Goal: Task Accomplishment & Management: Manage account settings

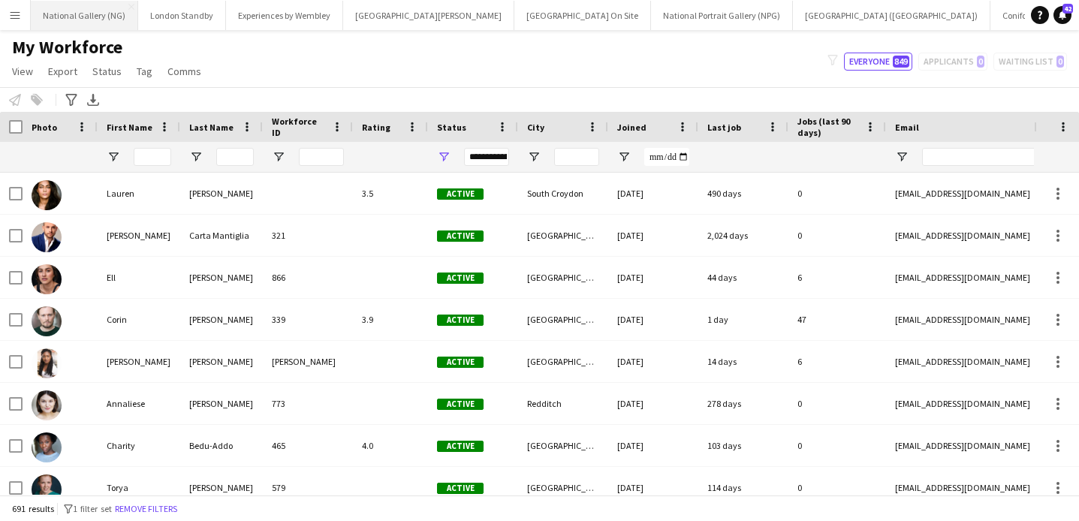
click at [93, 17] on button "National Gallery (NG) Close" at bounding box center [84, 15] width 107 height 29
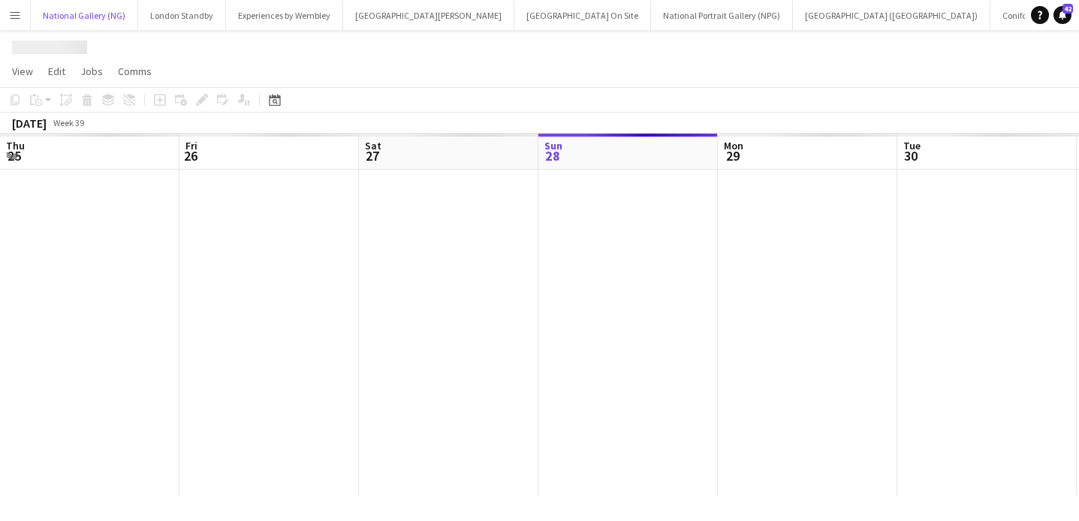
scroll to position [0, 359]
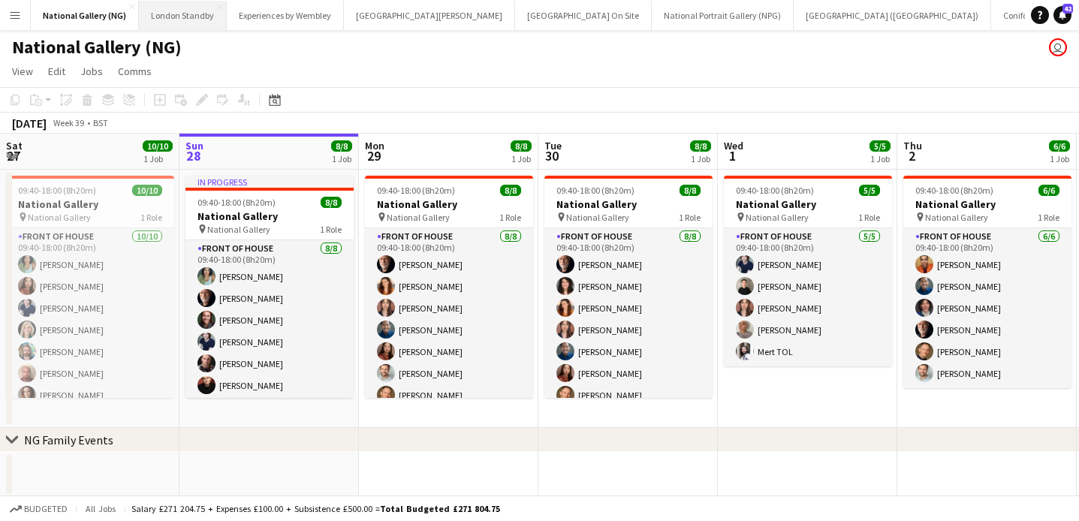
click at [176, 14] on button "London Standby Close" at bounding box center [183, 15] width 88 height 29
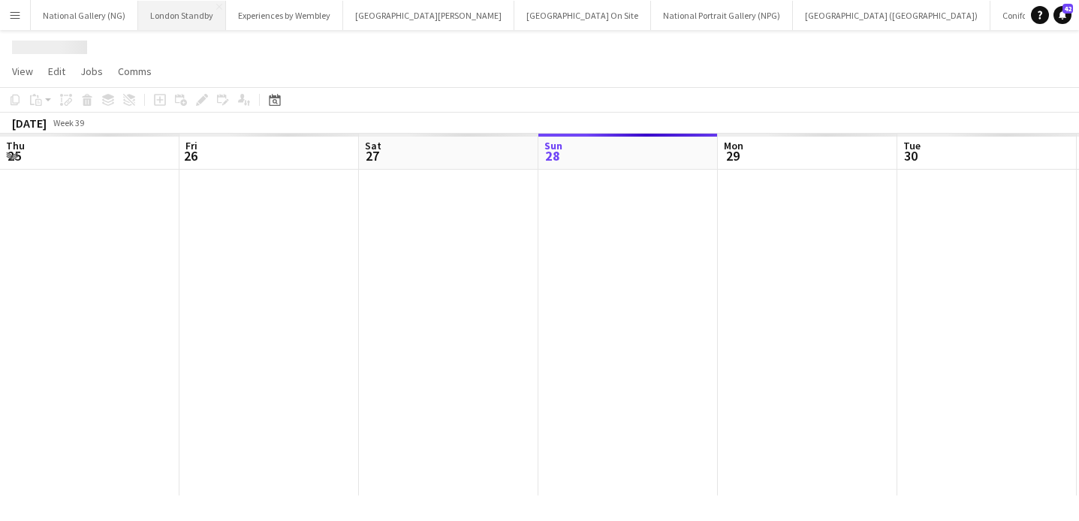
scroll to position [0, 359]
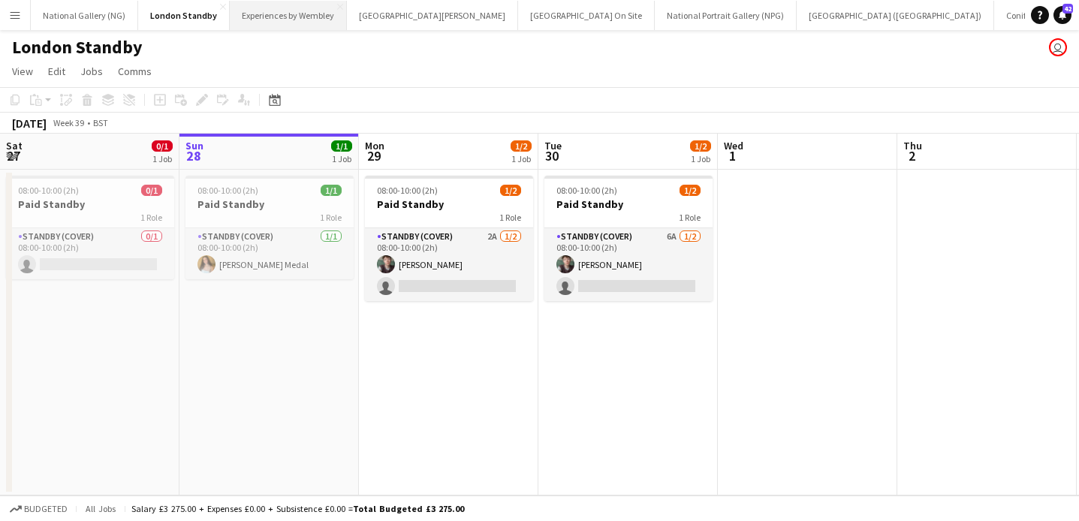
click at [255, 17] on button "Experiences by Wembley Close" at bounding box center [288, 15] width 117 height 29
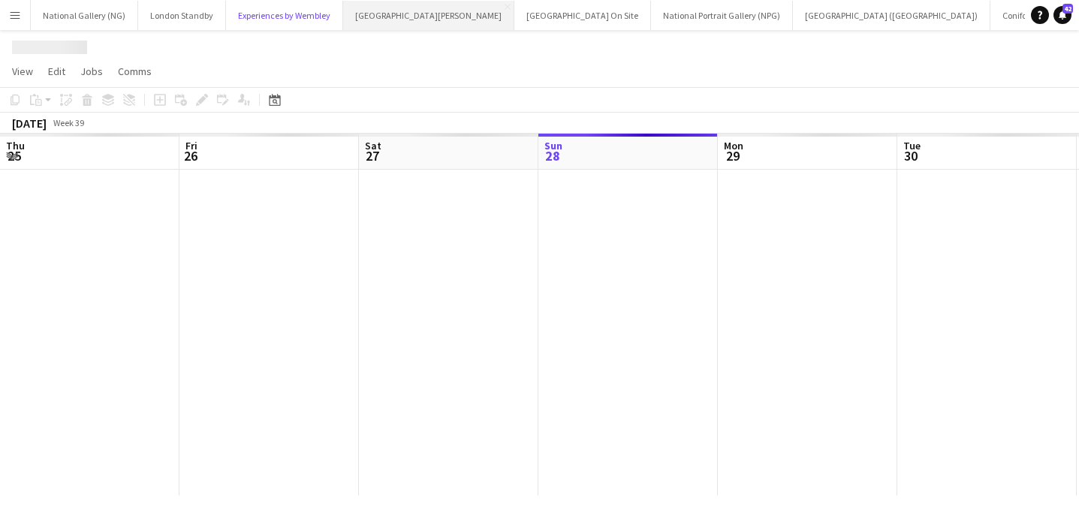
scroll to position [0, 359]
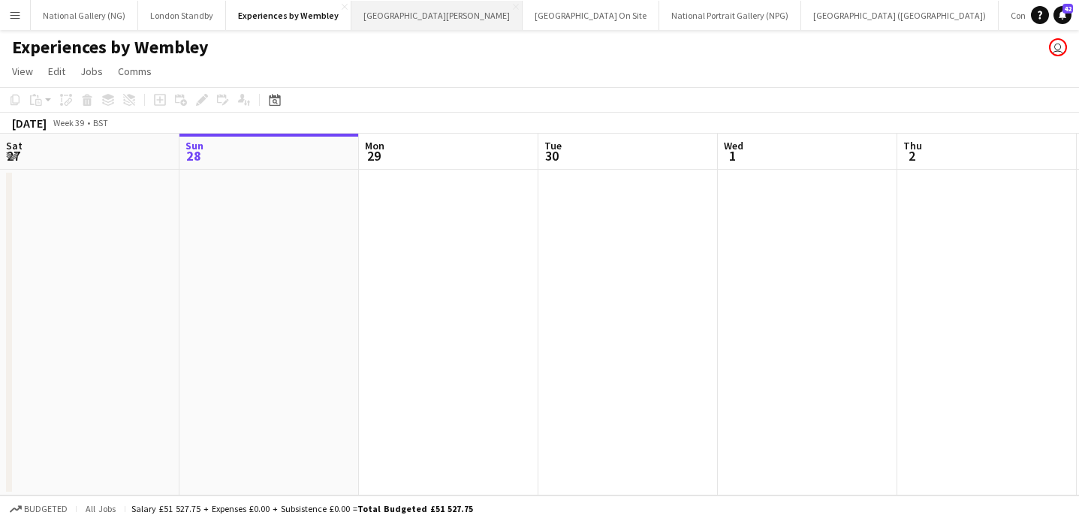
click at [413, 14] on button "[GEOGRAPHIC_DATA][PERSON_NAME] [GEOGRAPHIC_DATA] Close" at bounding box center [436, 15] width 171 height 29
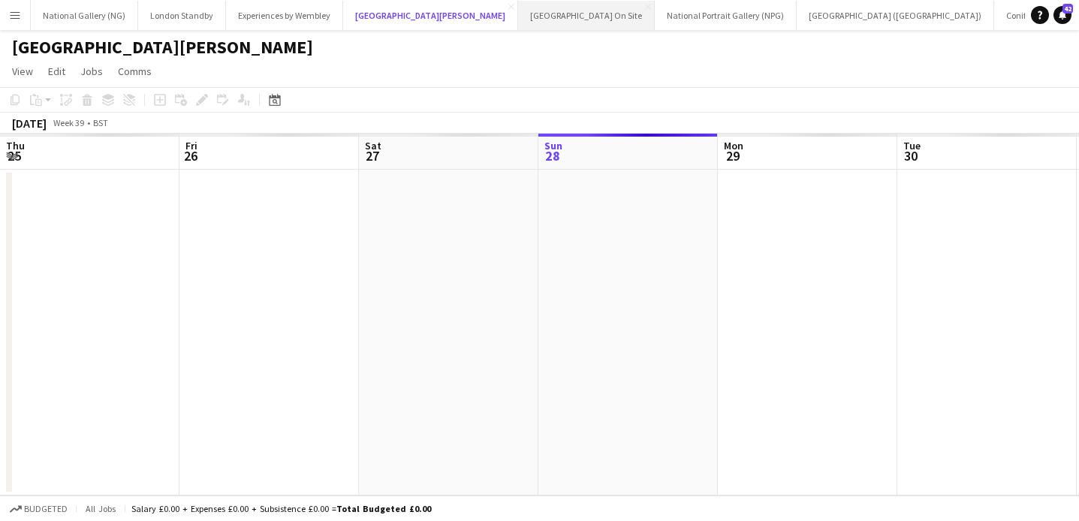
scroll to position [0, 359]
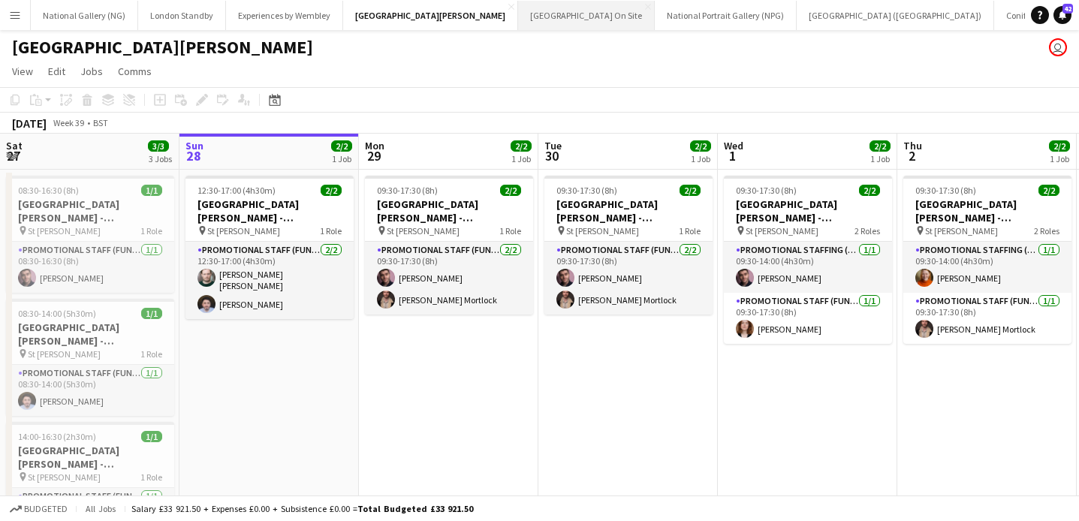
click at [547, 12] on button "[GEOGRAPHIC_DATA] On Site Close" at bounding box center [586, 15] width 137 height 29
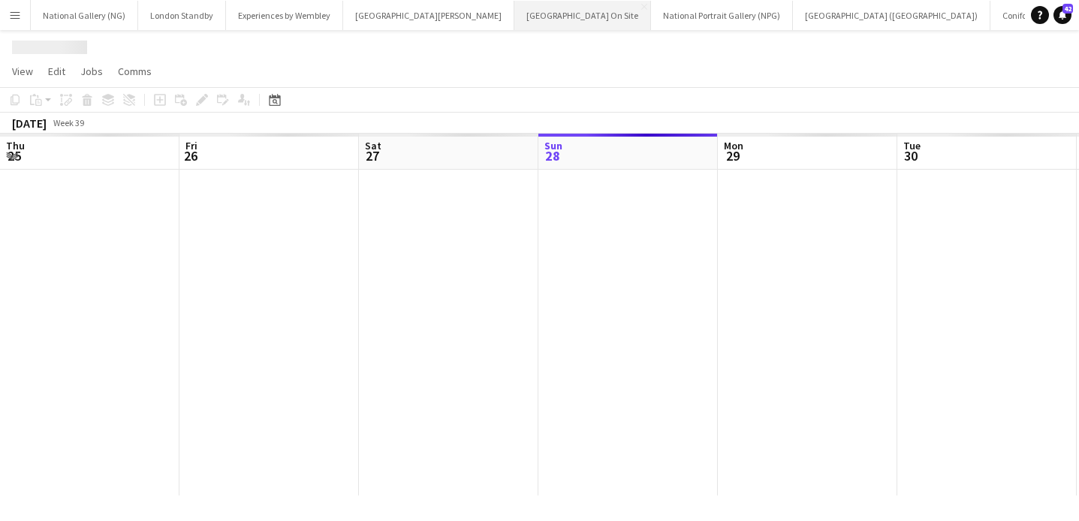
scroll to position [0, 359]
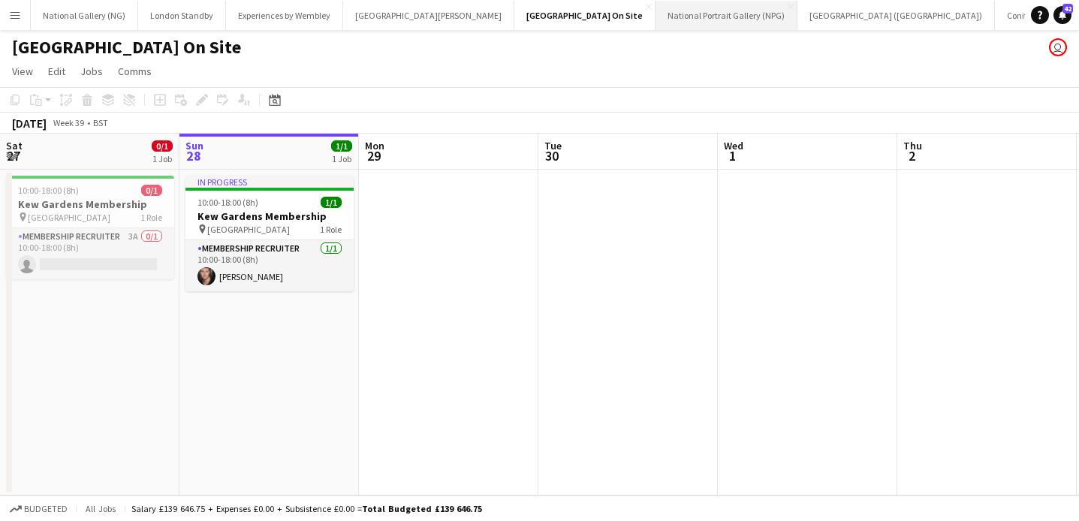
click at [655, 13] on button "National Portrait Gallery (NPG) Close" at bounding box center [726, 15] width 142 height 29
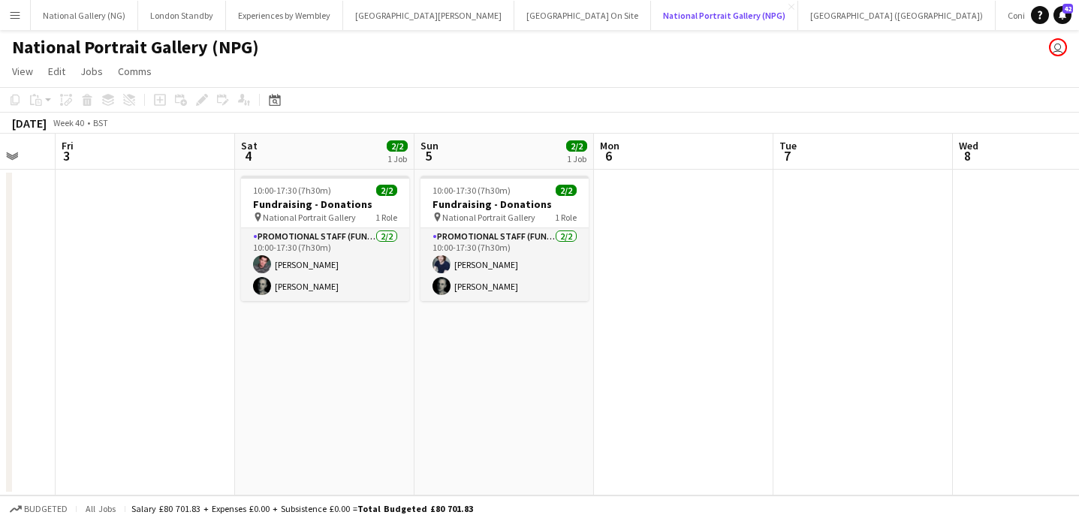
scroll to position [0, 318]
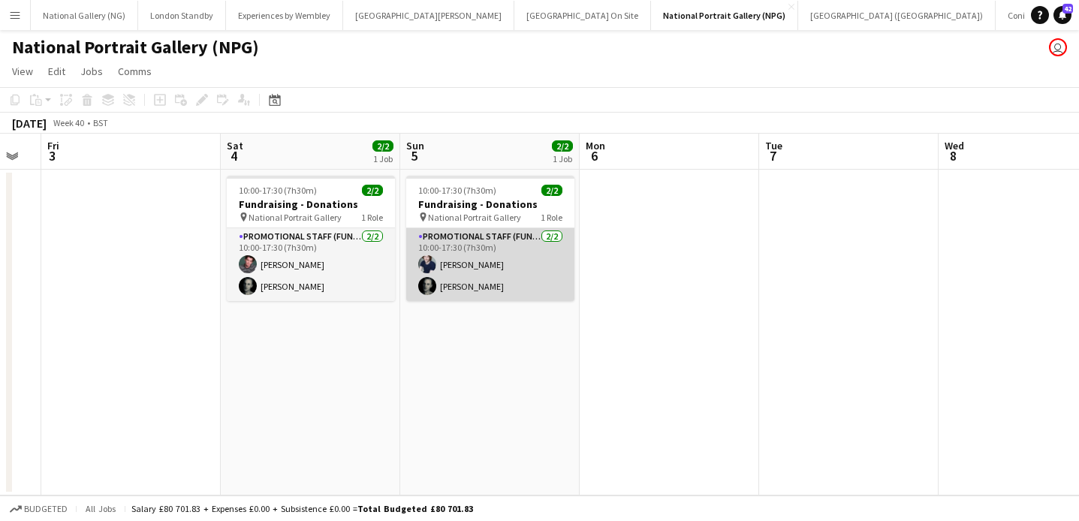
click at [496, 258] on app-card-role "Promotional Staff (Fundraiser) [DATE] 10:00-17:30 (7h30m) [PERSON_NAME] [PERSON…" at bounding box center [490, 264] width 168 height 73
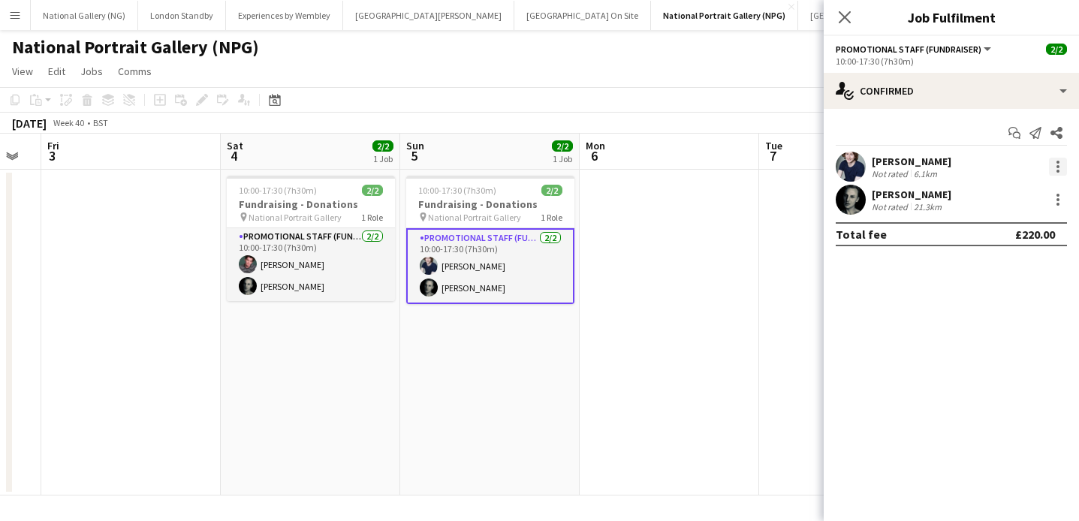
click at [1059, 166] on div at bounding box center [1057, 166] width 3 height 3
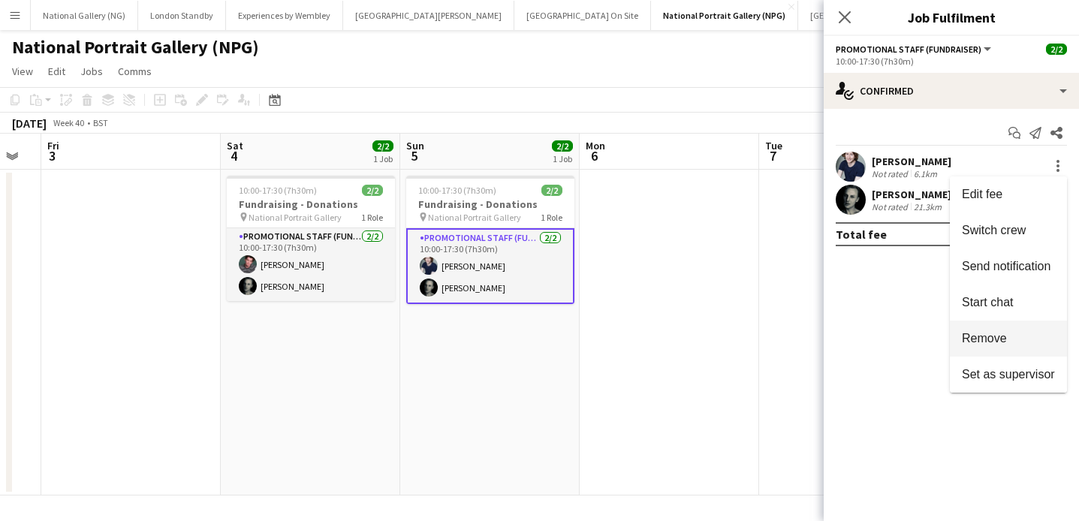
click at [1011, 340] on span "Remove" at bounding box center [1008, 339] width 93 height 14
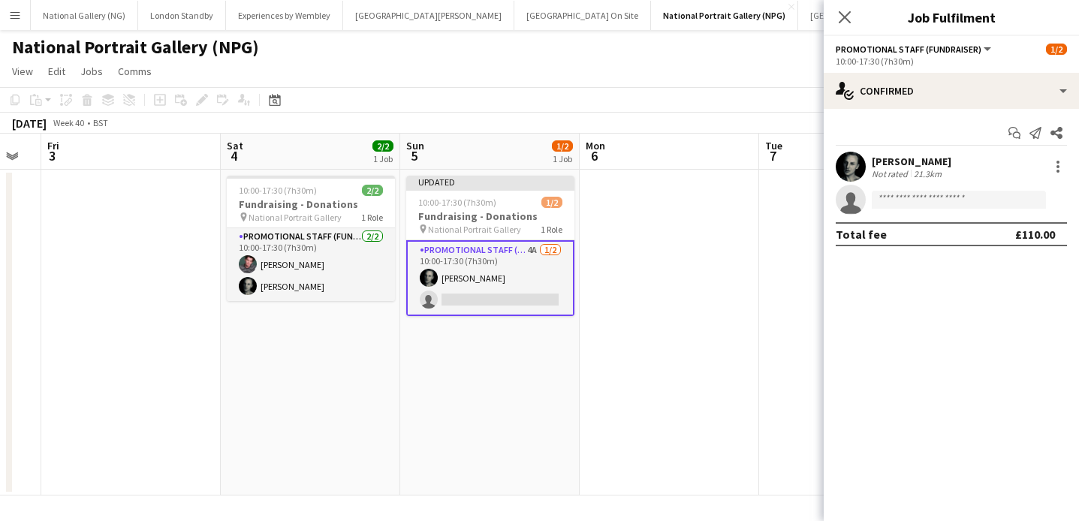
click at [716, 237] on app-date-cell at bounding box center [669, 333] width 179 height 326
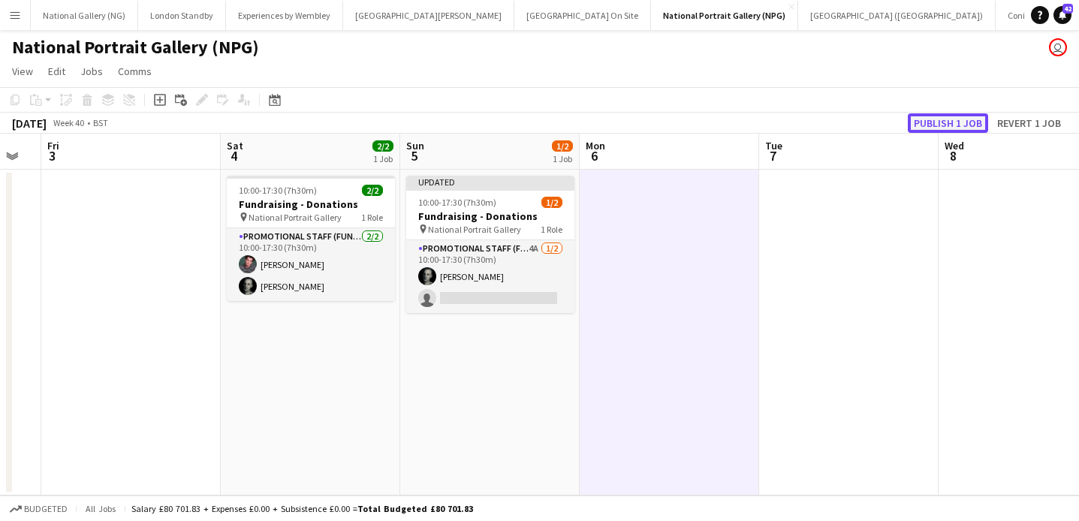
click at [953, 119] on button "Publish 1 job" at bounding box center [948, 123] width 80 height 20
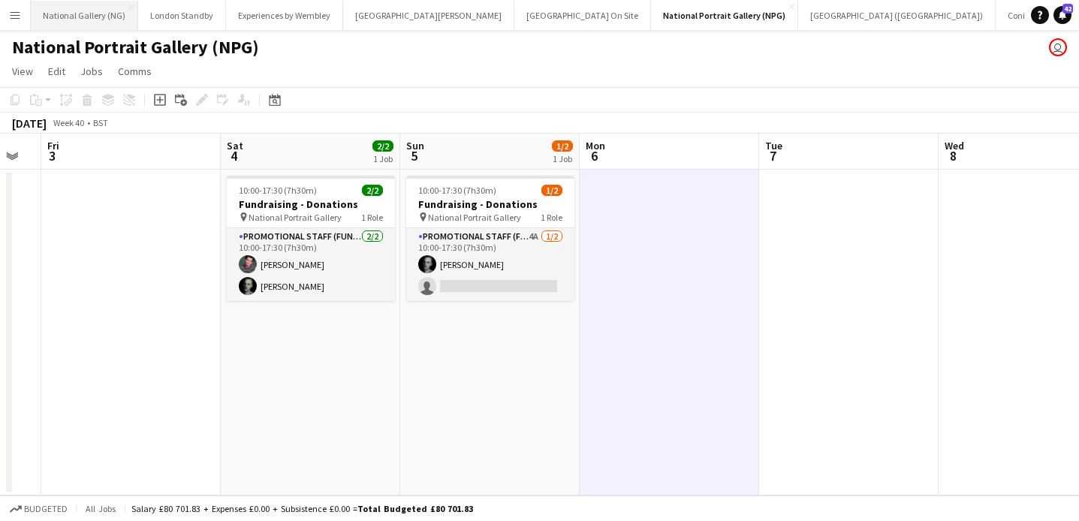
click at [101, 17] on button "National Gallery (NG) Close" at bounding box center [84, 15] width 107 height 29
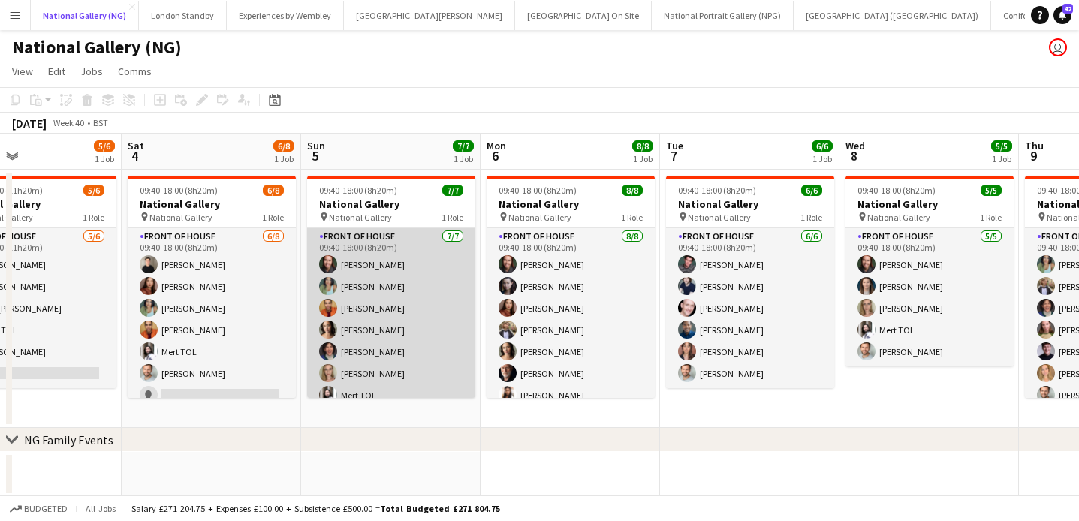
scroll to position [12, 0]
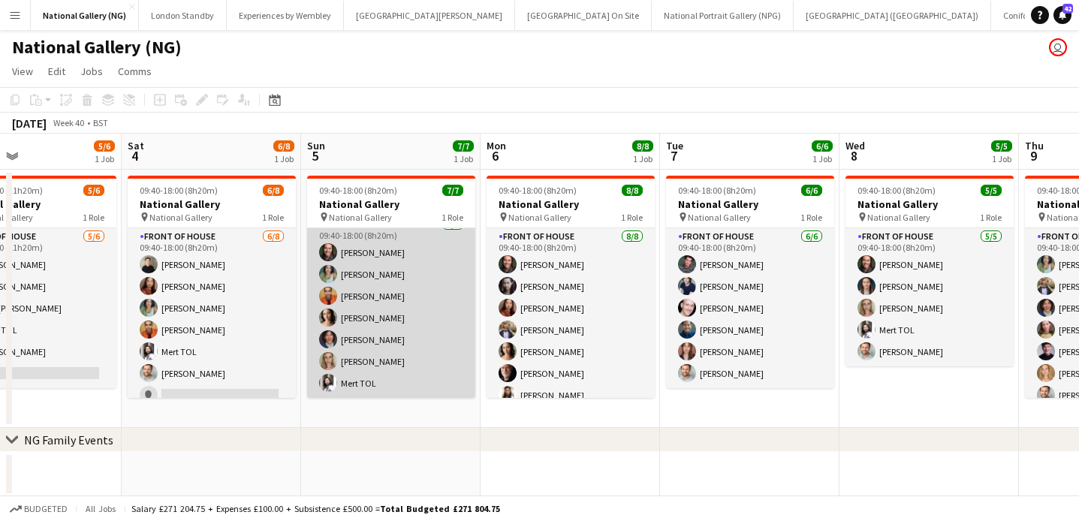
click at [389, 258] on app-card-role "Front of House [DATE] 09:40-18:00 (8h20m) [PERSON_NAME] [PERSON_NAME] [PERSON_N…" at bounding box center [391, 307] width 168 height 182
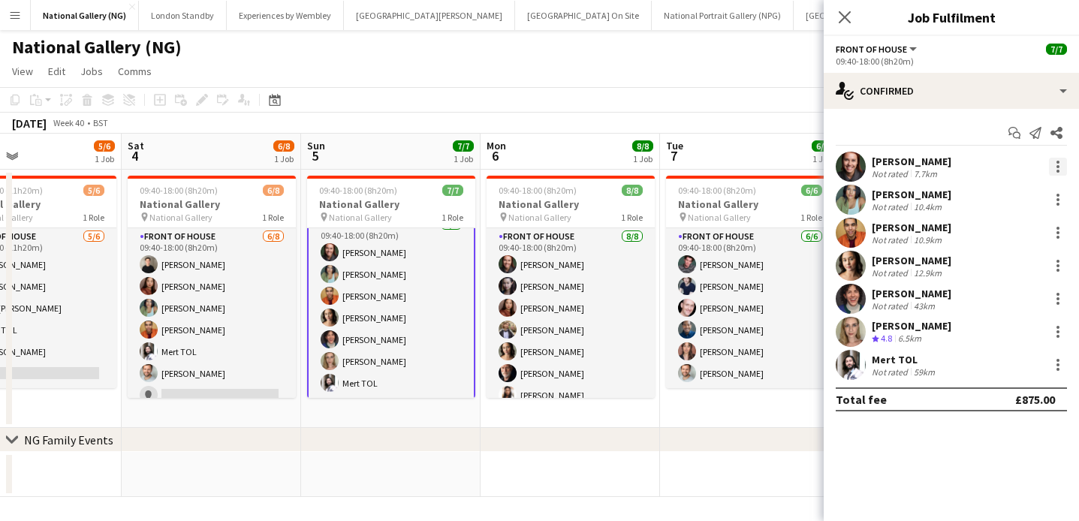
click at [1061, 164] on div at bounding box center [1058, 167] width 18 height 18
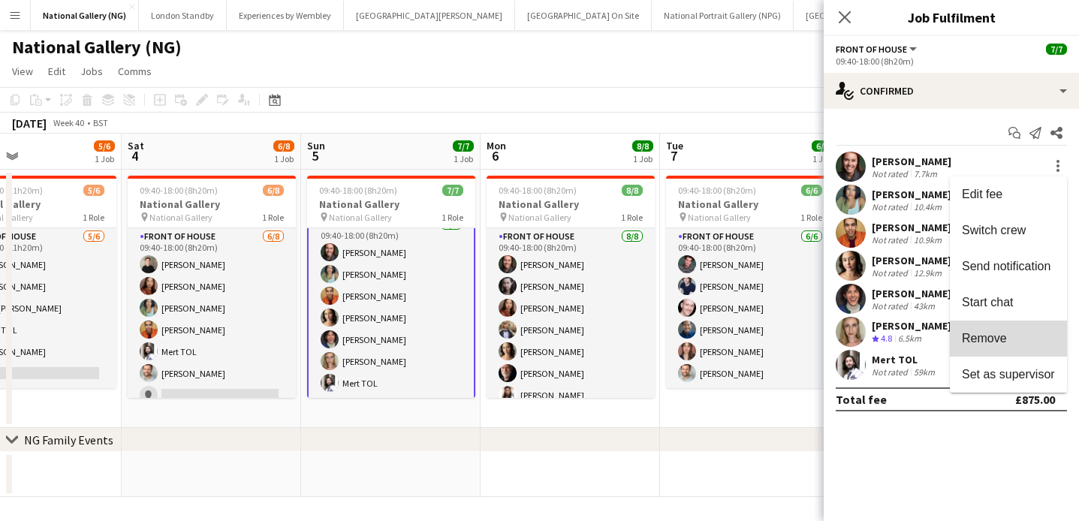
click at [1025, 343] on span "Remove" at bounding box center [1008, 339] width 93 height 14
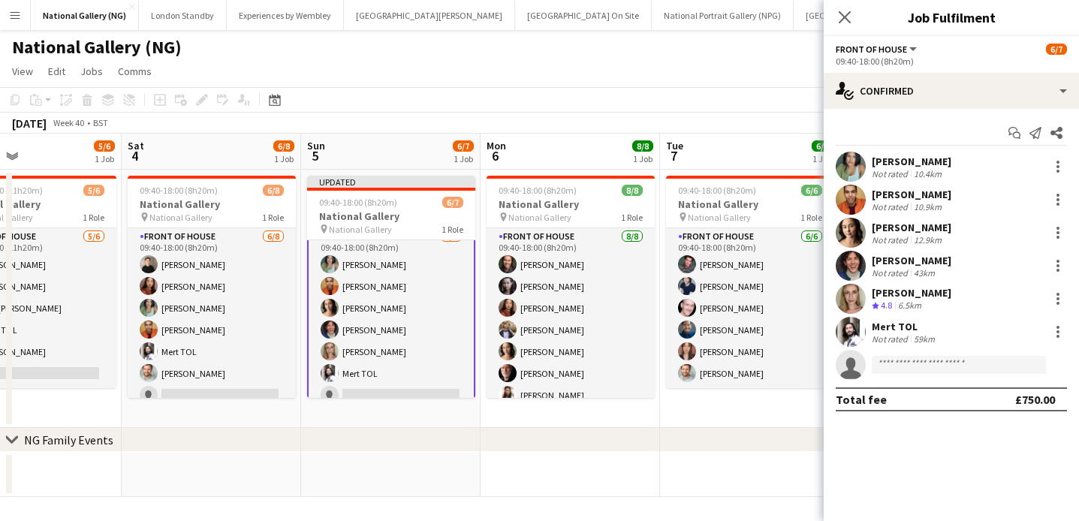
click at [698, 81] on app-page-menu "View Day view expanded Day view collapsed Month view Date picker Jump to [DATE]…" at bounding box center [539, 73] width 1079 height 29
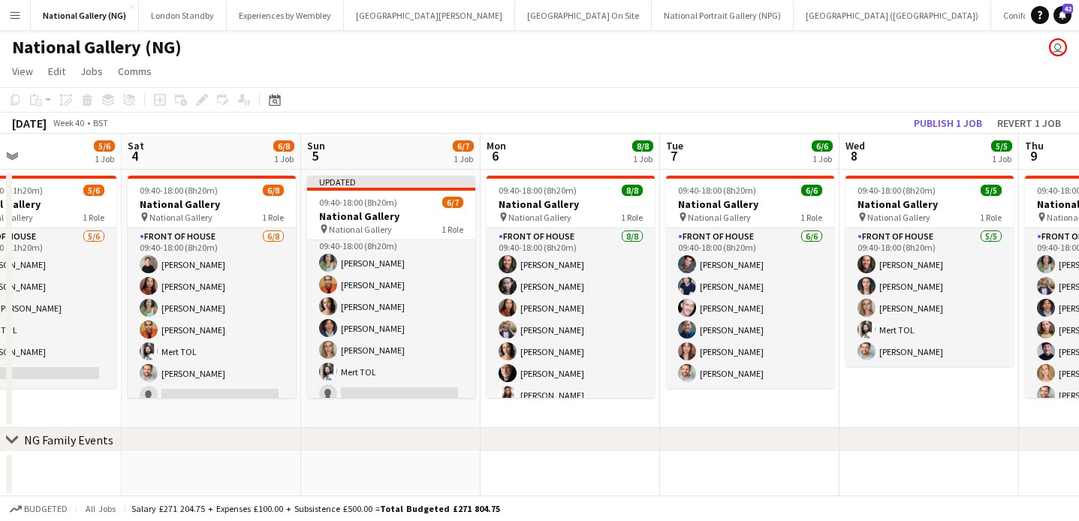
scroll to position [12, 0]
click at [966, 116] on button "Publish 1 job" at bounding box center [948, 123] width 80 height 20
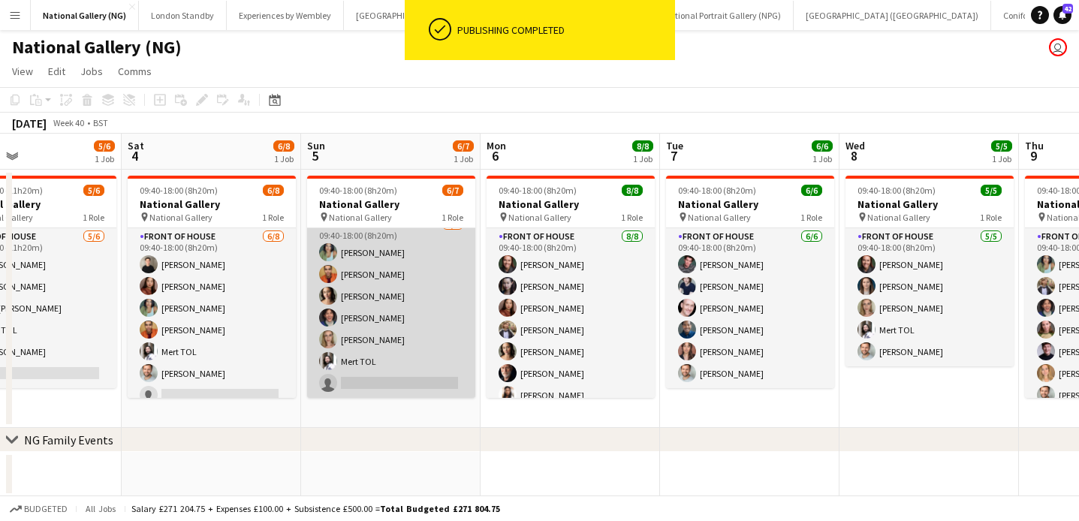
click at [437, 336] on app-card-role "Front of House 2A [DATE] 09:40-18:00 (8h20m) [PERSON_NAME] [PERSON_NAME] [PERSO…" at bounding box center [391, 307] width 168 height 182
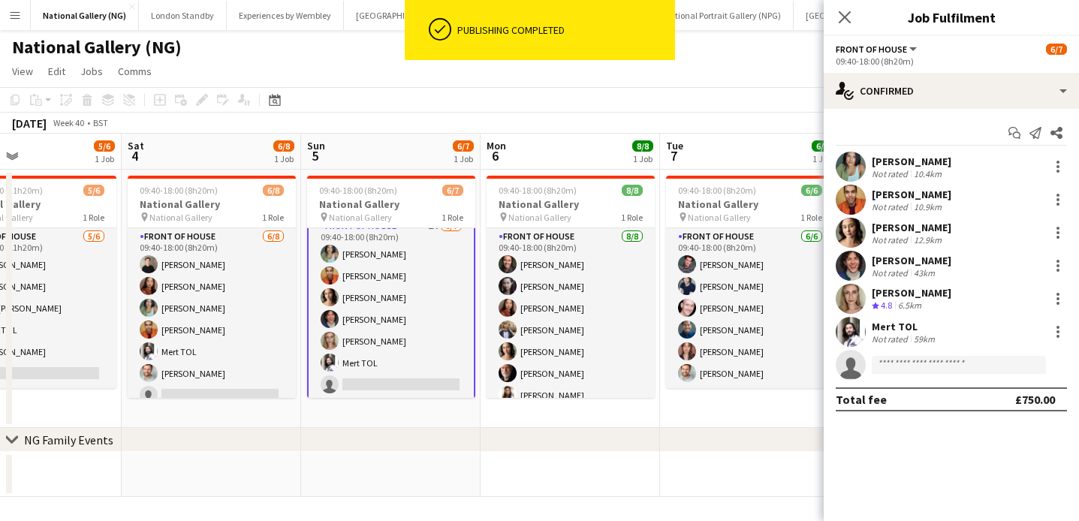
scroll to position [14, 0]
click at [893, 363] on input at bounding box center [959, 365] width 174 height 18
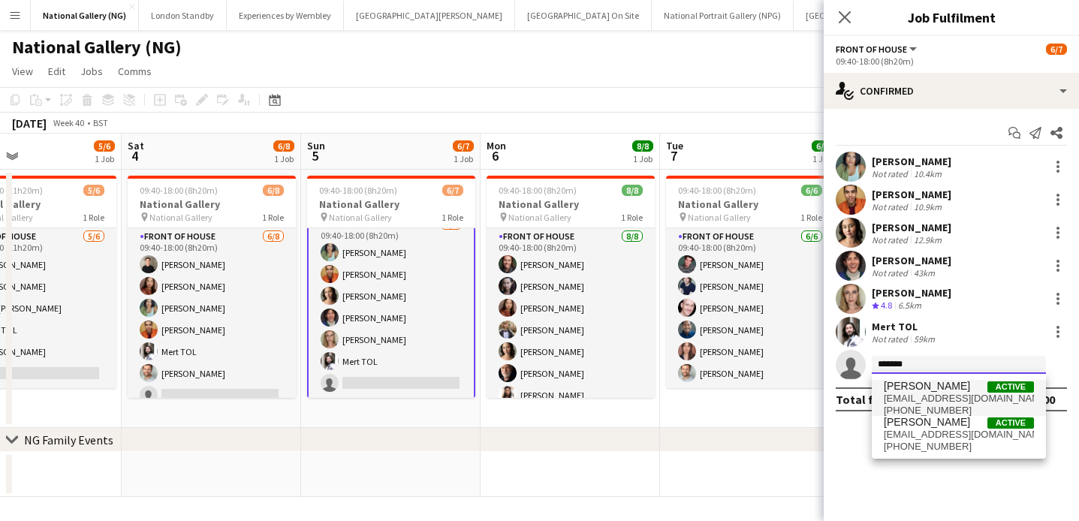
type input "*******"
click at [936, 391] on span "[PERSON_NAME]" at bounding box center [927, 386] width 86 height 13
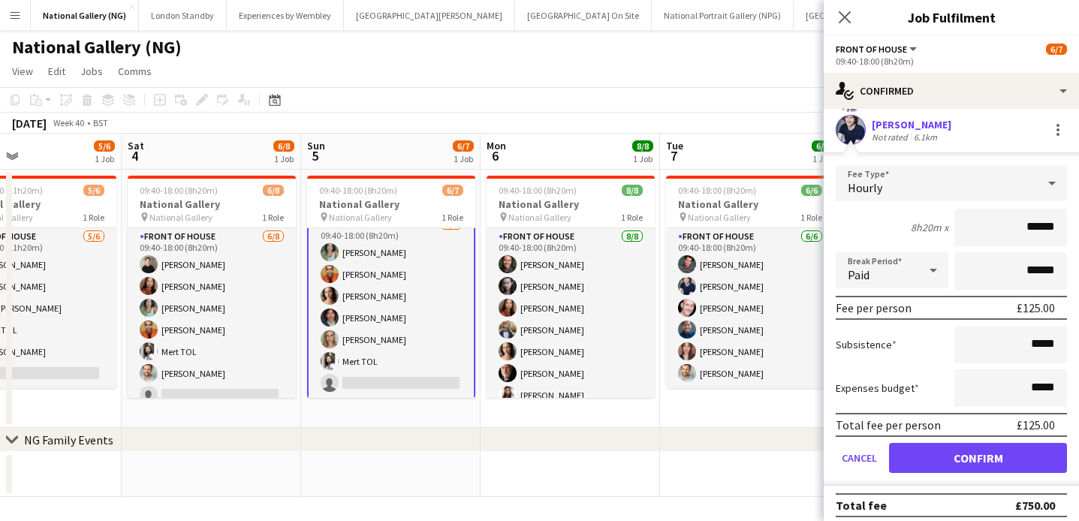
scroll to position [243, 0]
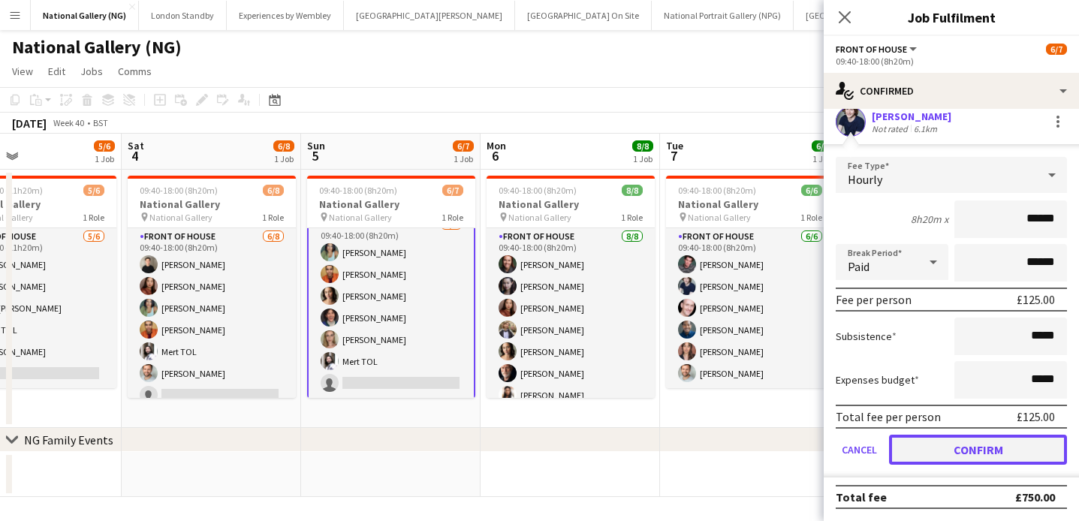
click at [971, 448] on button "Confirm" at bounding box center [978, 450] width 178 height 30
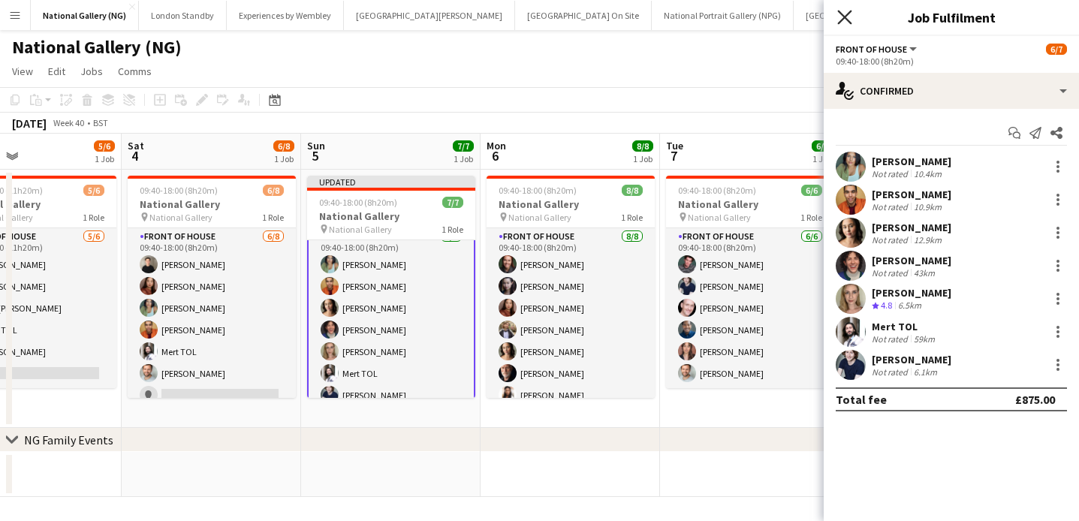
click at [845, 12] on icon "Close pop-in" at bounding box center [844, 17] width 14 height 14
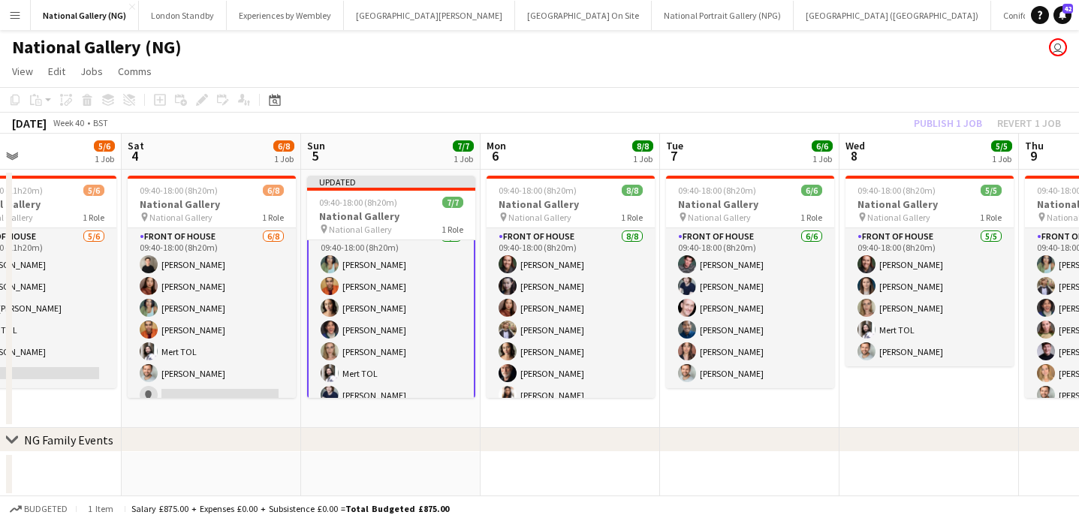
click at [945, 124] on div "Publish 1 job Revert 1 job" at bounding box center [987, 123] width 183 height 20
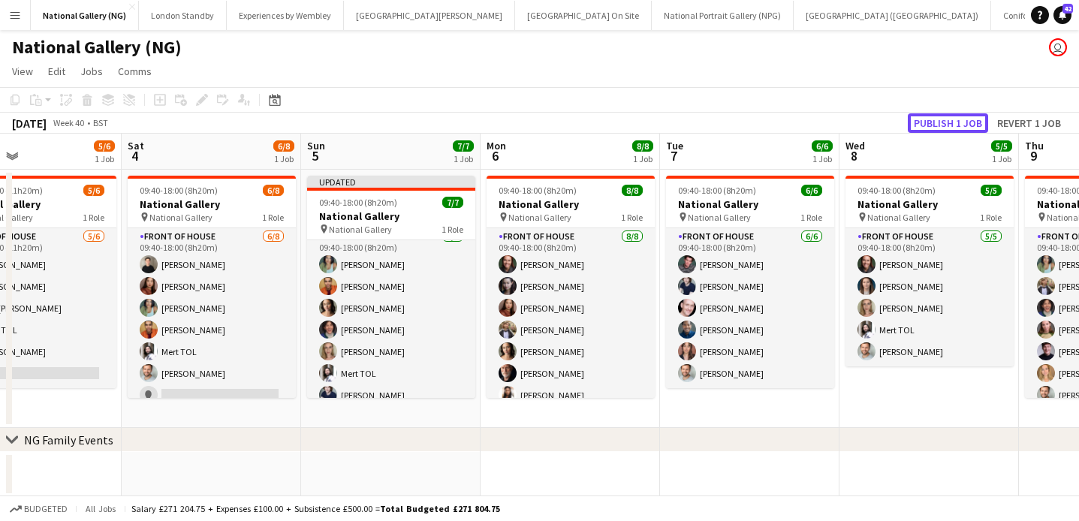
click at [945, 124] on button "Publish 1 job" at bounding box center [948, 123] width 80 height 20
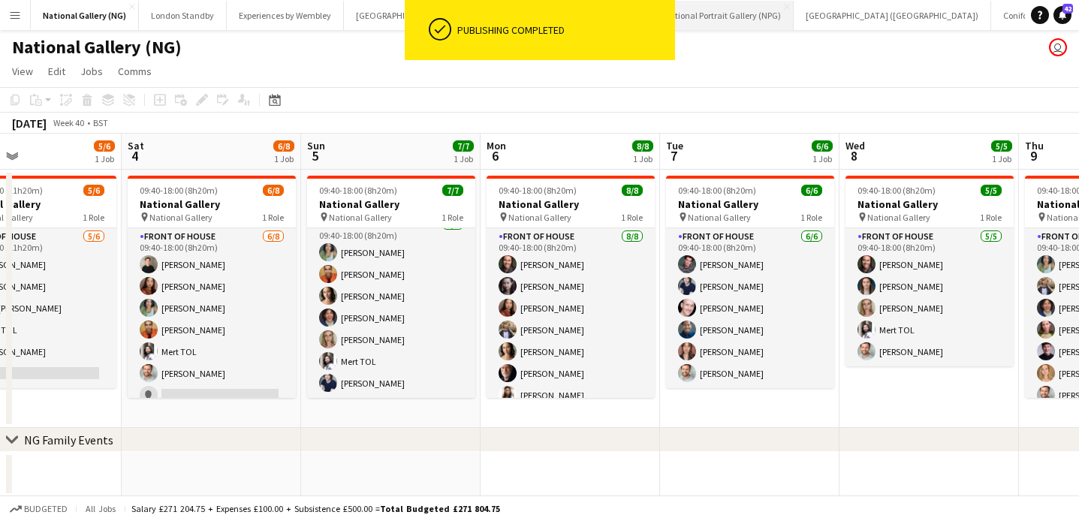
click at [683, 21] on button "National Portrait Gallery (NPG) Close" at bounding box center [723, 15] width 142 height 29
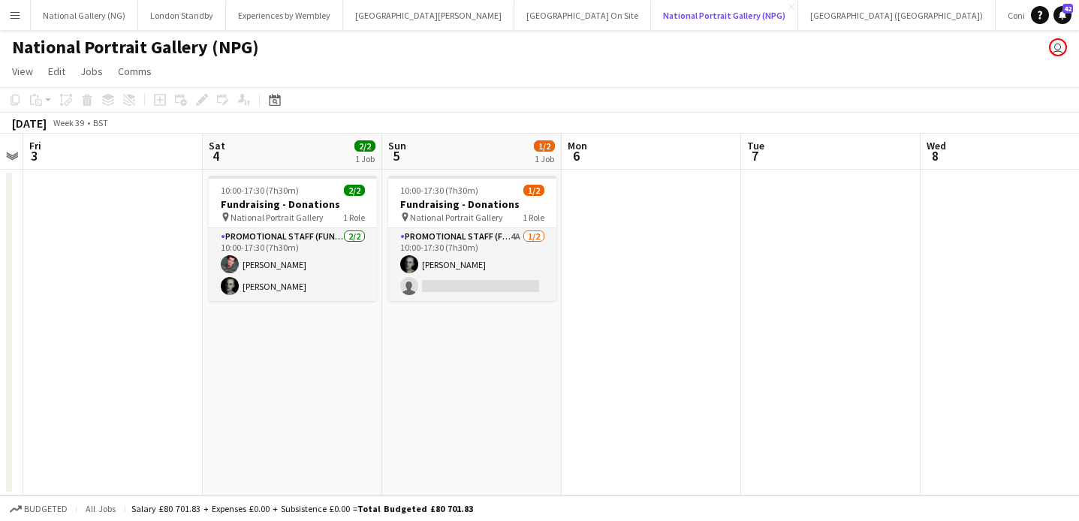
scroll to position [0, 705]
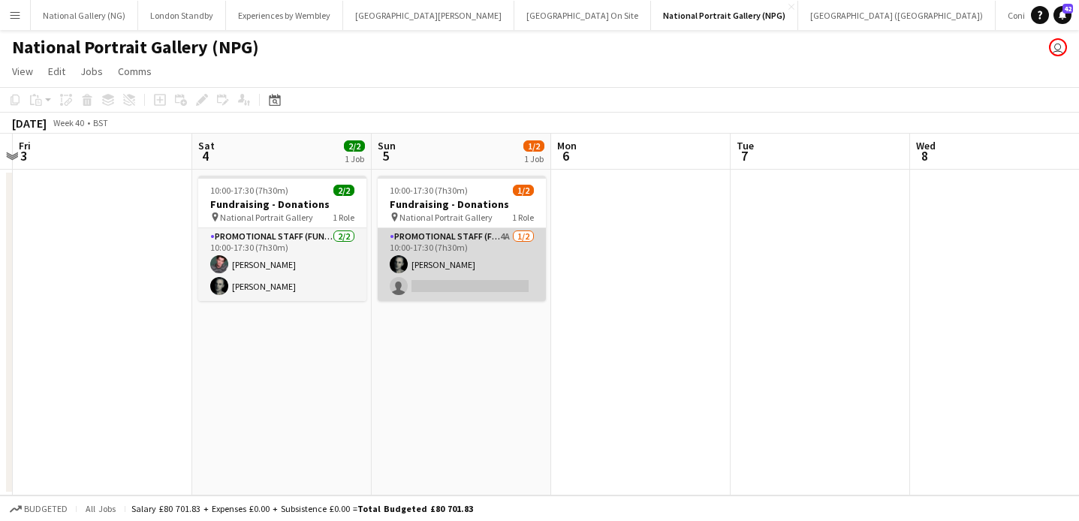
click at [455, 255] on app-card-role "Promotional Staff (Fundraiser) 4A [DATE] 10:00-17:30 (7h30m) [PERSON_NAME] sing…" at bounding box center [462, 264] width 168 height 73
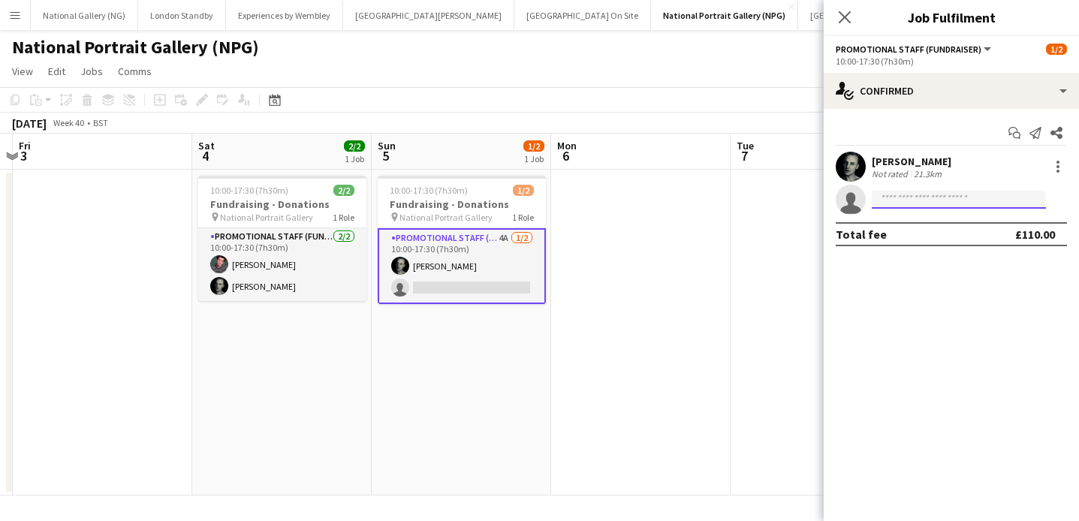
click at [921, 199] on input at bounding box center [959, 200] width 174 height 18
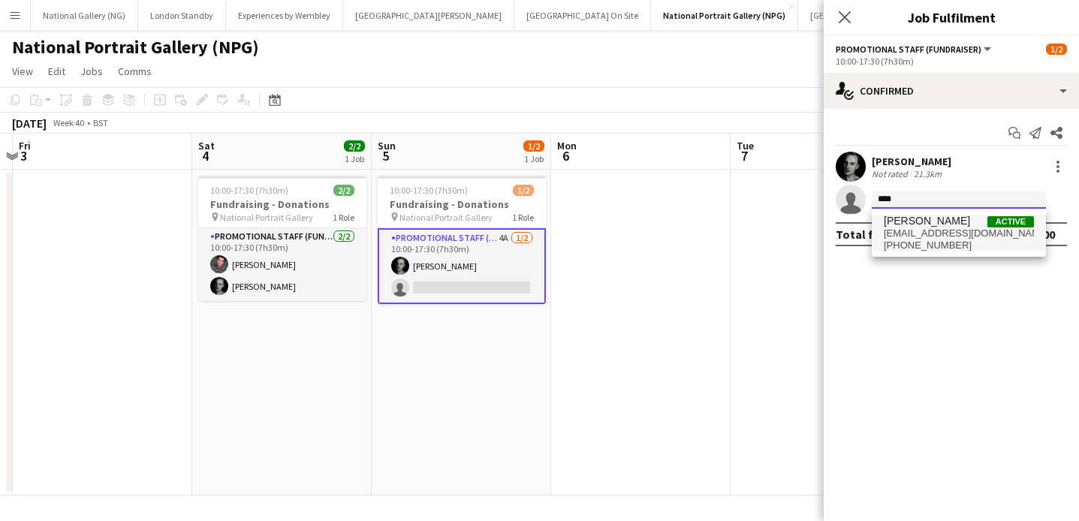
type input "****"
click at [941, 240] on span "[PHONE_NUMBER]" at bounding box center [959, 246] width 150 height 12
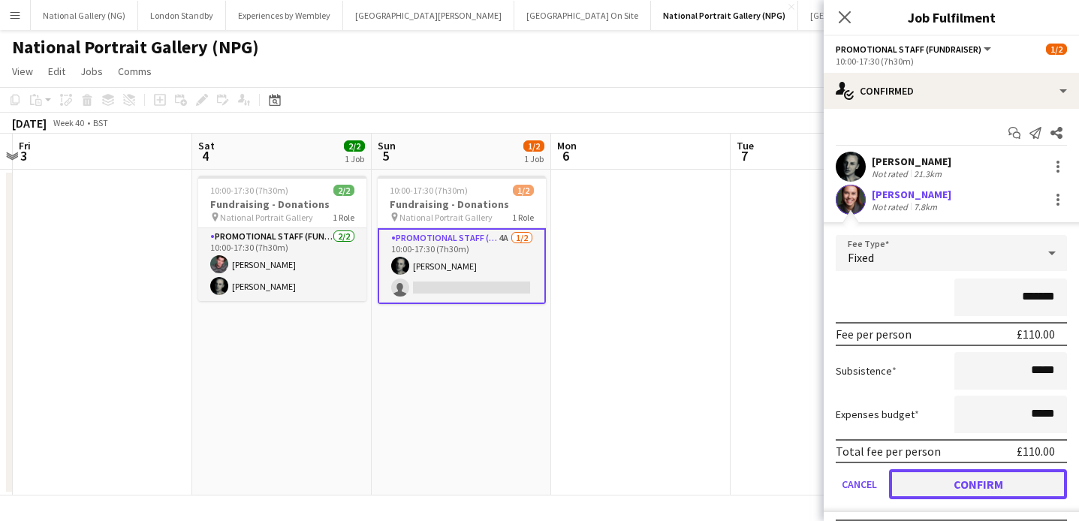
click at [969, 486] on button "Confirm" at bounding box center [978, 484] width 178 height 30
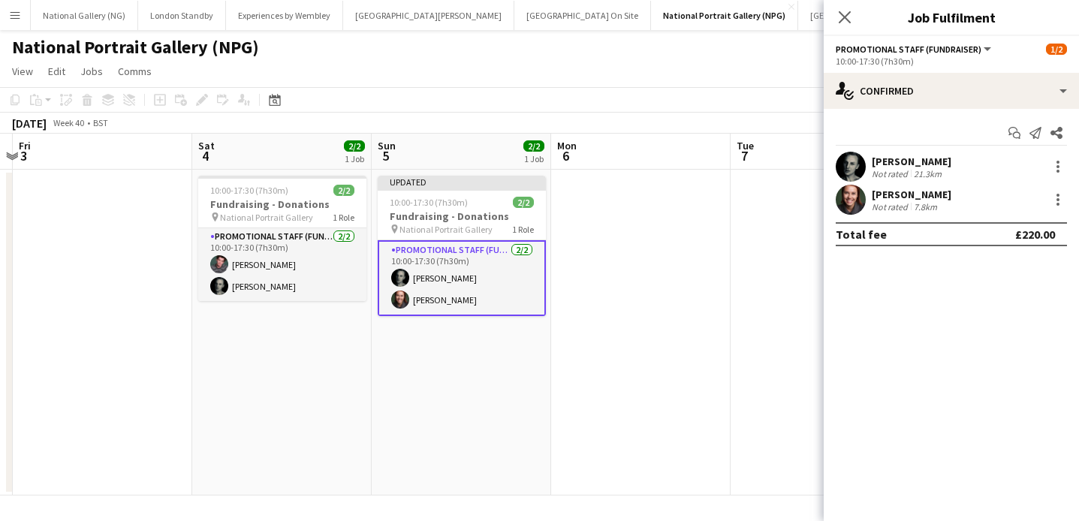
click at [491, 368] on app-date-cell "Updated 10:00-17:30 (7h30m) 2/2 Fundraising - Donations pin National Portrait G…" at bounding box center [461, 333] width 179 height 326
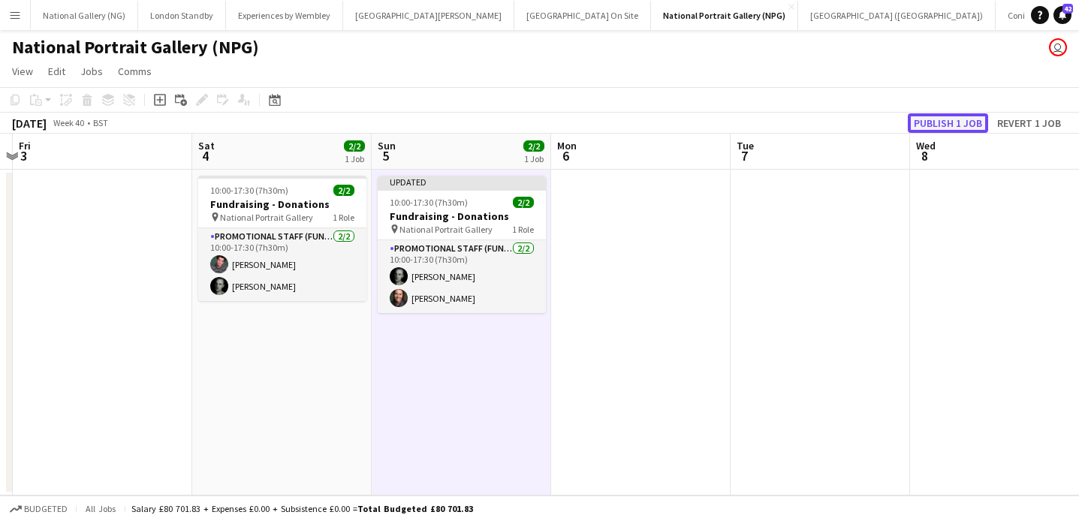
click at [961, 122] on button "Publish 1 job" at bounding box center [948, 123] width 80 height 20
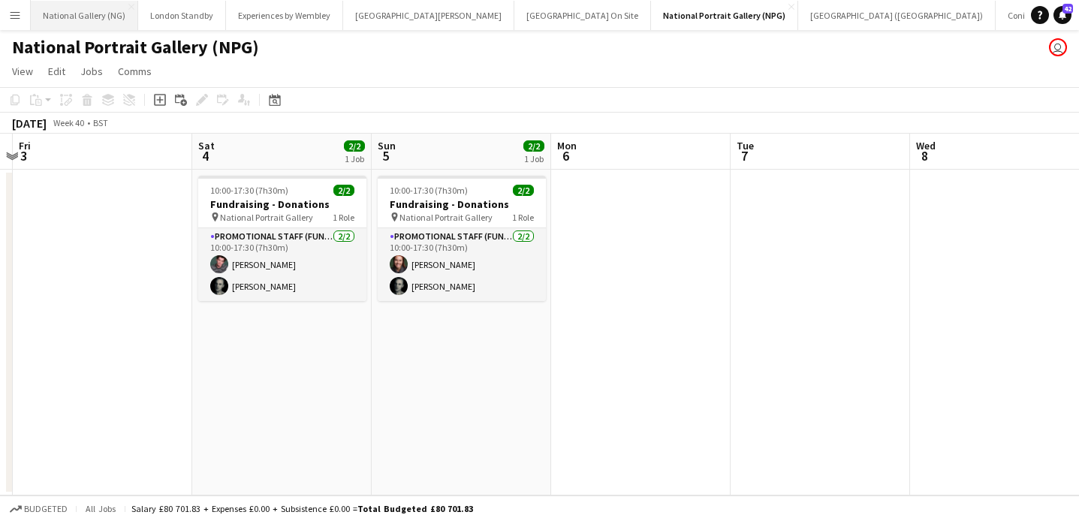
click at [62, 25] on button "National Gallery (NG) Close" at bounding box center [84, 15] width 107 height 29
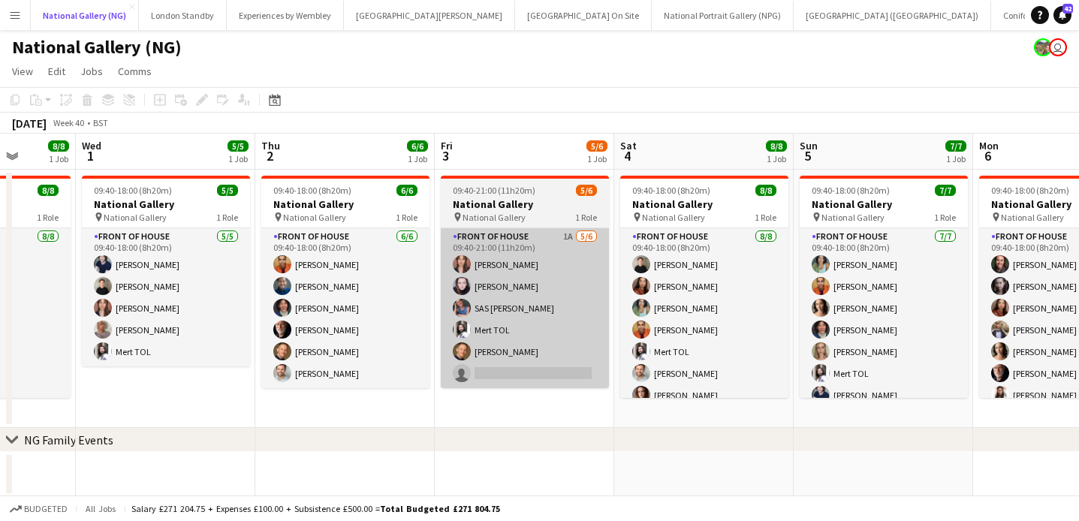
scroll to position [0, 697]
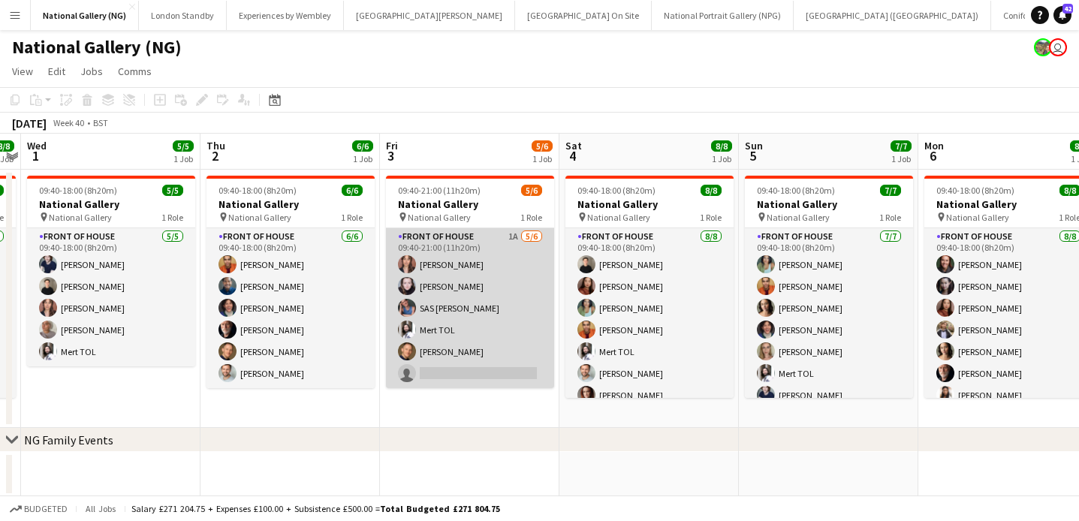
click at [466, 341] on app-card-role "Front of House 1A [DATE] 09:40-21:00 (11h20m) [PERSON_NAME] Abouayen [PERSON_NA…" at bounding box center [470, 308] width 168 height 160
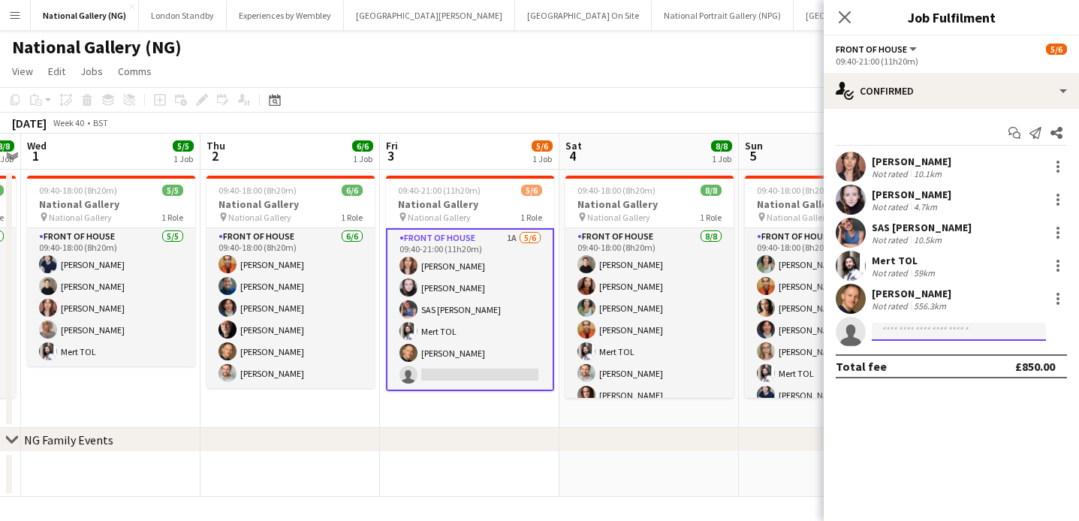
click at [959, 332] on input at bounding box center [959, 332] width 174 height 18
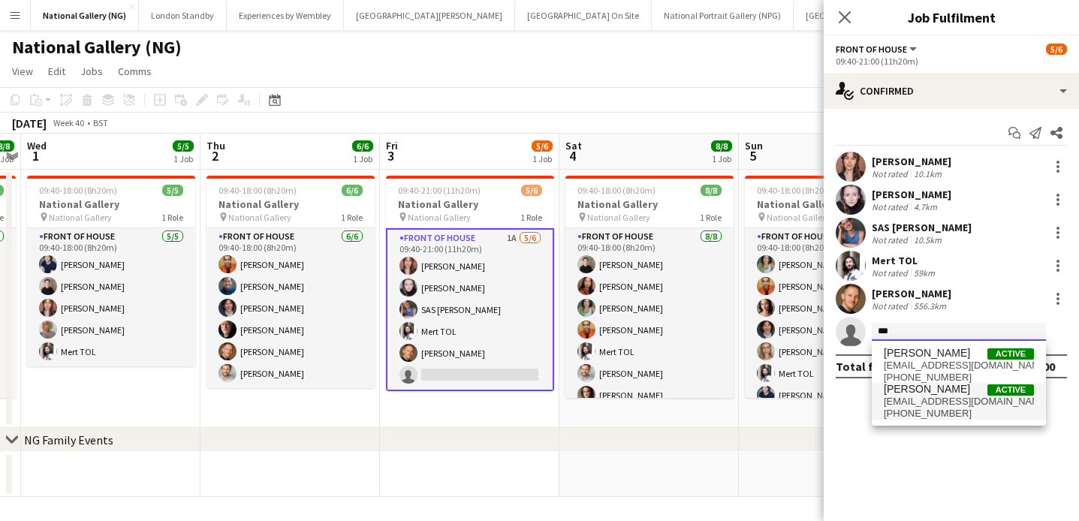
type input "***"
click at [945, 399] on span "[EMAIL_ADDRESS][DOMAIN_NAME]" at bounding box center [959, 402] width 150 height 12
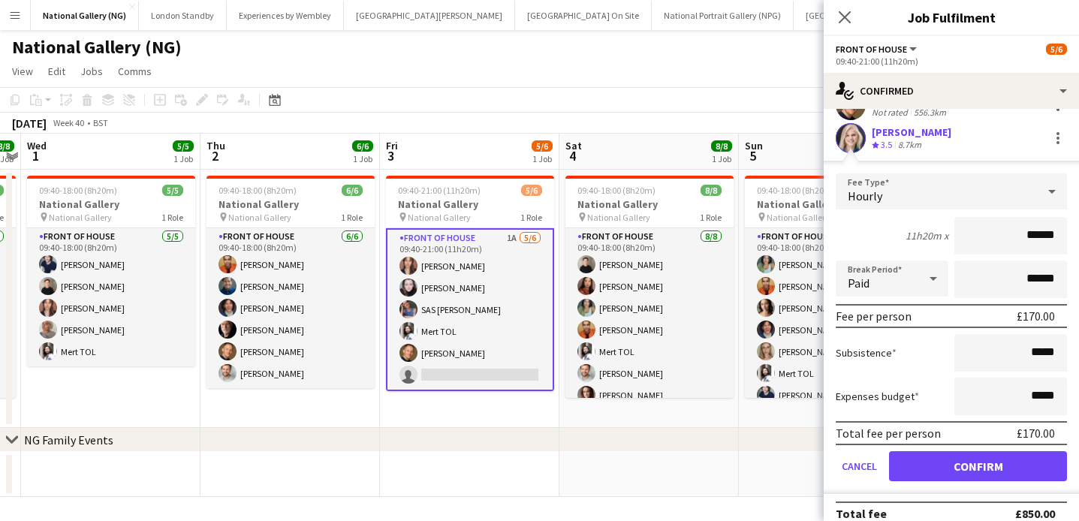
scroll to position [198, 0]
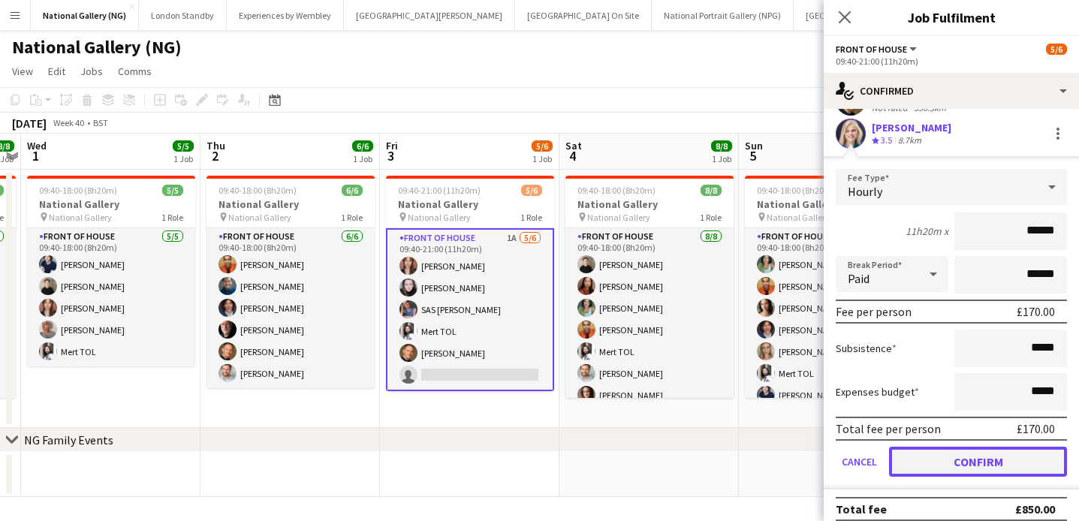
click at [936, 464] on button "Confirm" at bounding box center [978, 462] width 178 height 30
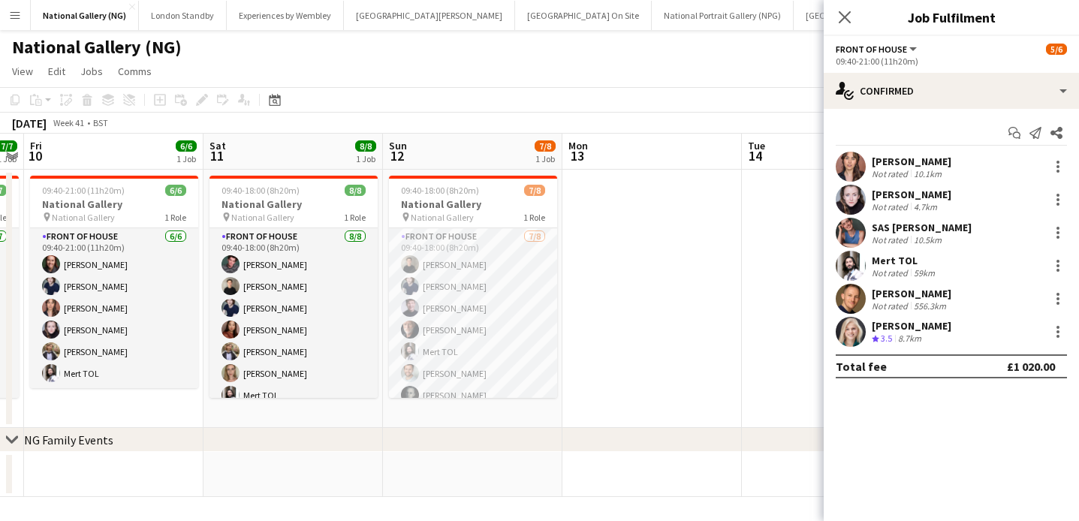
scroll to position [0, 518]
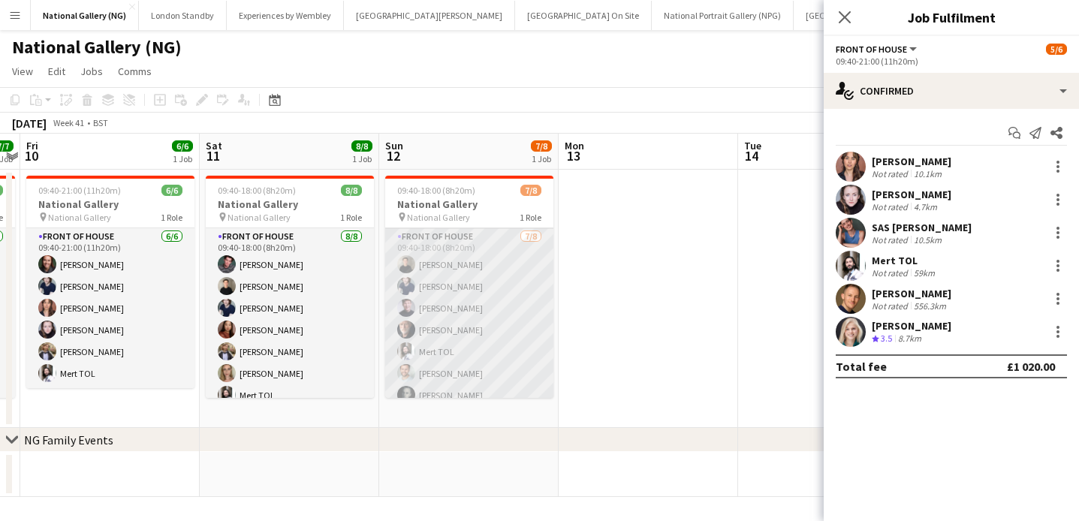
click at [499, 341] on app-card-role "Front of House [DATE] 09:40-18:00 (8h20m) [PERSON_NAME] [PERSON_NAME] [PERSON_N…" at bounding box center [469, 329] width 168 height 203
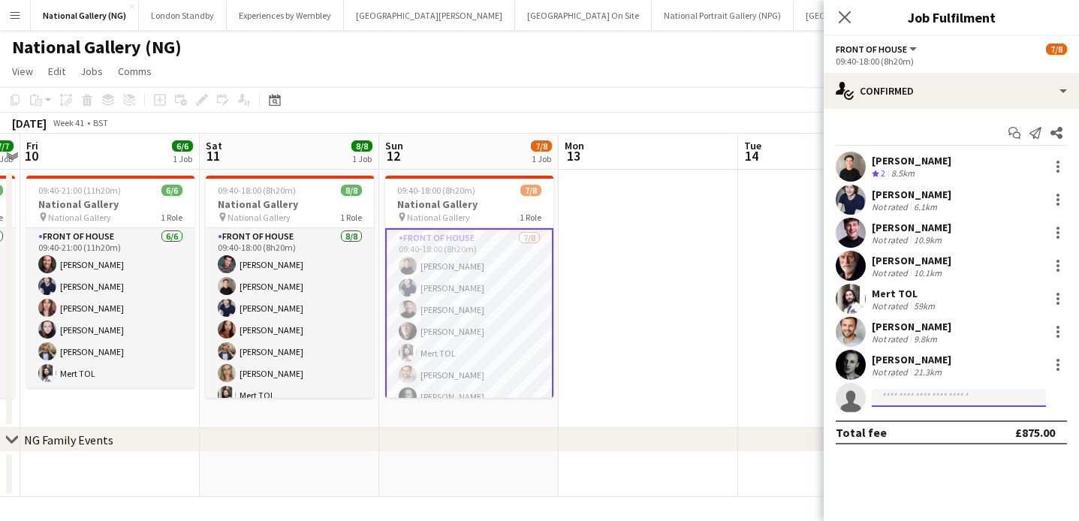
click at [921, 399] on input at bounding box center [959, 398] width 174 height 18
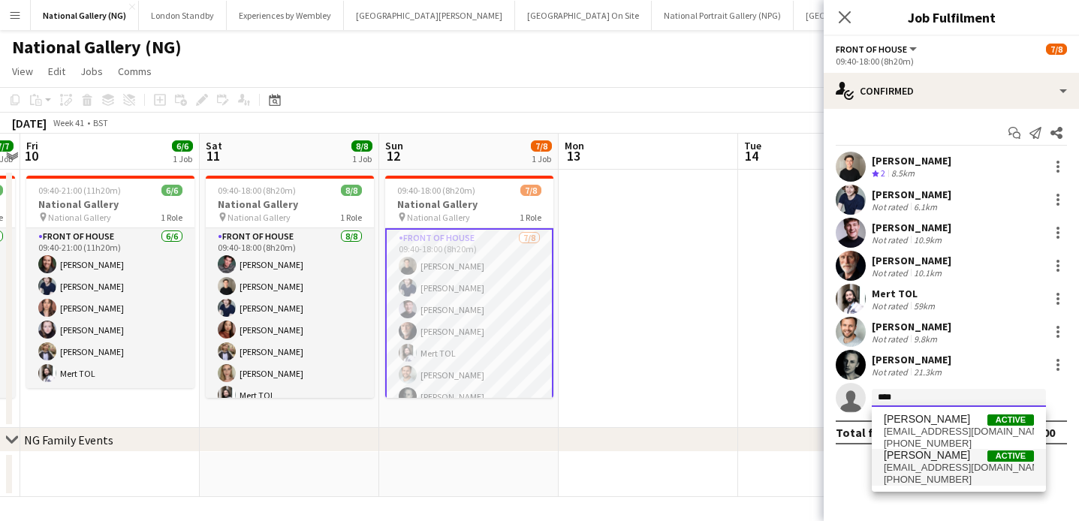
type input "****"
click at [949, 463] on span "[EMAIL_ADDRESS][DOMAIN_NAME]" at bounding box center [959, 468] width 150 height 12
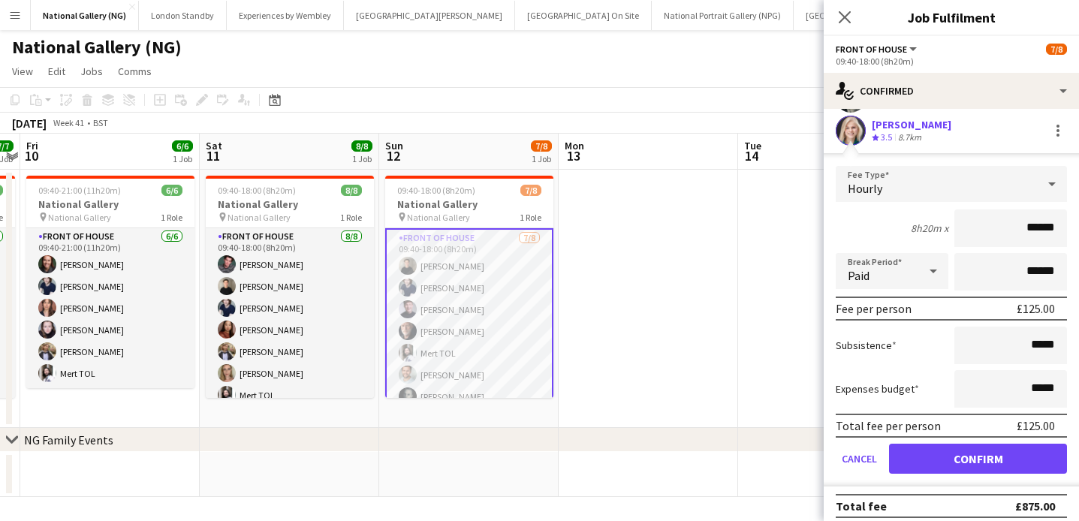
scroll to position [276, 0]
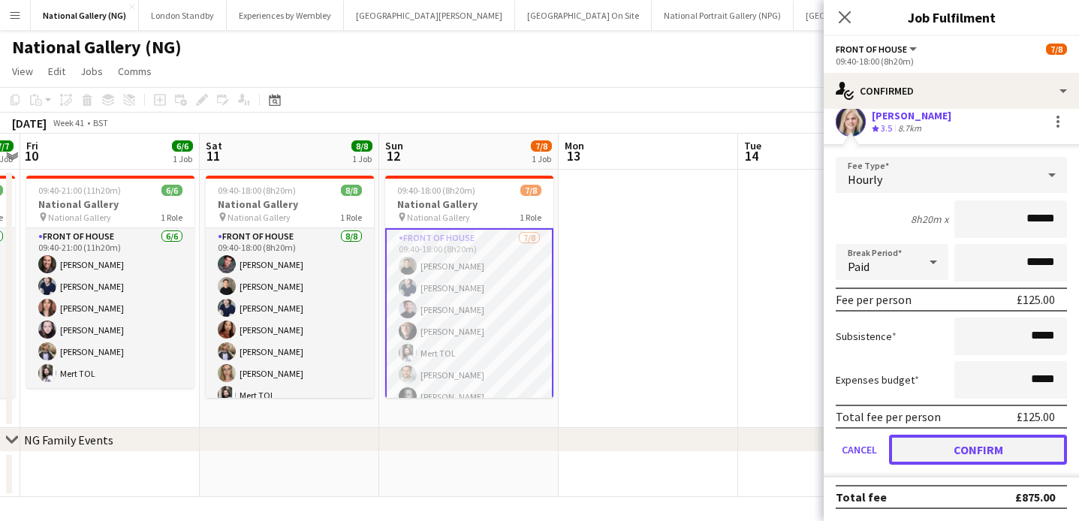
click at [927, 444] on button "Confirm" at bounding box center [978, 450] width 178 height 30
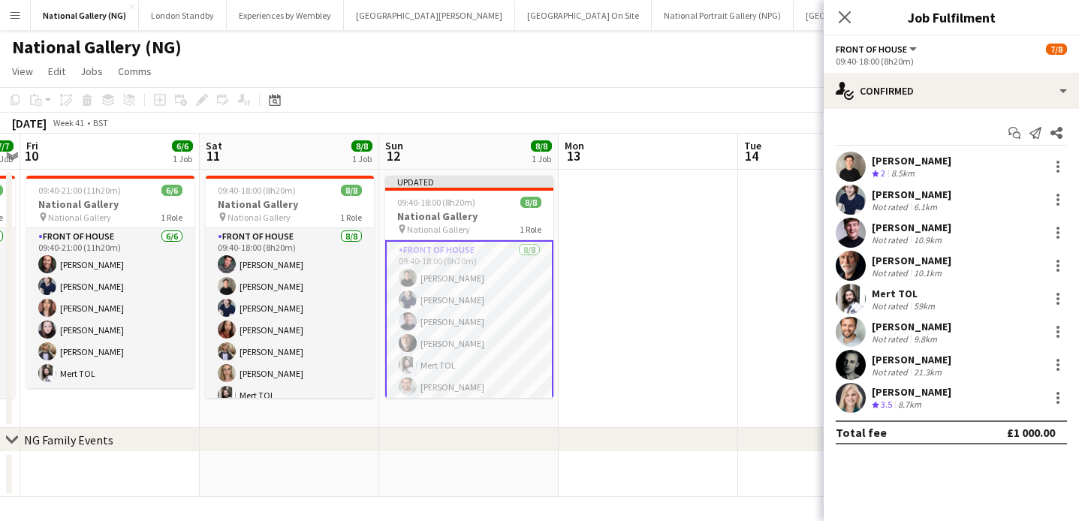
scroll to position [0, 0]
click at [702, 288] on app-date-cell at bounding box center [648, 299] width 179 height 258
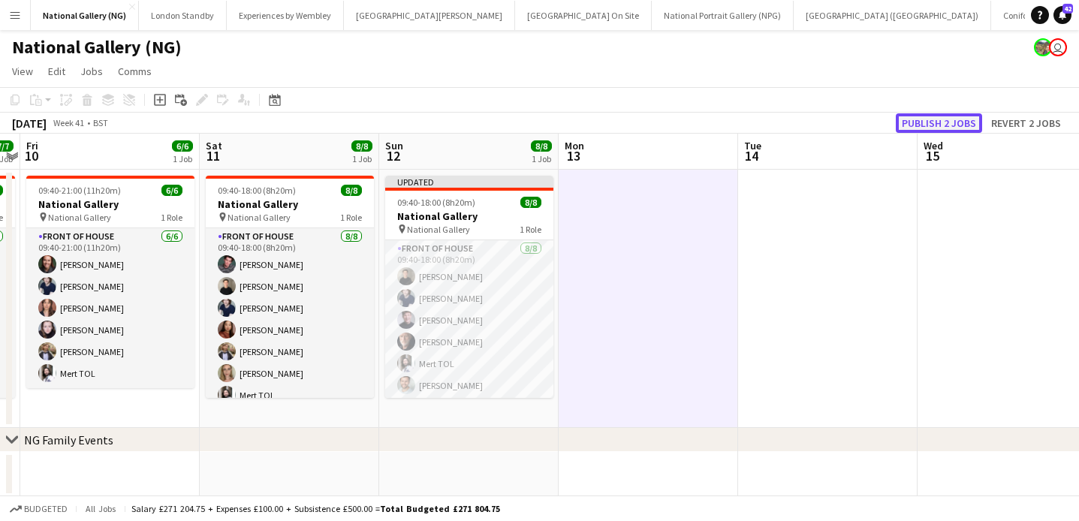
click at [960, 116] on button "Publish 2 jobs" at bounding box center [939, 123] width 86 height 20
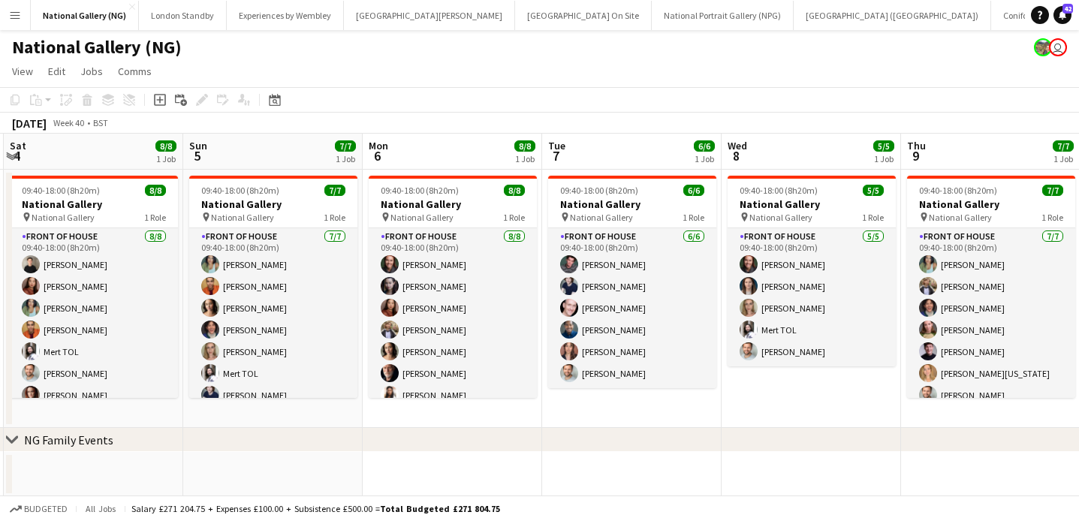
scroll to position [0, 334]
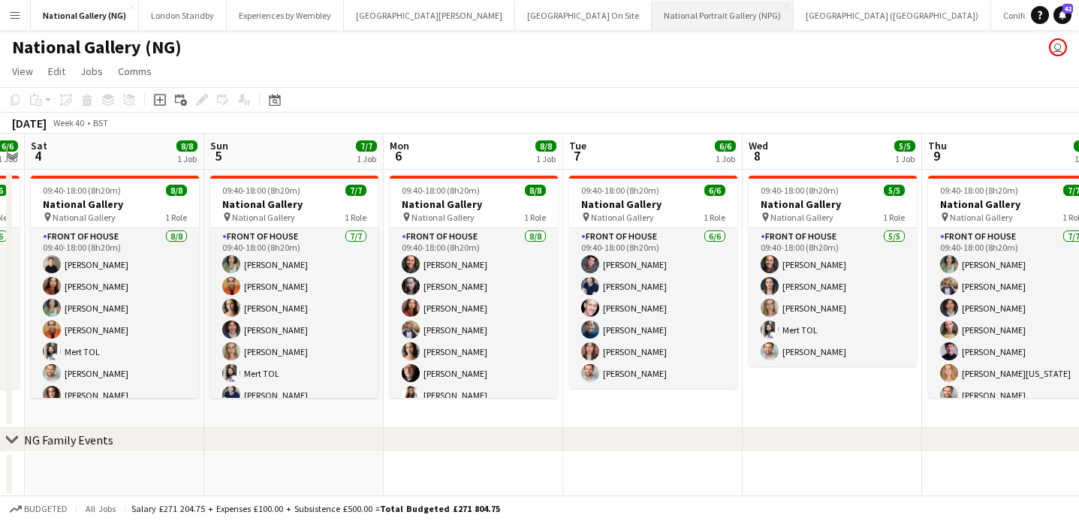
click at [652, 15] on button "National Portrait Gallery (NPG) Close" at bounding box center [723, 15] width 142 height 29
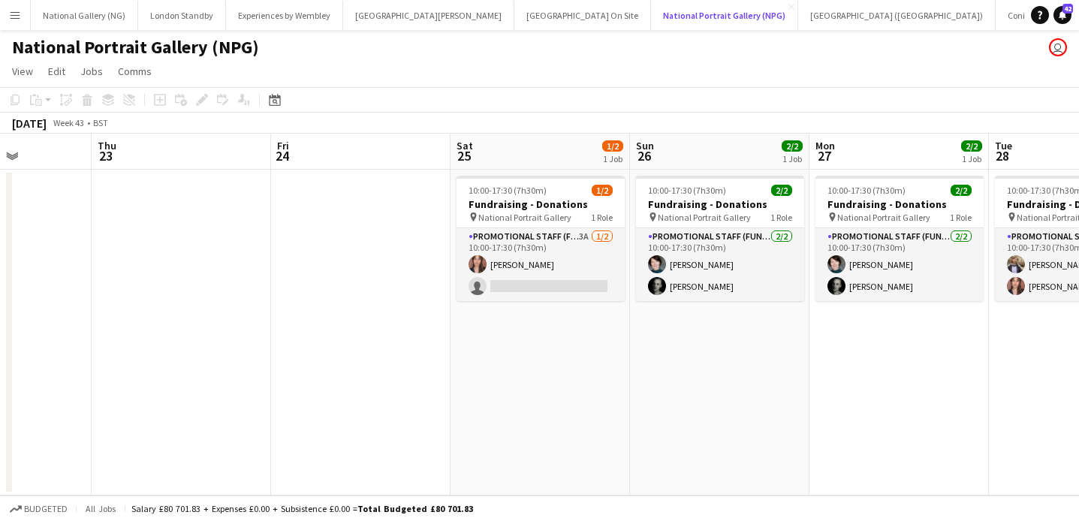
scroll to position [0, 448]
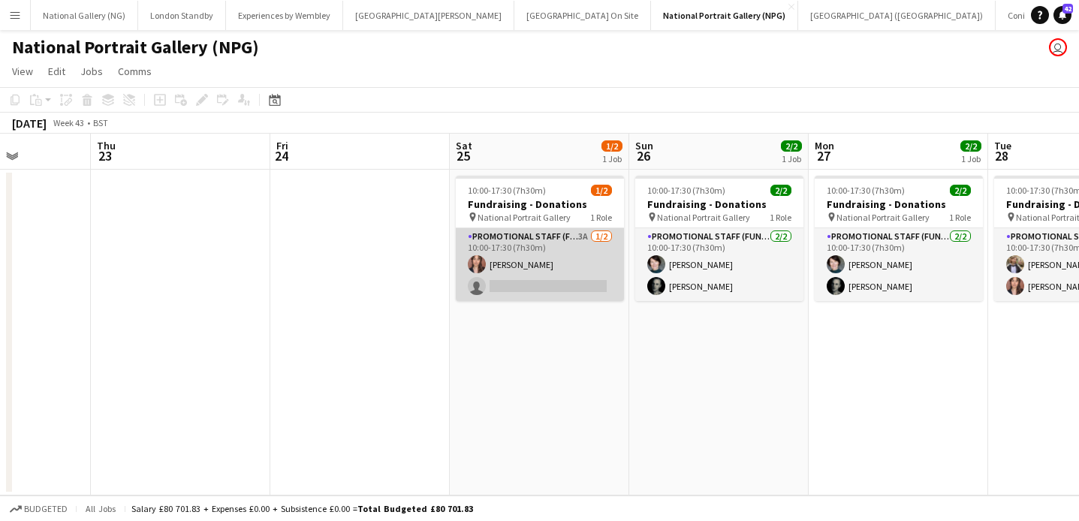
click at [549, 267] on app-card-role "Promotional Staff (Fundraiser) 3A [DATE] 10:00-17:30 (7h30m) [PERSON_NAME] sing…" at bounding box center [540, 264] width 168 height 73
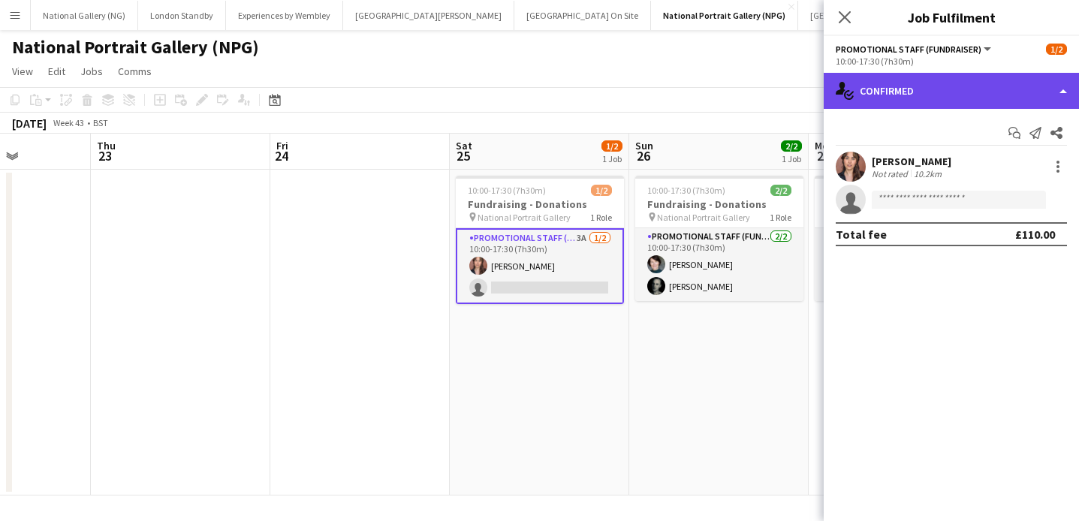
click at [959, 101] on div "single-neutral-actions-check-2 Confirmed" at bounding box center [951, 91] width 255 height 36
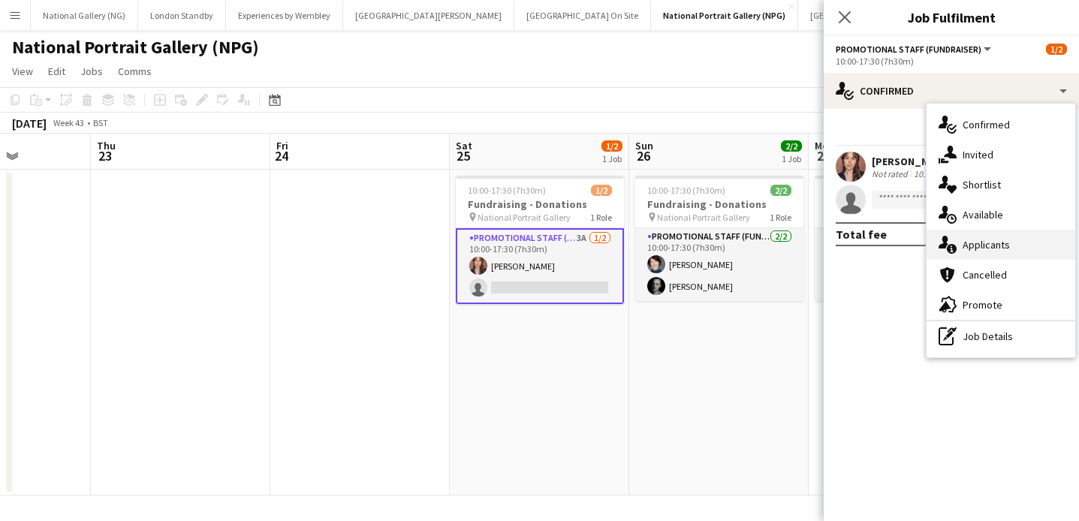
click at [985, 239] on span "Applicants" at bounding box center [986, 245] width 47 height 14
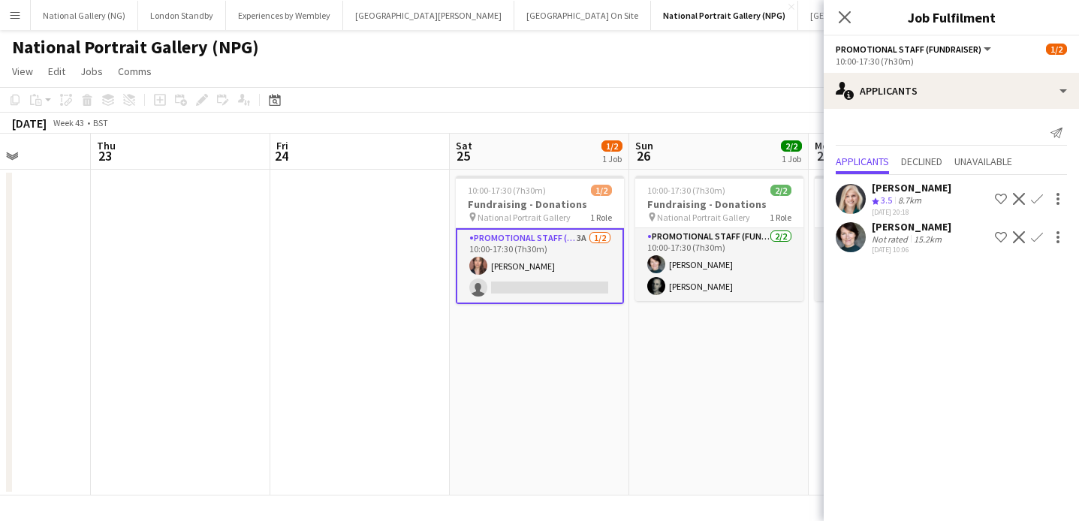
click at [1032, 200] on app-icon "Confirm" at bounding box center [1037, 199] width 12 height 12
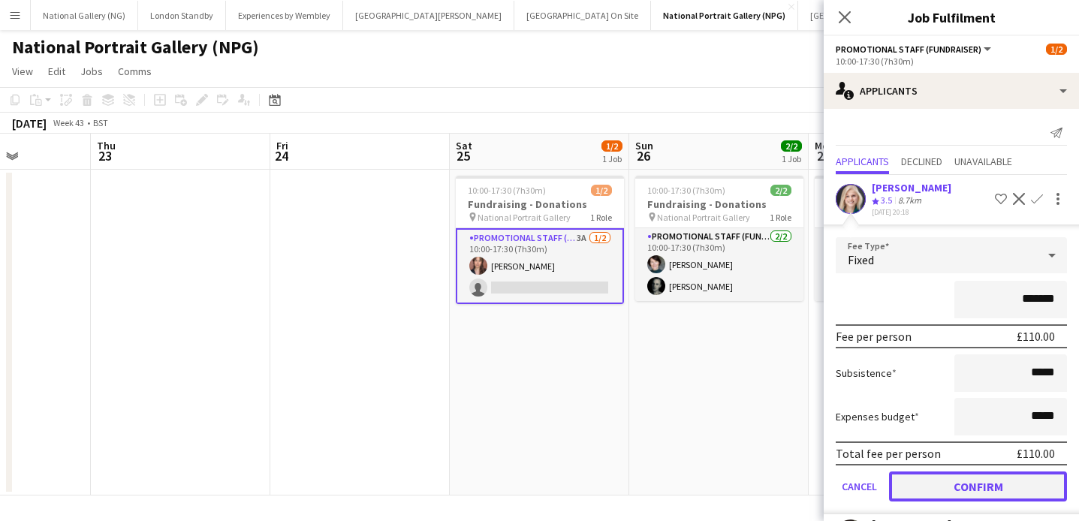
click at [973, 483] on button "Confirm" at bounding box center [978, 487] width 178 height 30
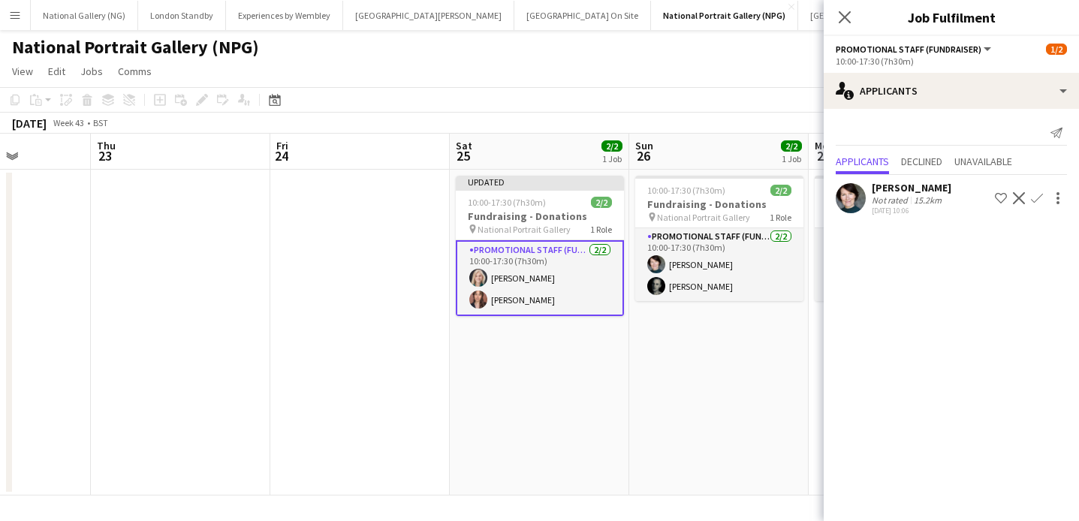
click at [629, 319] on app-date-cell "10:00-17:30 (7h30m) 2/2 Fundraising - Donations pin National Portrait Gallery 1…" at bounding box center [718, 333] width 179 height 326
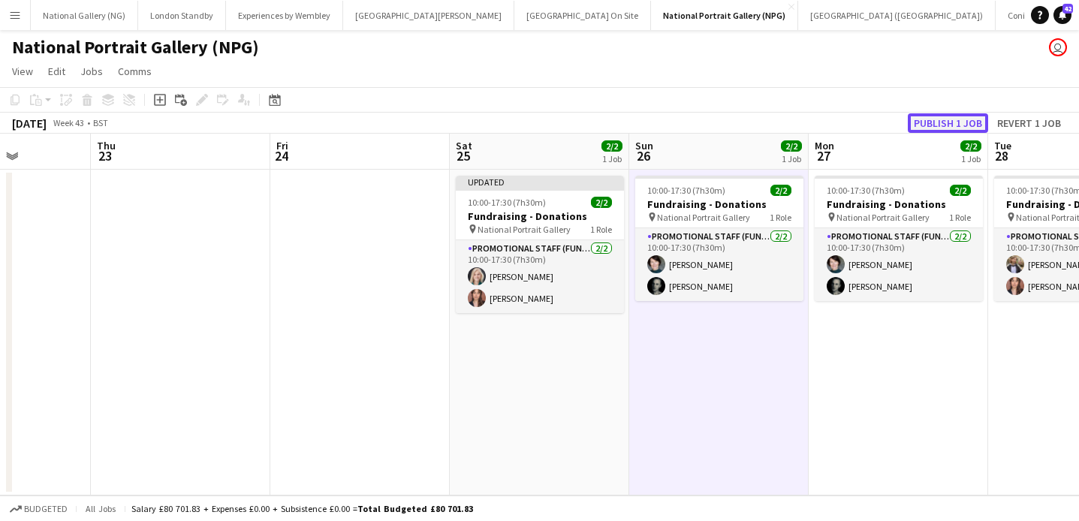
click at [926, 119] on button "Publish 1 job" at bounding box center [948, 123] width 80 height 20
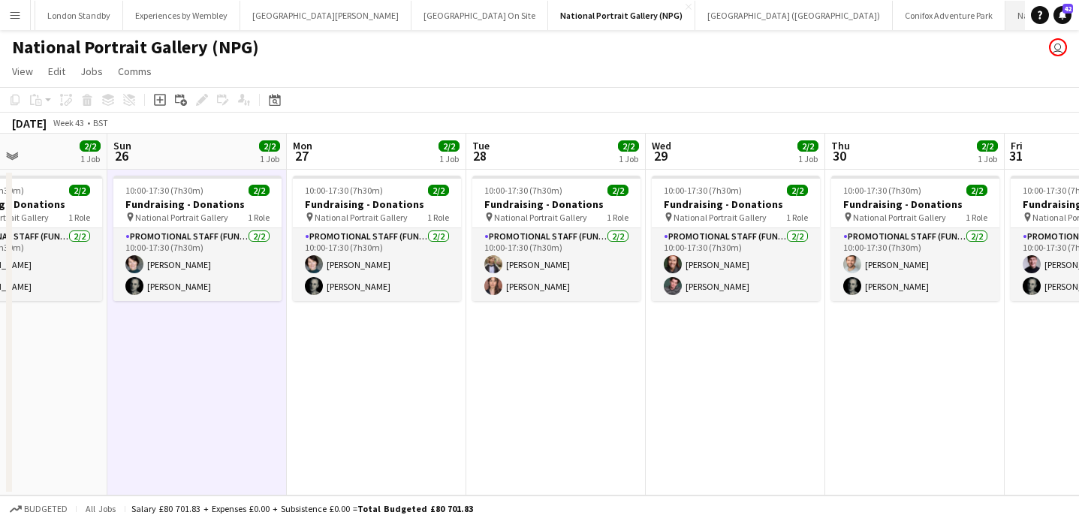
scroll to position [0, 0]
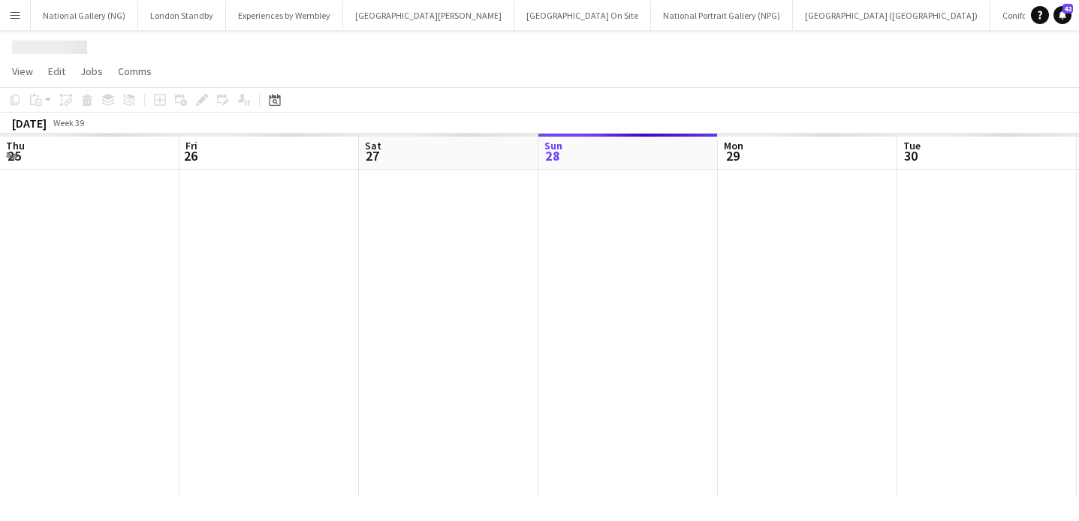
scroll to position [0, 359]
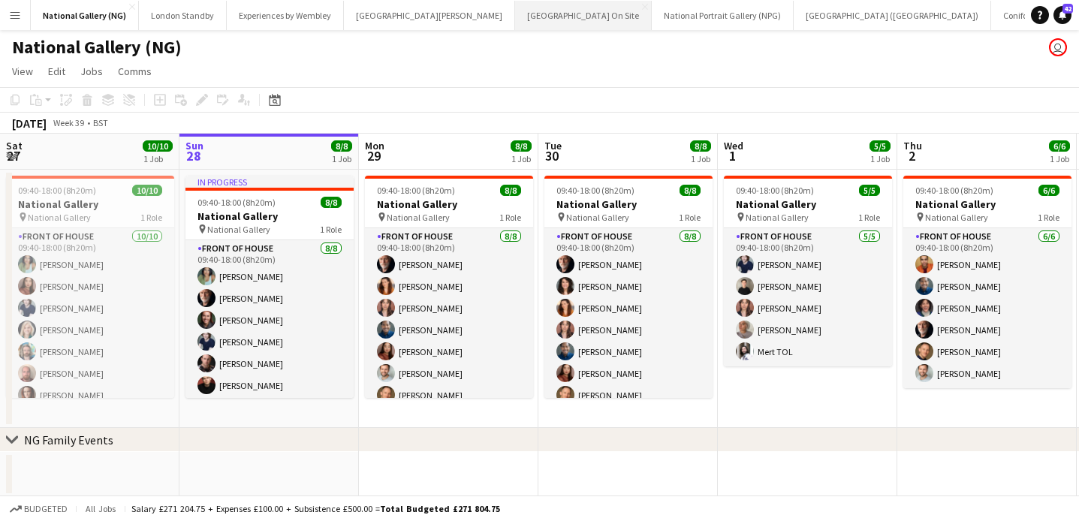
click at [523, 23] on button "[GEOGRAPHIC_DATA] On Site Close" at bounding box center [583, 15] width 137 height 29
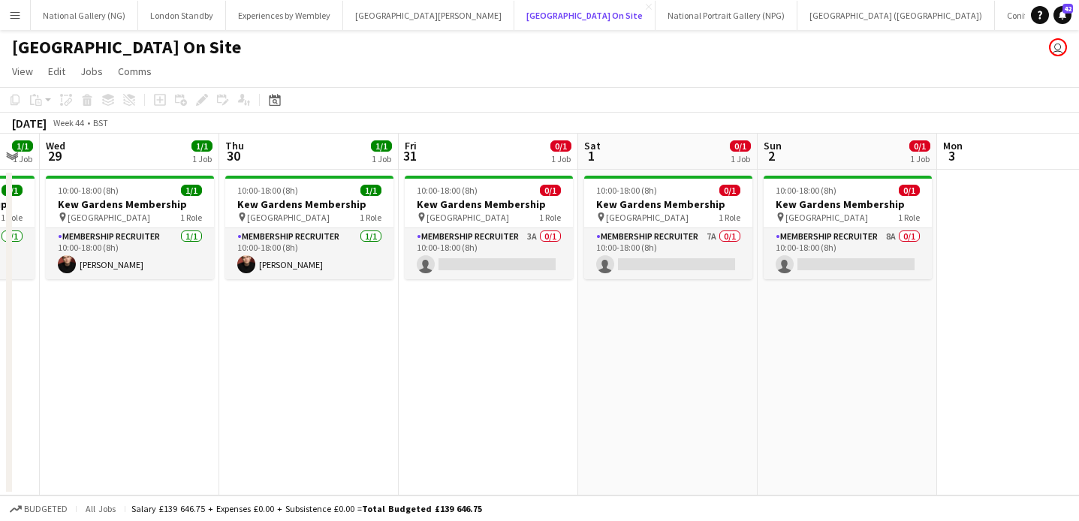
scroll to position [0, 680]
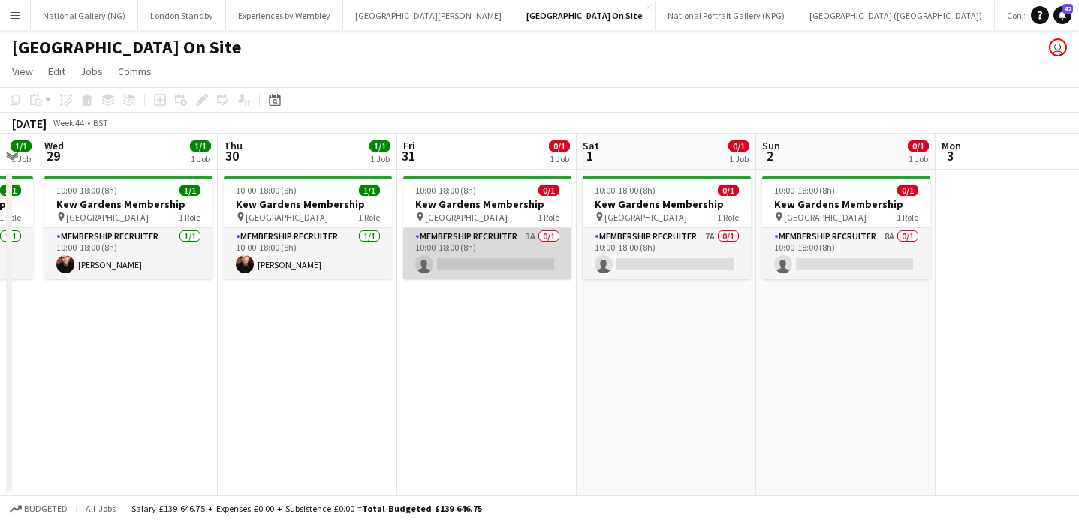
click at [499, 259] on app-card-role "Membership Recruiter 3A 0/1 10:00-18:00 (8h) single-neutral-actions" at bounding box center [487, 253] width 168 height 51
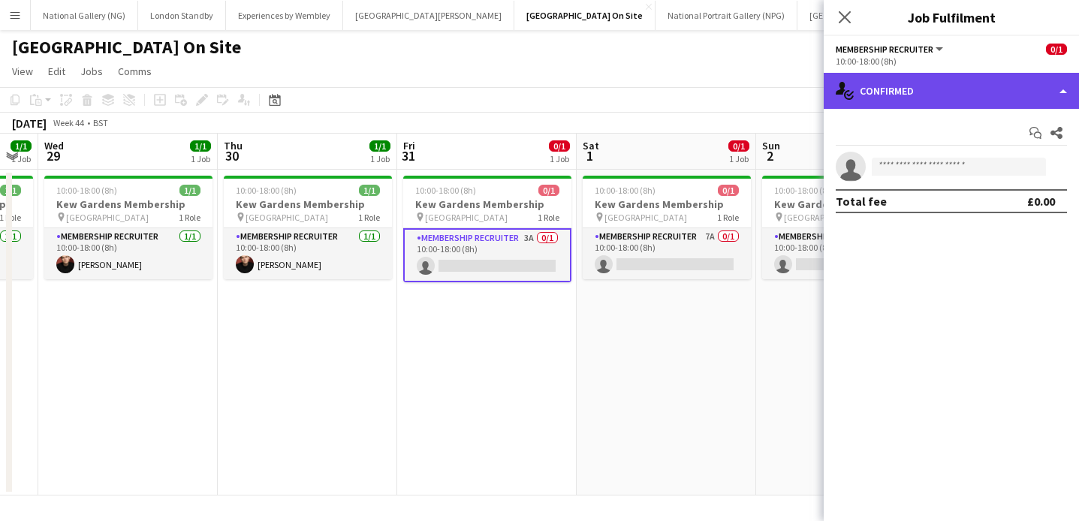
click at [973, 98] on div "single-neutral-actions-check-2 Confirmed" at bounding box center [951, 91] width 255 height 36
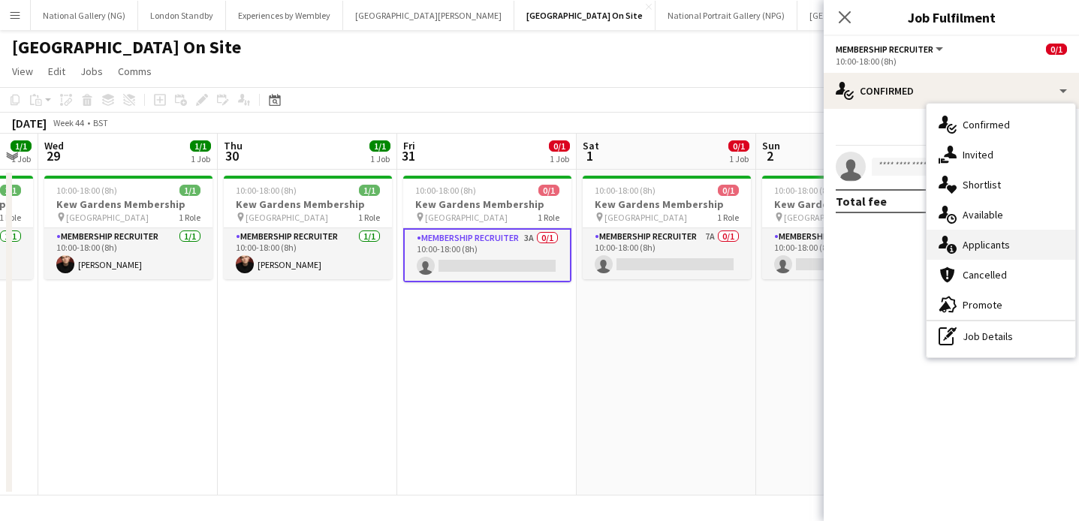
click at [972, 249] on span "Applicants" at bounding box center [986, 245] width 47 height 14
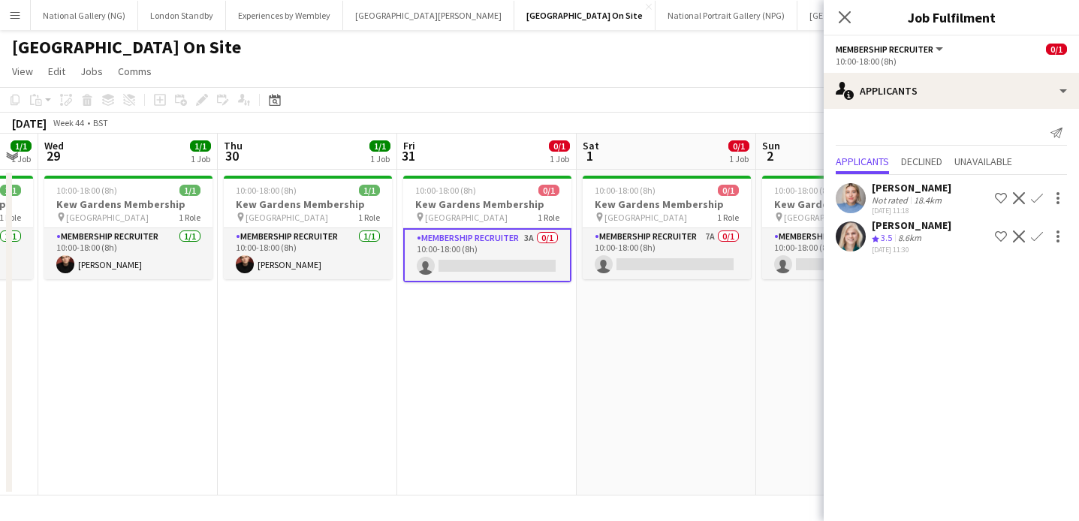
click at [1037, 236] on app-icon "Confirm" at bounding box center [1037, 237] width 12 height 12
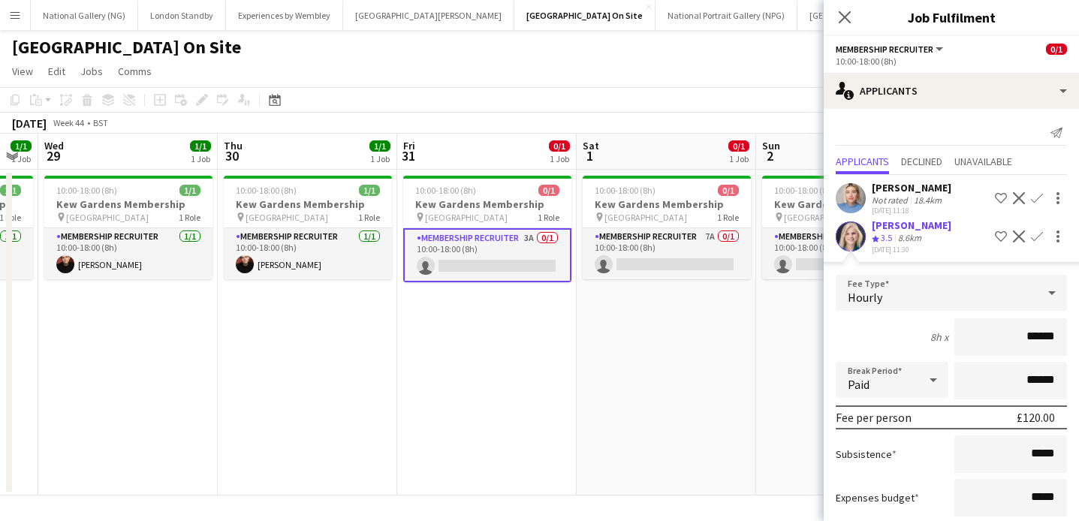
scroll to position [89, 0]
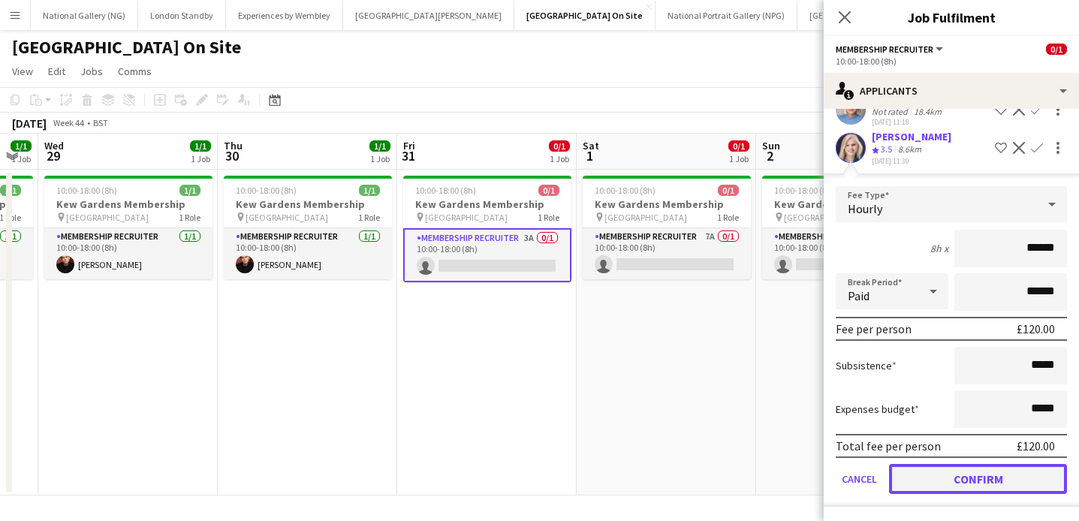
click at [938, 484] on button "Confirm" at bounding box center [978, 479] width 178 height 30
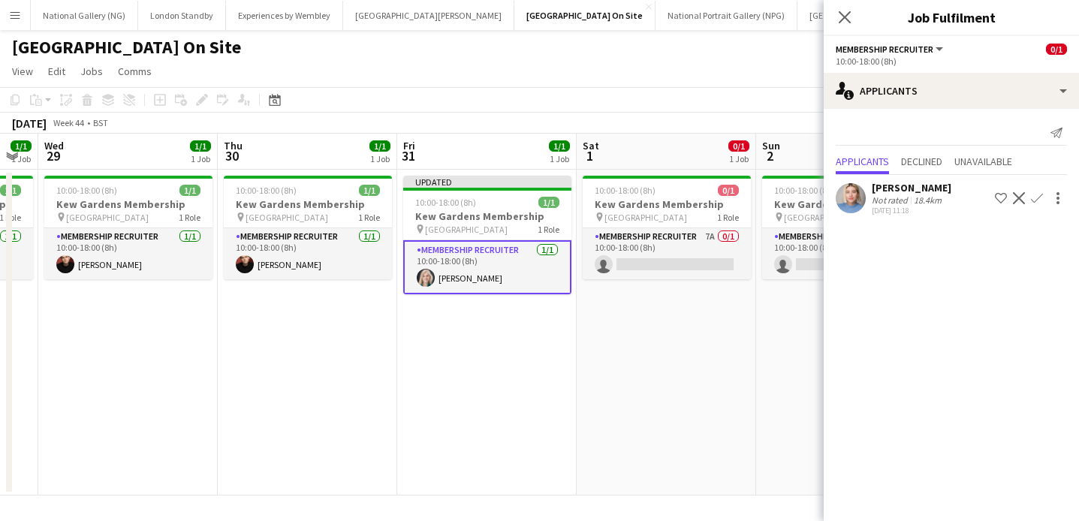
scroll to position [0, 0]
click at [540, 363] on app-date-cell "Updated 10:00-18:00 (8h) 1/1 [GEOGRAPHIC_DATA] Membership pin Kew Gardens 1 Rol…" at bounding box center [486, 333] width 179 height 326
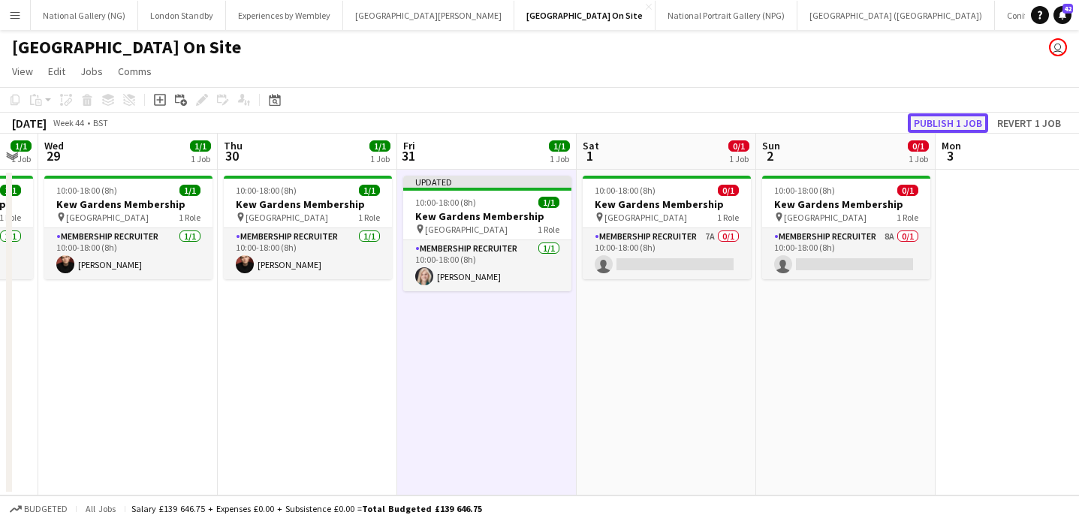
click at [960, 131] on button "Publish 1 job" at bounding box center [948, 123] width 80 height 20
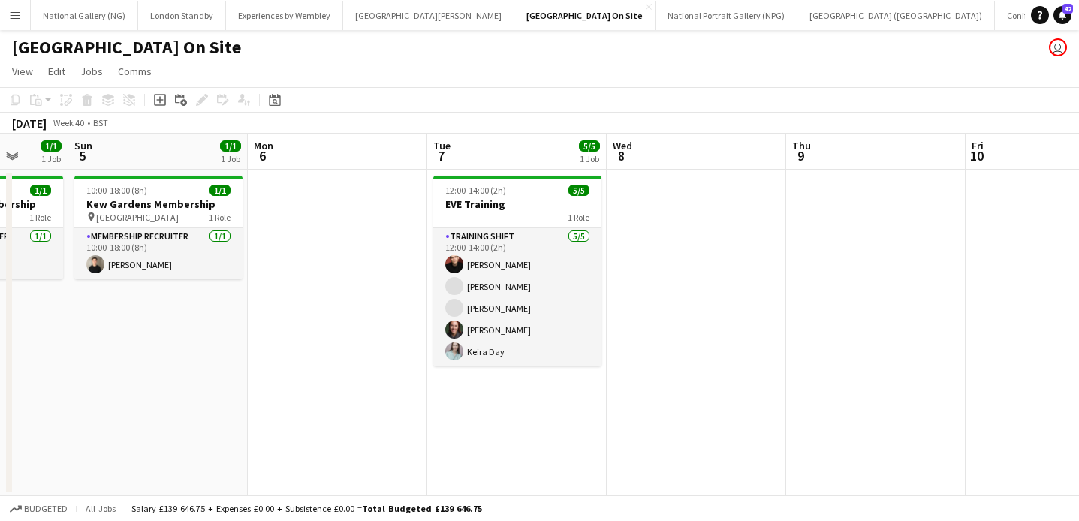
scroll to position [0, 437]
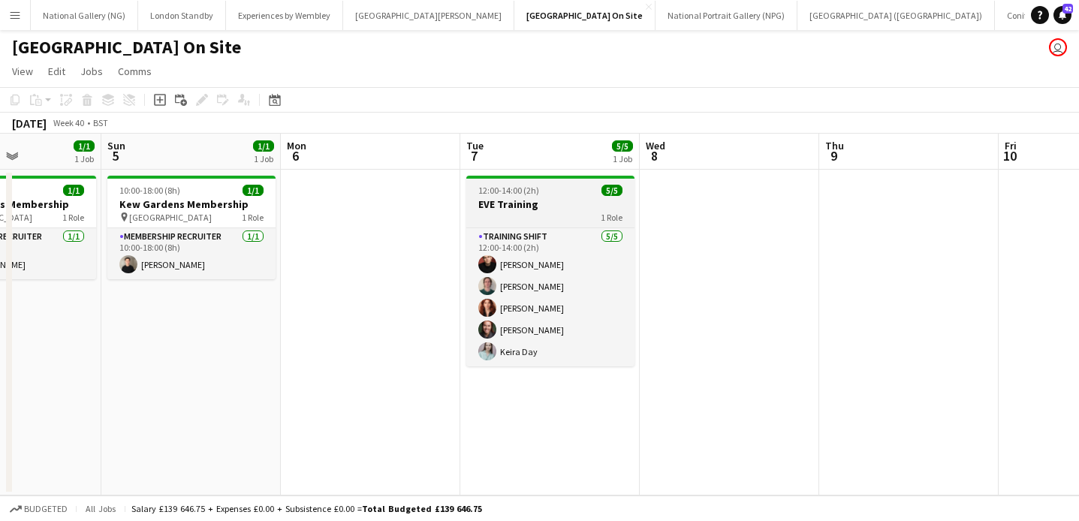
click at [549, 201] on h3 "EVE Training" at bounding box center [550, 204] width 168 height 14
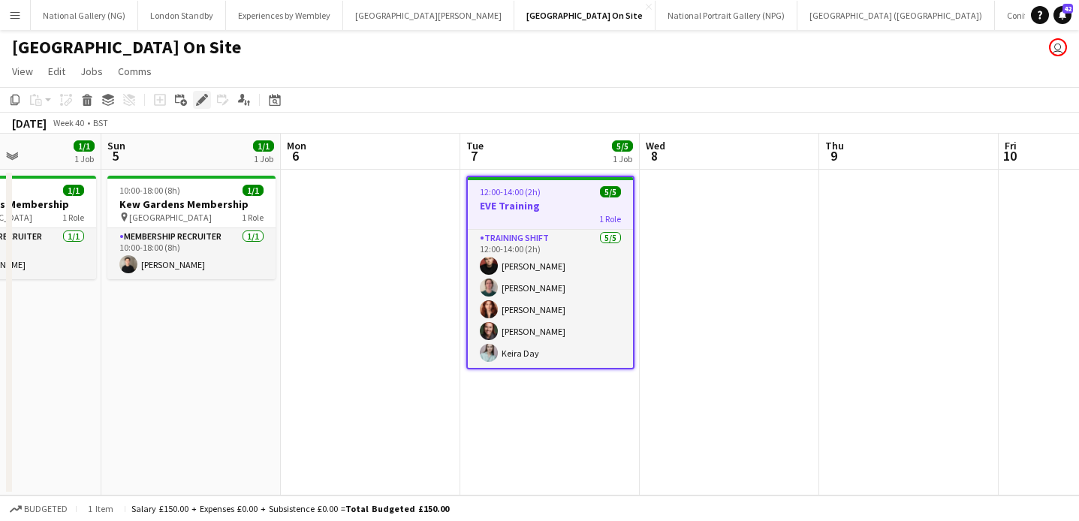
click at [203, 104] on icon "Edit" at bounding box center [202, 100] width 12 height 12
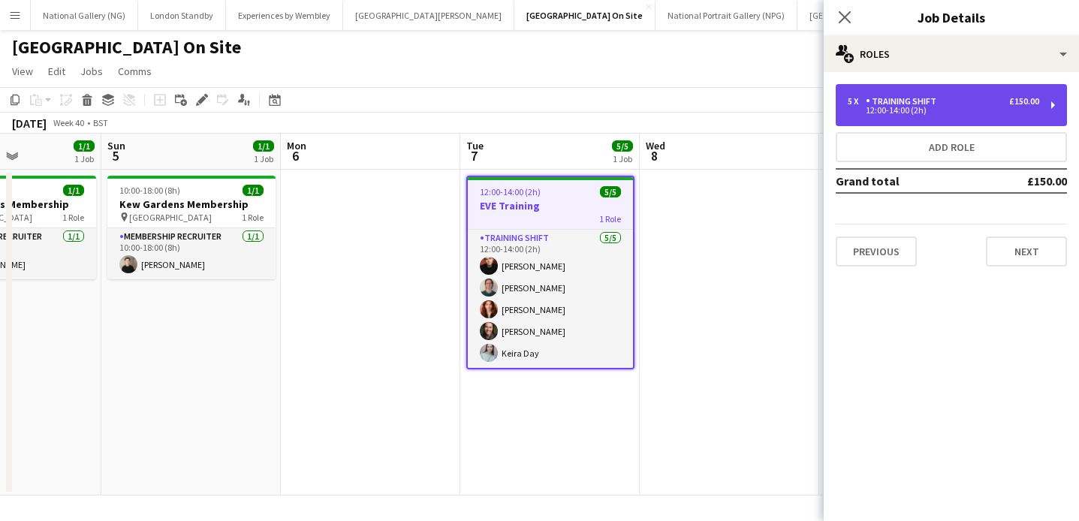
click at [937, 105] on div "Training shift" at bounding box center [904, 101] width 77 height 11
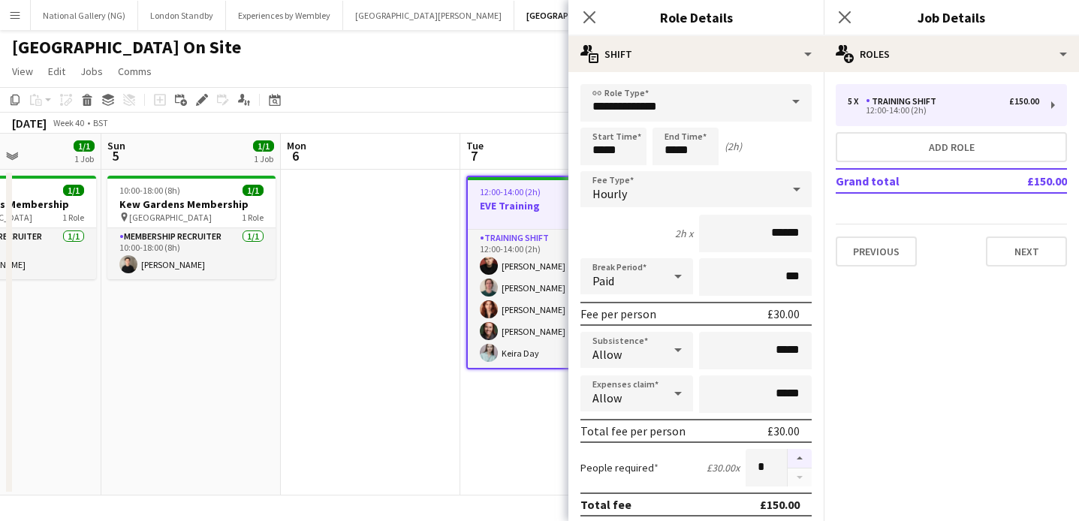
click at [801, 458] on button "button" at bounding box center [800, 459] width 24 height 20
type input "*"
click at [589, 17] on icon at bounding box center [589, 17] width 14 height 14
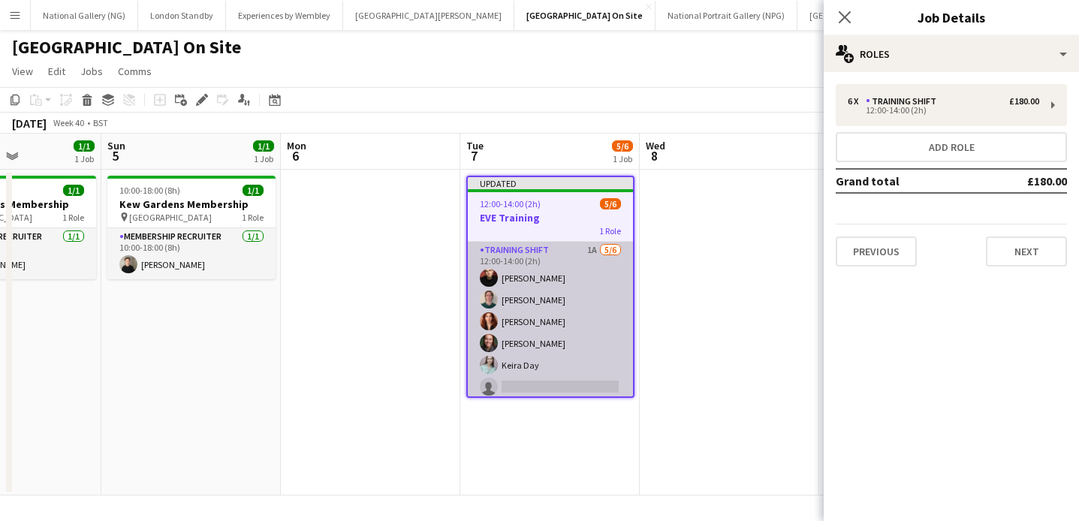
click at [552, 384] on app-card-role "Training shift 1A [DATE] 12:00-14:00 (2h) [PERSON_NAME] [PERSON_NAME] [PERSON_N…" at bounding box center [550, 322] width 165 height 160
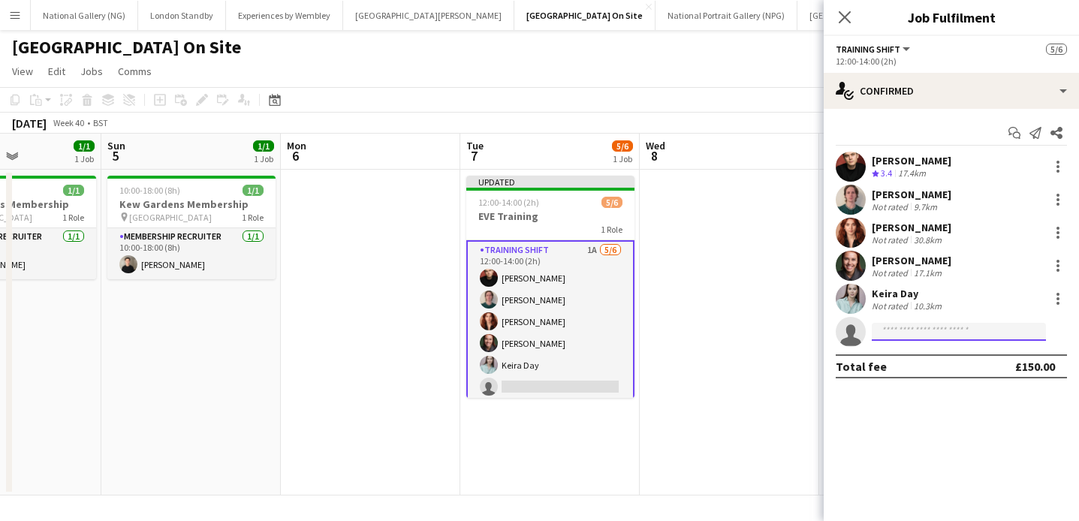
click at [913, 324] on input at bounding box center [959, 332] width 174 height 18
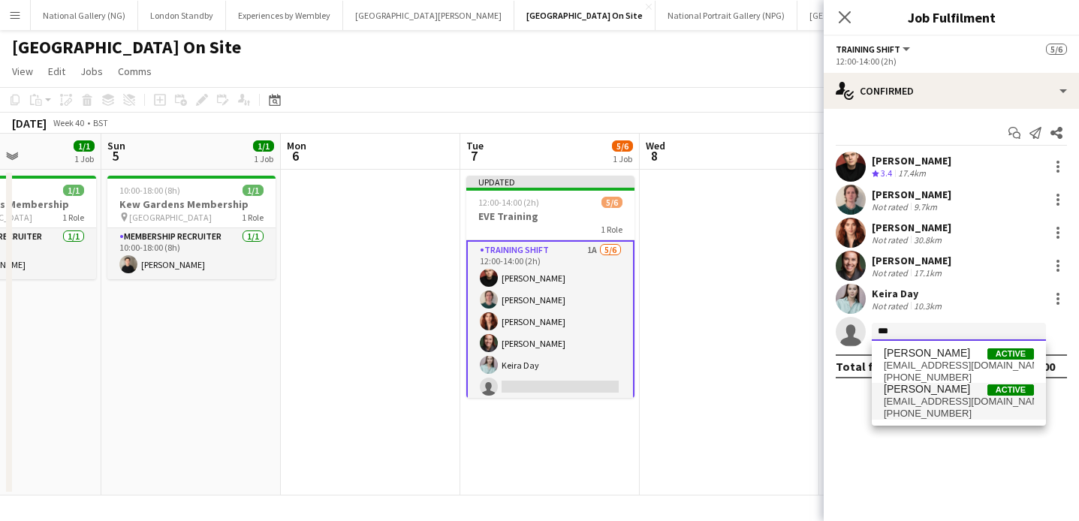
type input "***"
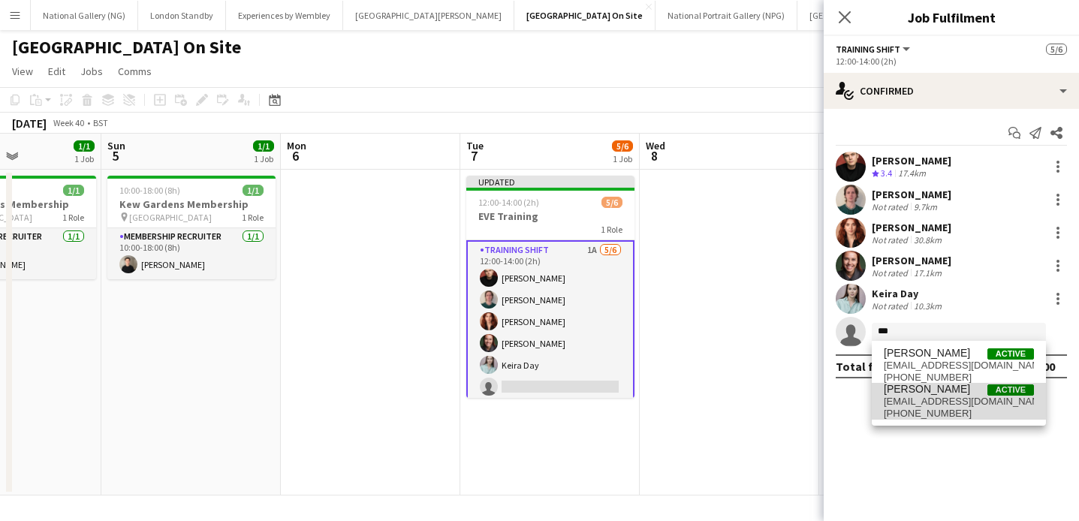
click at [909, 401] on span "[EMAIL_ADDRESS][DOMAIN_NAME]" at bounding box center [959, 402] width 150 height 12
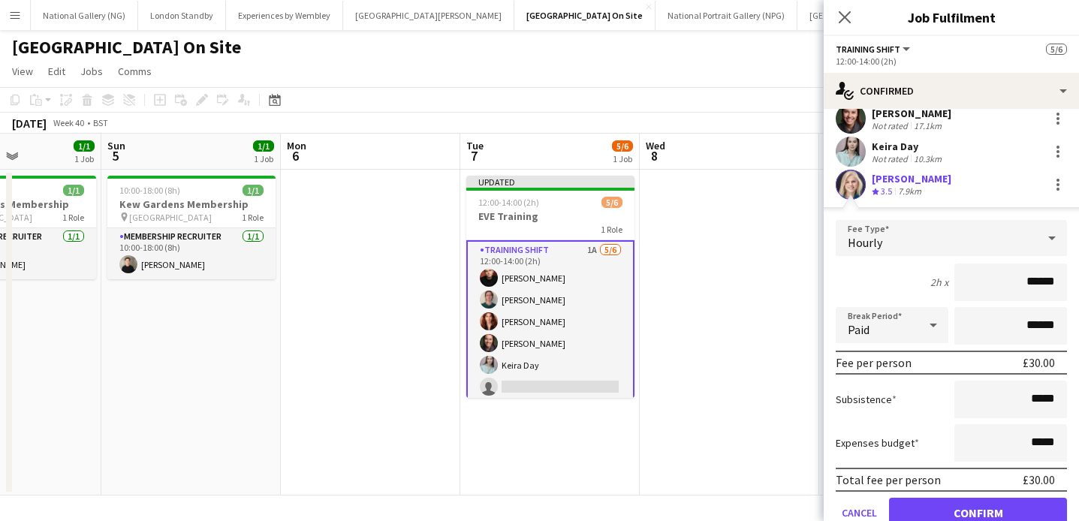
scroll to position [210, 0]
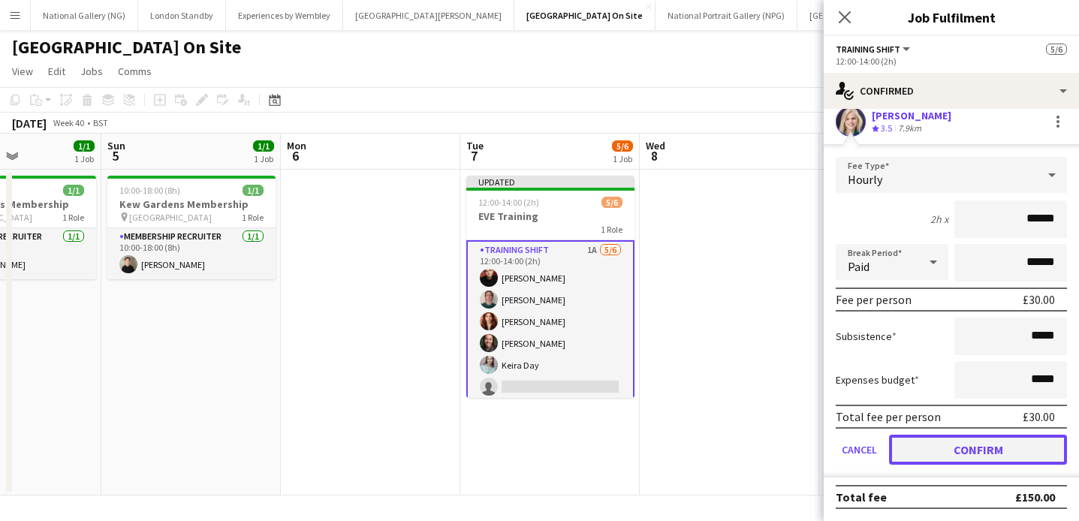
click at [936, 453] on button "Confirm" at bounding box center [978, 450] width 178 height 30
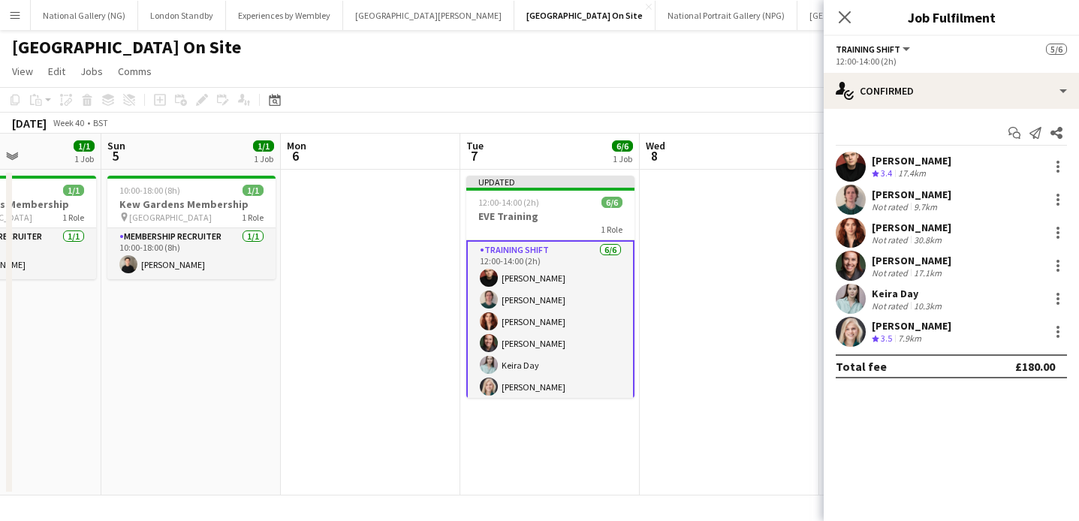
scroll to position [0, 0]
click at [704, 252] on app-date-cell at bounding box center [729, 333] width 179 height 326
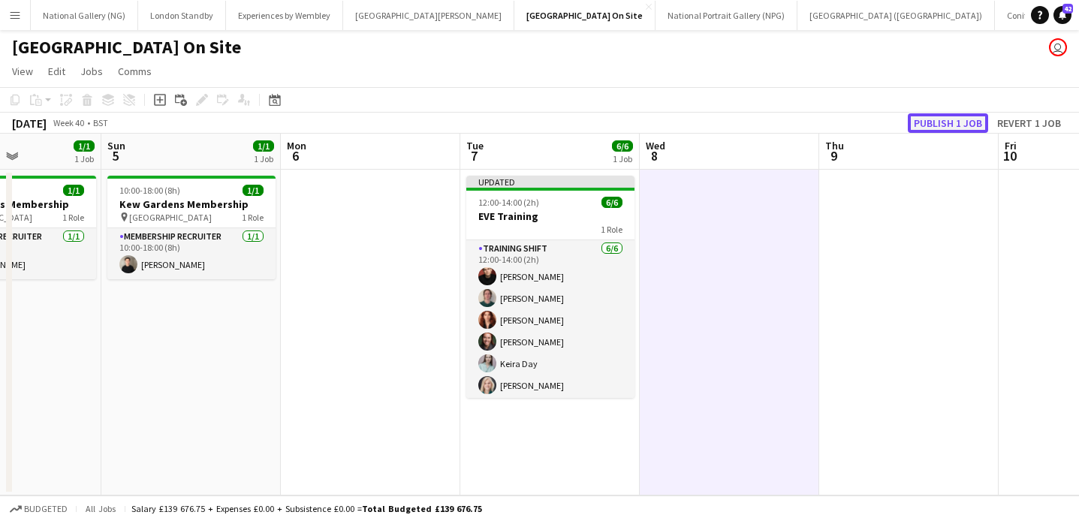
click at [969, 125] on button "Publish 1 job" at bounding box center [948, 123] width 80 height 20
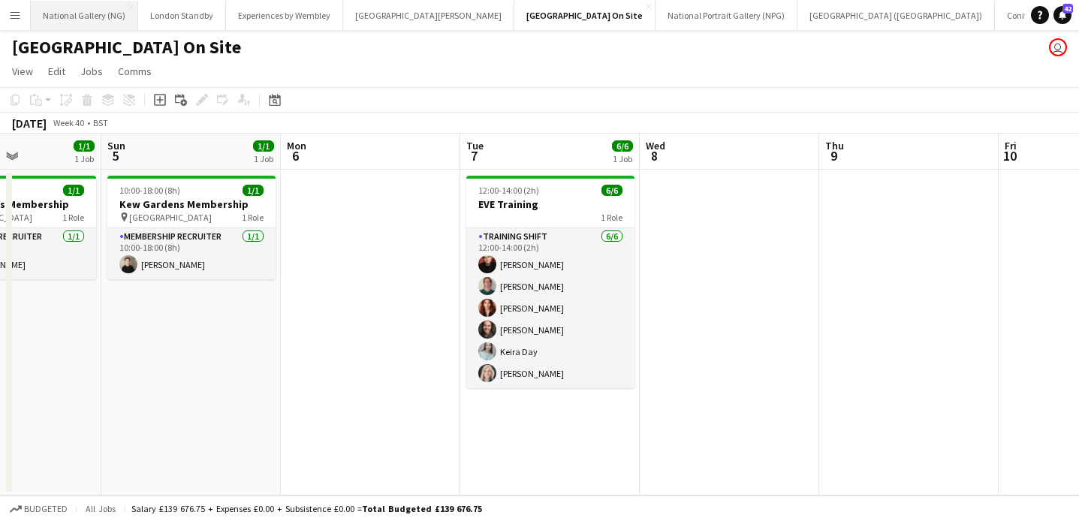
click at [84, 10] on button "National Gallery (NG) Close" at bounding box center [84, 15] width 107 height 29
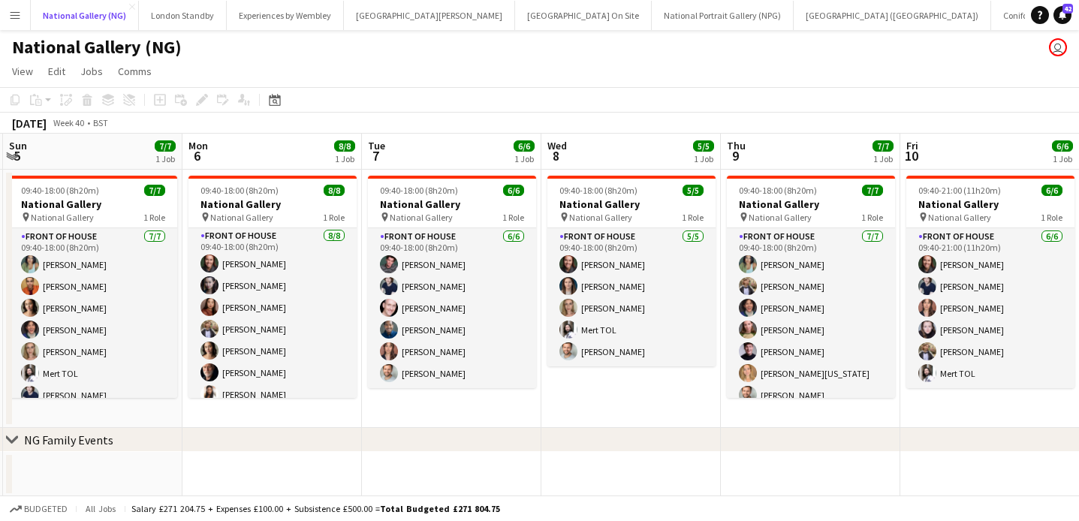
scroll to position [0, 724]
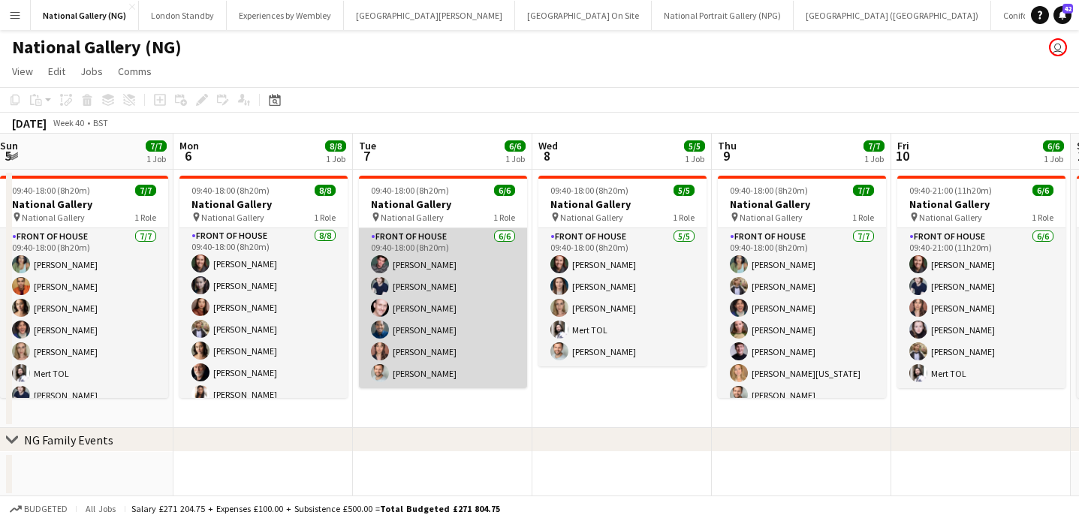
click at [490, 296] on app-card-role "Front of House [DATE] 09:40-18:00 (8h20m) [PERSON_NAME] [PERSON_NAME] [PERSON_N…" at bounding box center [443, 308] width 168 height 160
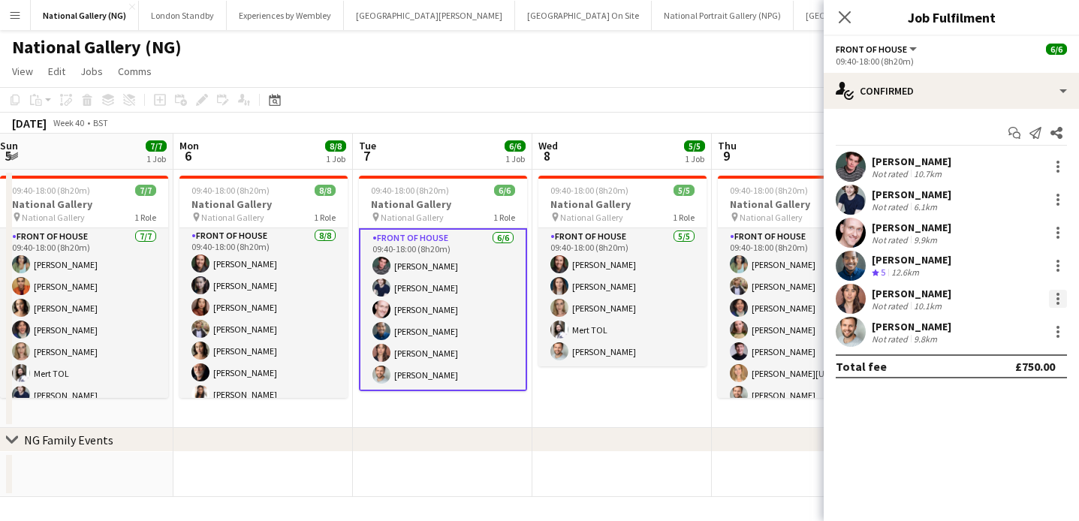
click at [1062, 300] on div at bounding box center [1058, 299] width 18 height 18
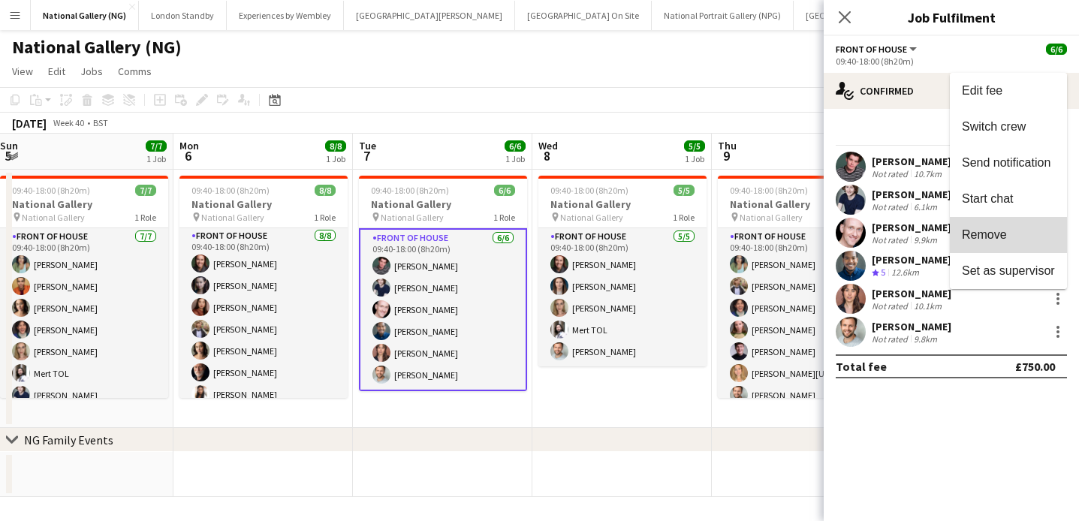
click at [1017, 240] on span "Remove" at bounding box center [1008, 235] width 93 height 14
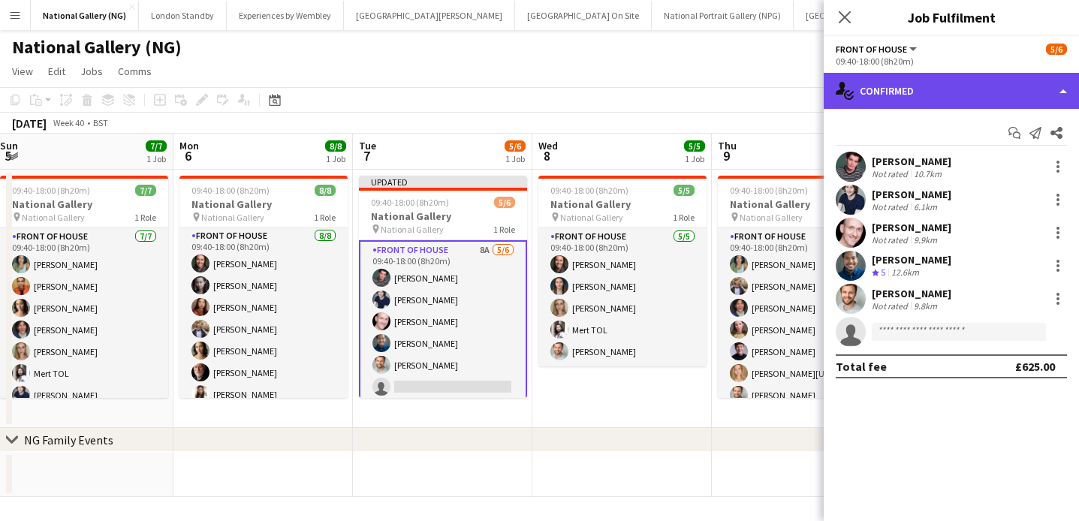
click at [1048, 98] on div "single-neutral-actions-check-2 Confirmed" at bounding box center [951, 91] width 255 height 36
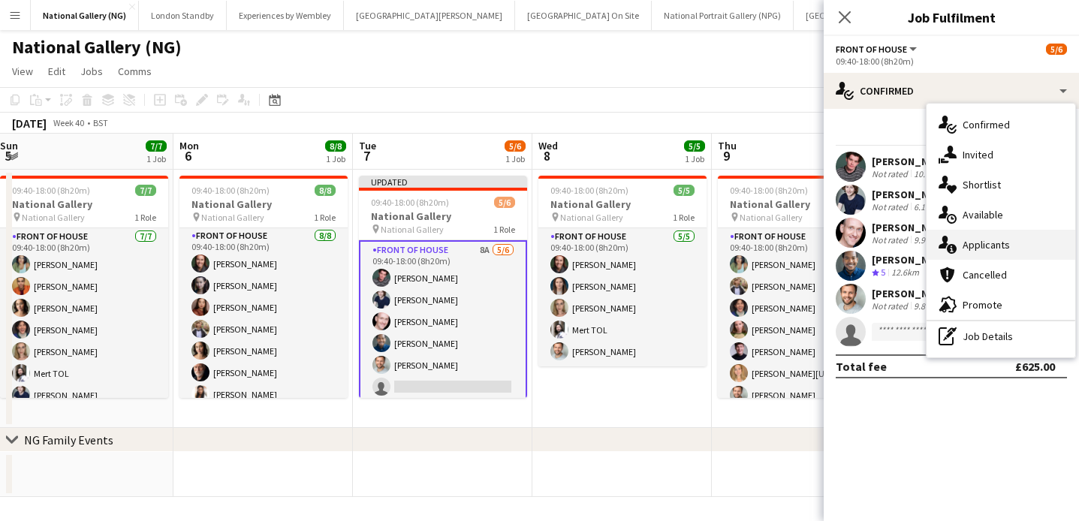
click at [1026, 246] on div "single-neutral-actions-information Applicants" at bounding box center [1001, 245] width 149 height 30
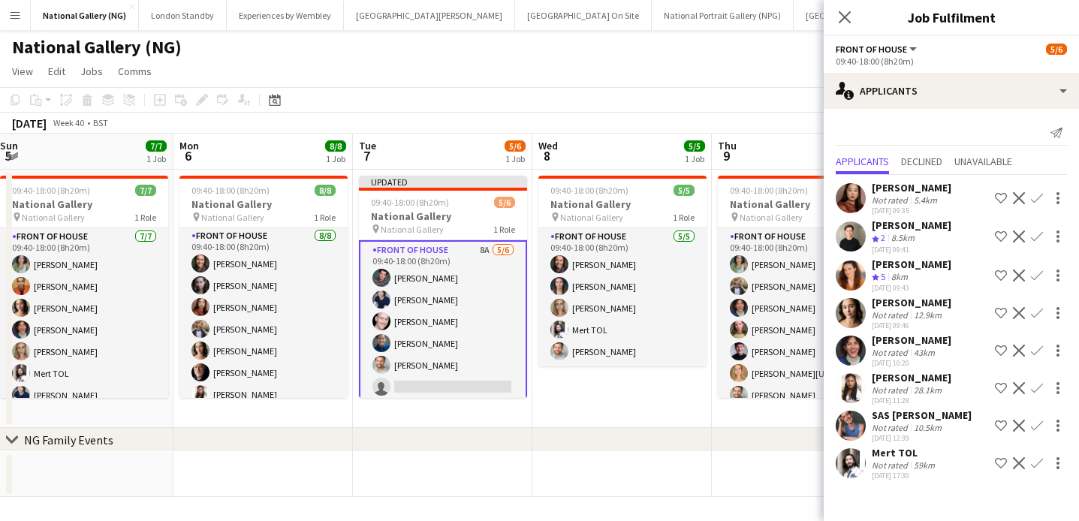
click at [1038, 277] on app-icon "Confirm" at bounding box center [1037, 276] width 12 height 12
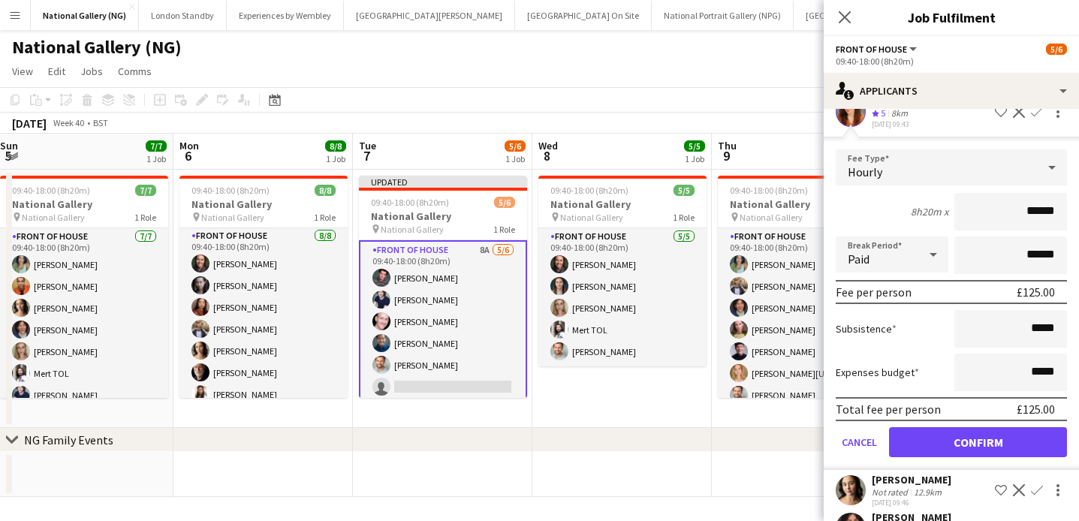
scroll to position [177, 0]
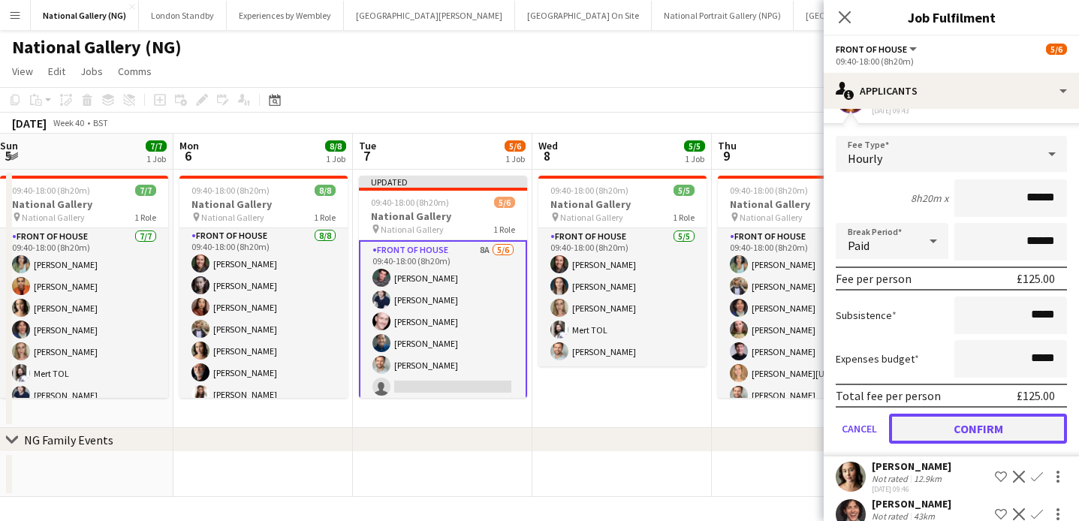
click at [965, 433] on button "Confirm" at bounding box center [978, 429] width 178 height 30
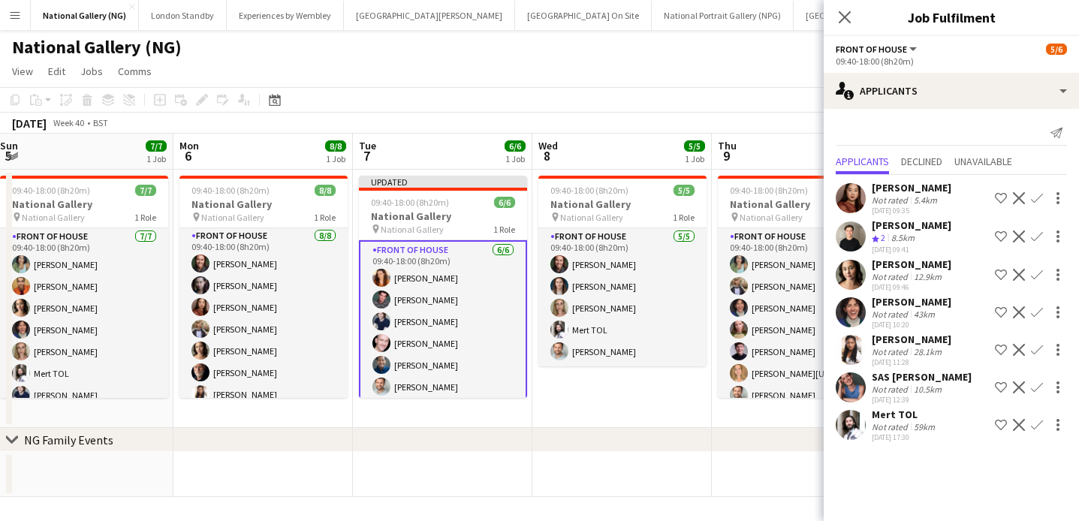
scroll to position [0, 0]
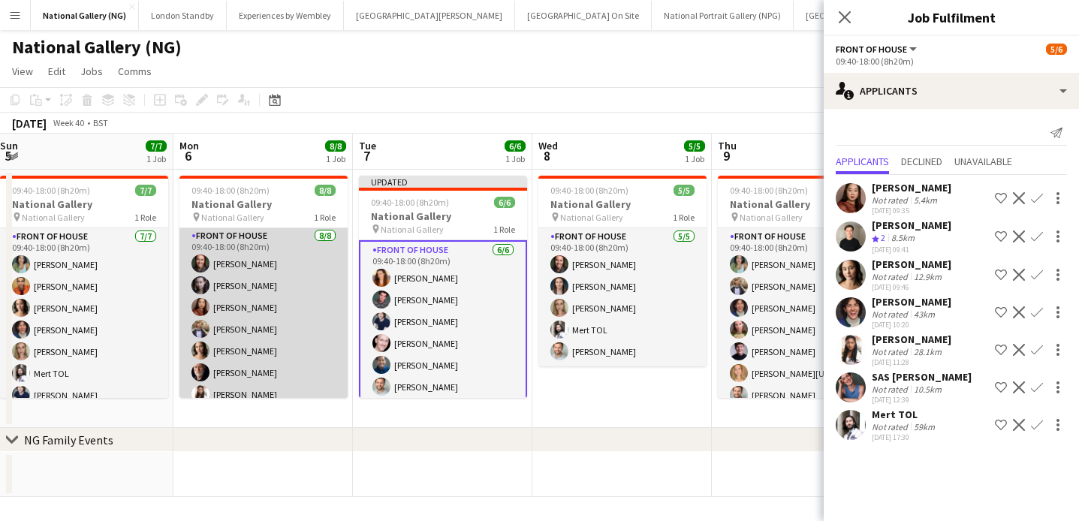
click at [312, 337] on app-card-role "Front of House [DATE] 09:40-18:00 (8h20m) [PERSON_NAME] [PERSON_NAME] [PERSON_N…" at bounding box center [263, 329] width 168 height 203
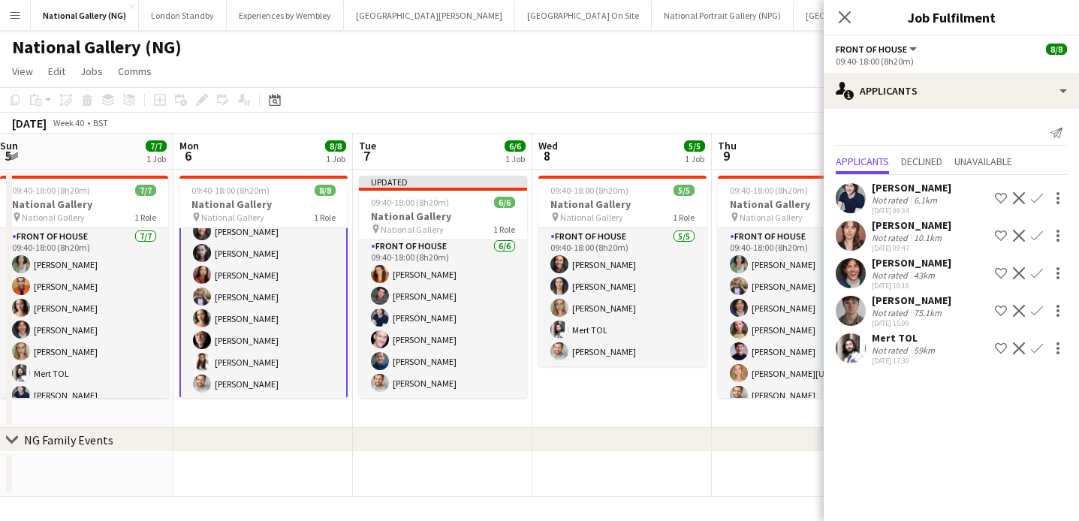
scroll to position [37, 0]
click at [427, 436] on div "chevron-right NG Family Events" at bounding box center [539, 440] width 1079 height 24
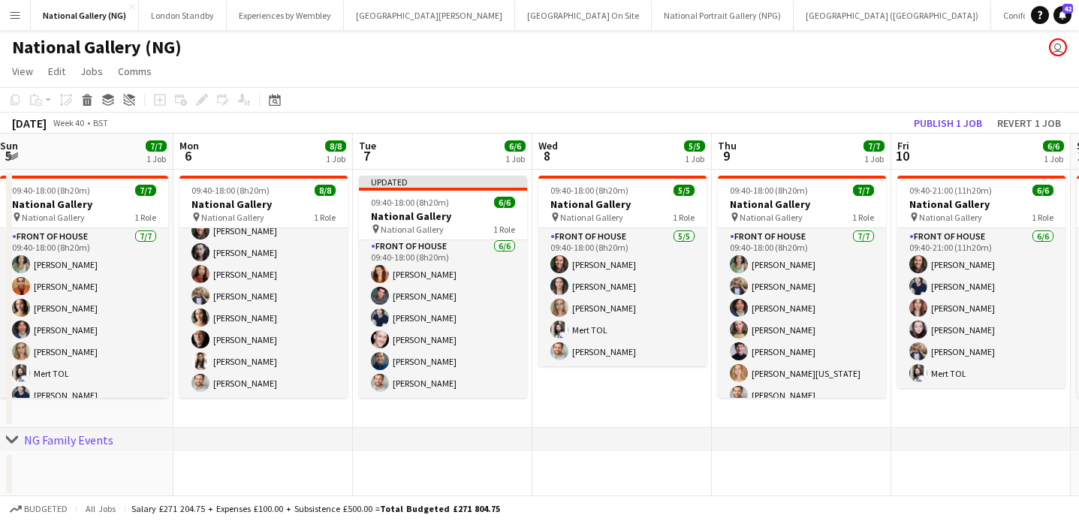
scroll to position [34, 0]
click at [940, 126] on button "Publish 1 job" at bounding box center [948, 123] width 80 height 20
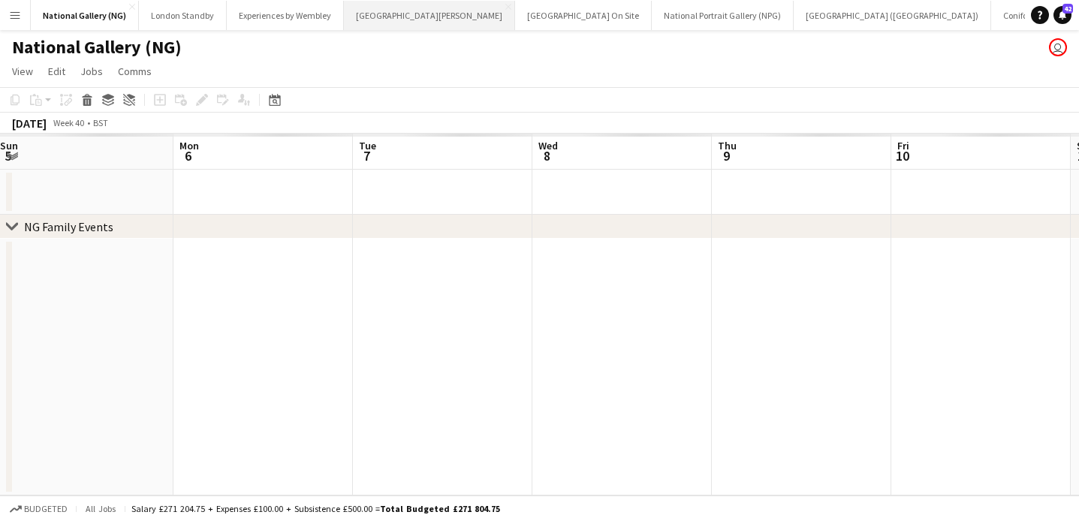
scroll to position [0, 0]
click at [167, 21] on button "London Standby Close" at bounding box center [183, 15] width 88 height 29
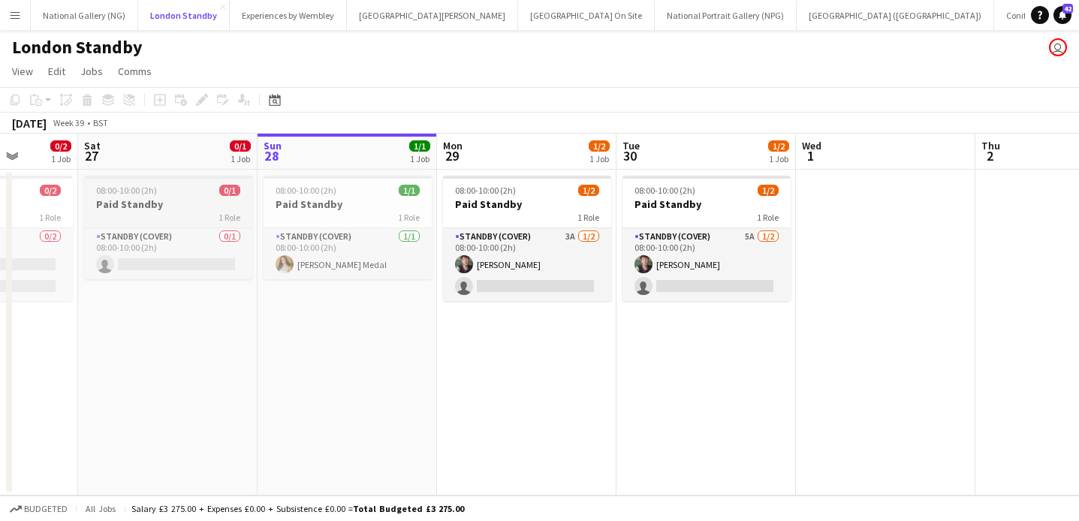
scroll to position [0, 430]
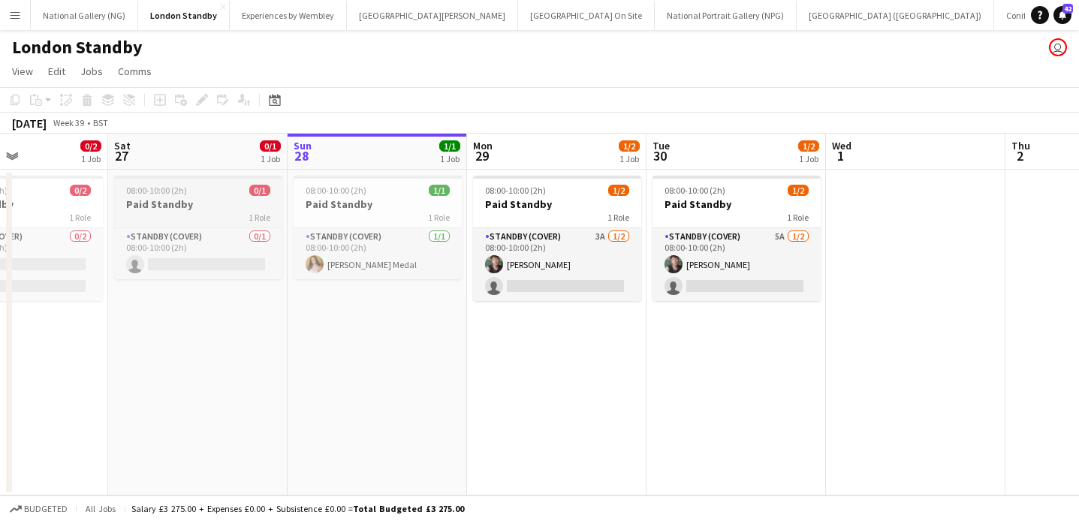
click at [191, 211] on div "1 Role" at bounding box center [198, 217] width 168 height 12
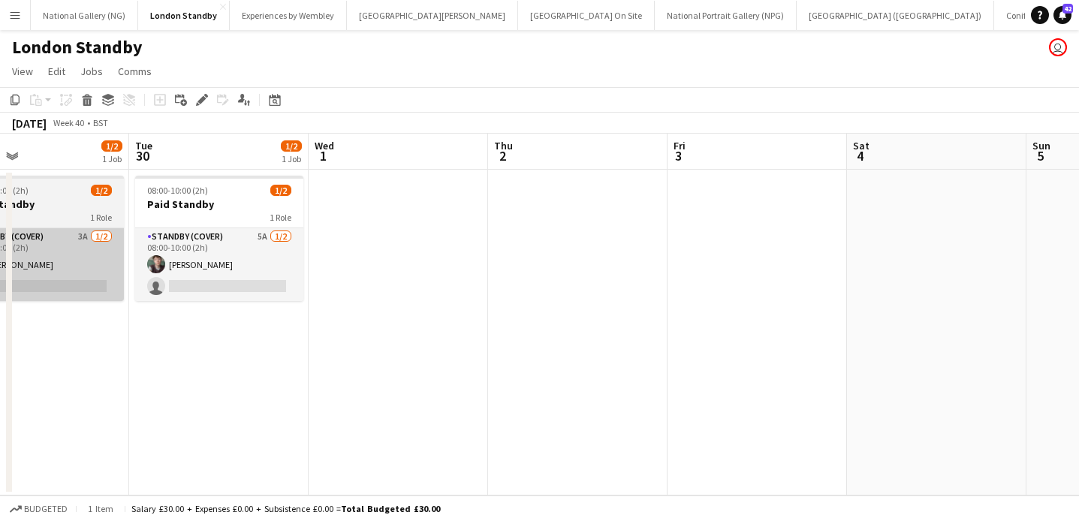
scroll to position [0, 658]
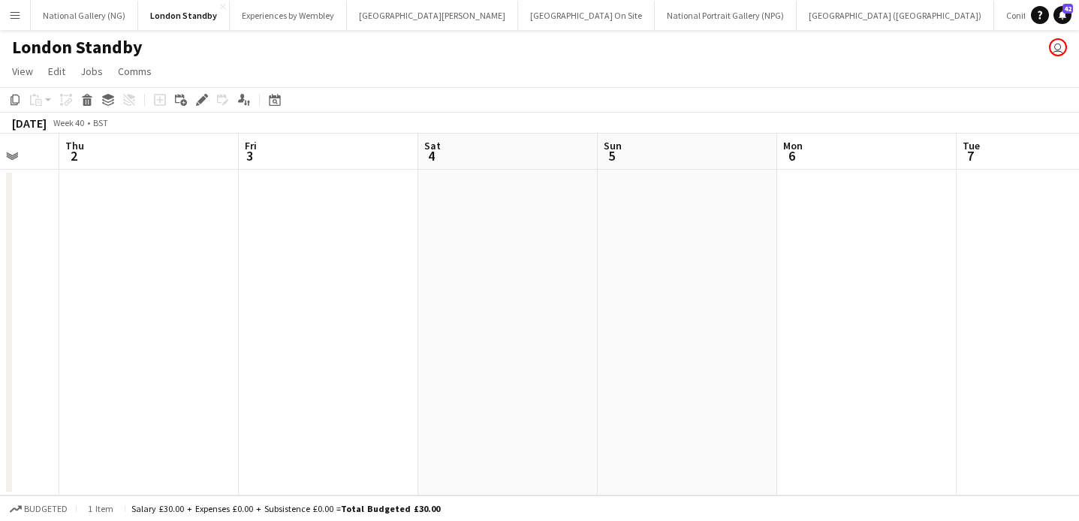
click at [499, 232] on app-date-cell at bounding box center [507, 333] width 179 height 326
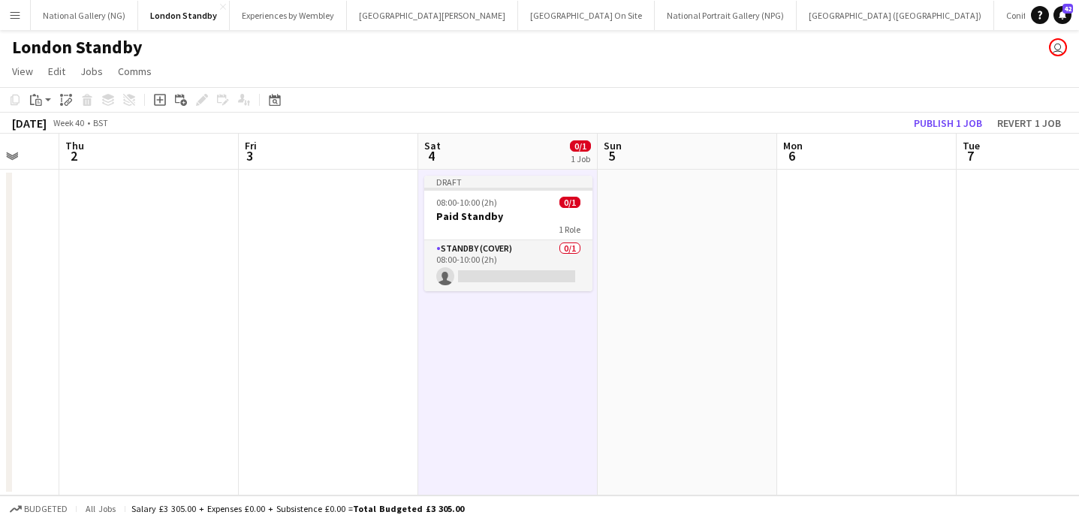
click at [648, 218] on app-date-cell at bounding box center [687, 333] width 179 height 326
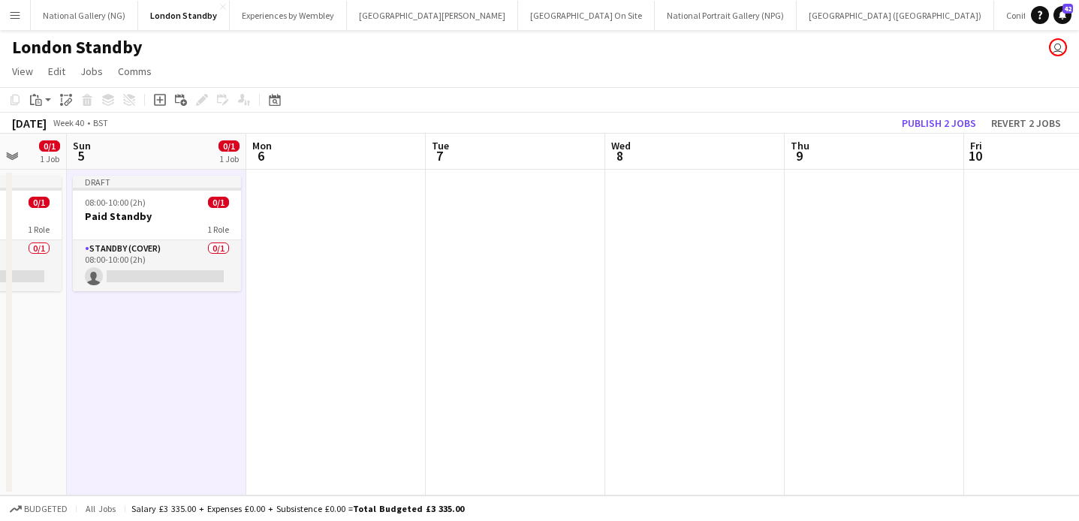
scroll to position [0, 520]
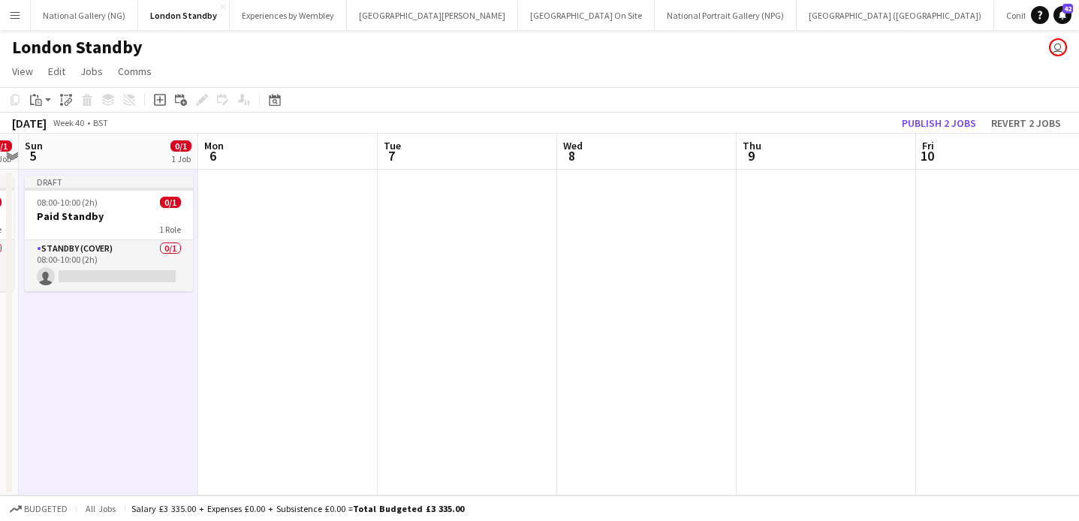
click at [800, 235] on app-date-cell at bounding box center [826, 333] width 179 height 326
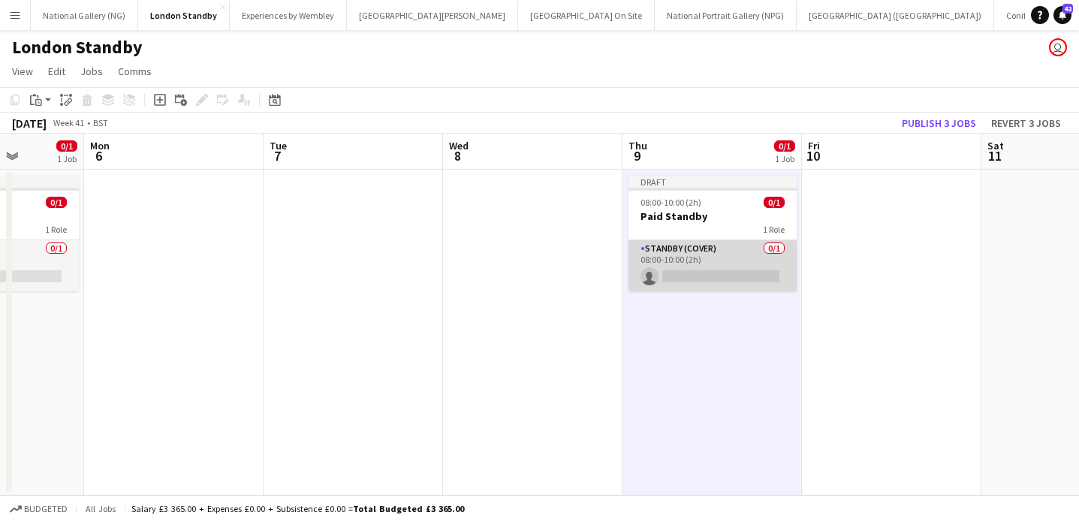
scroll to position [0, 436]
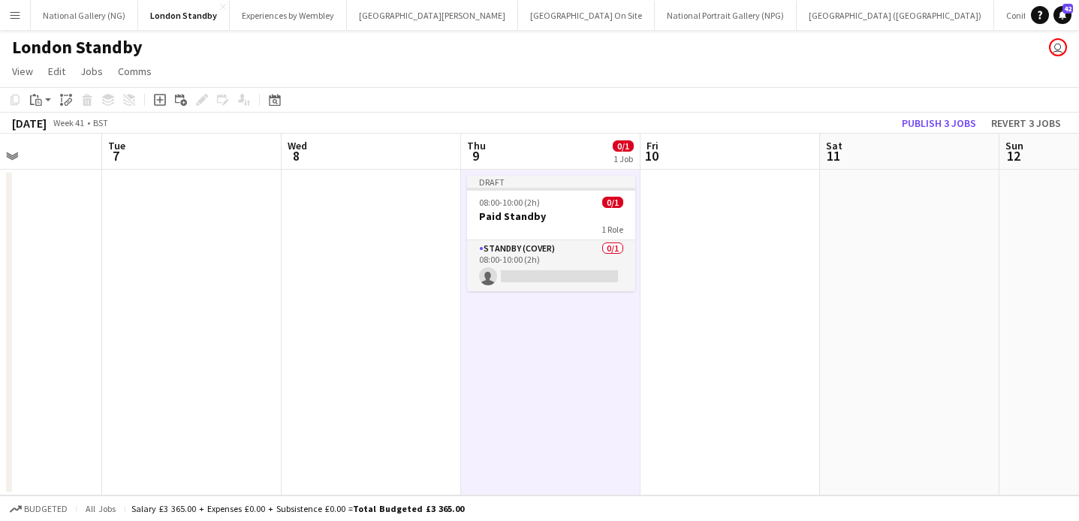
click at [904, 218] on app-date-cell at bounding box center [909, 333] width 179 height 326
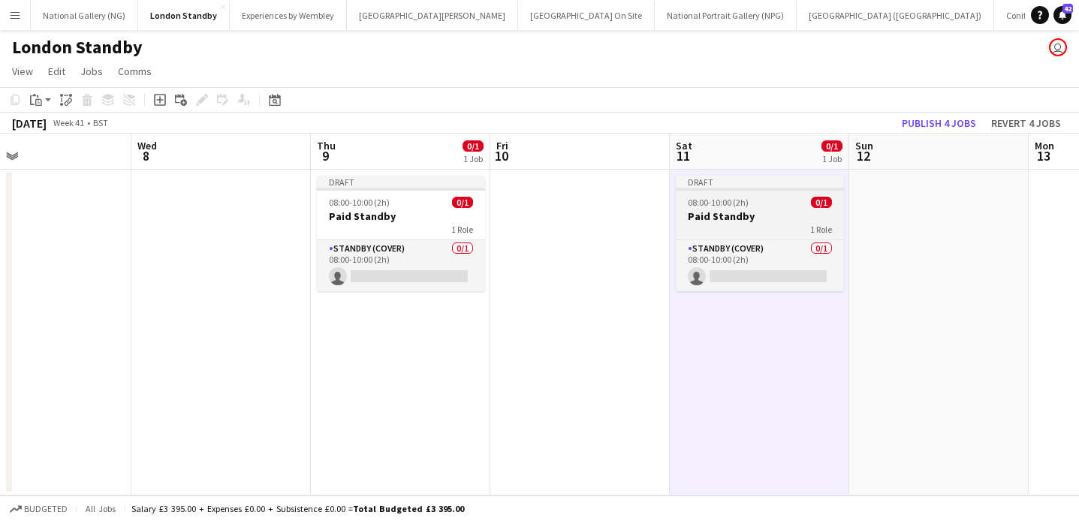
scroll to position [0, 625]
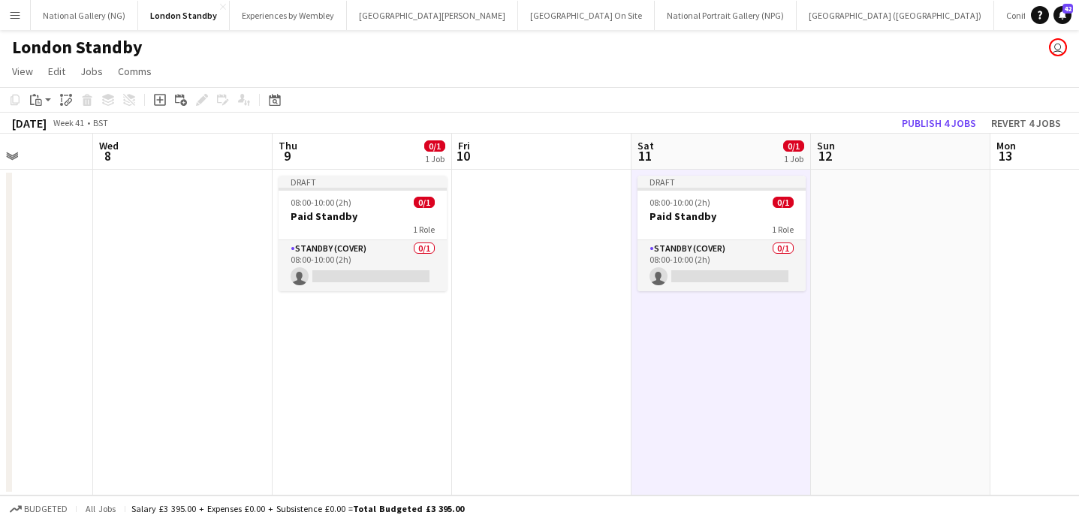
click at [896, 225] on app-date-cell at bounding box center [900, 333] width 179 height 326
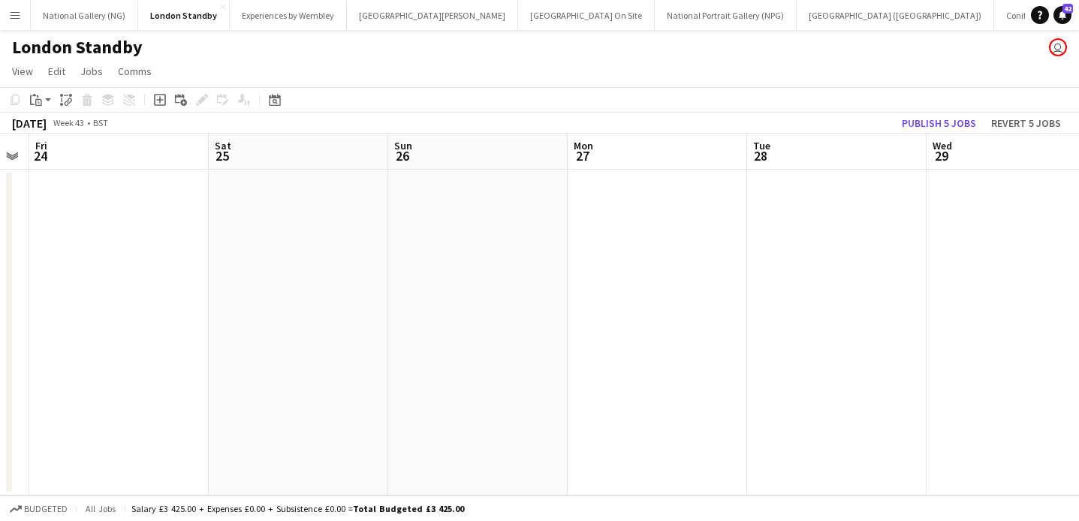
scroll to position [0, 725]
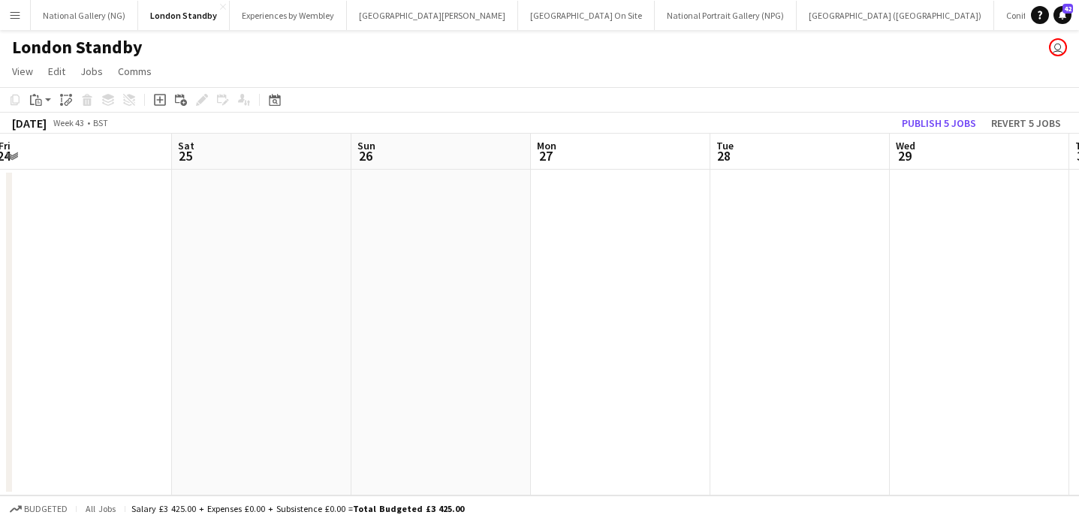
click at [787, 228] on app-date-cell at bounding box center [799, 333] width 179 height 326
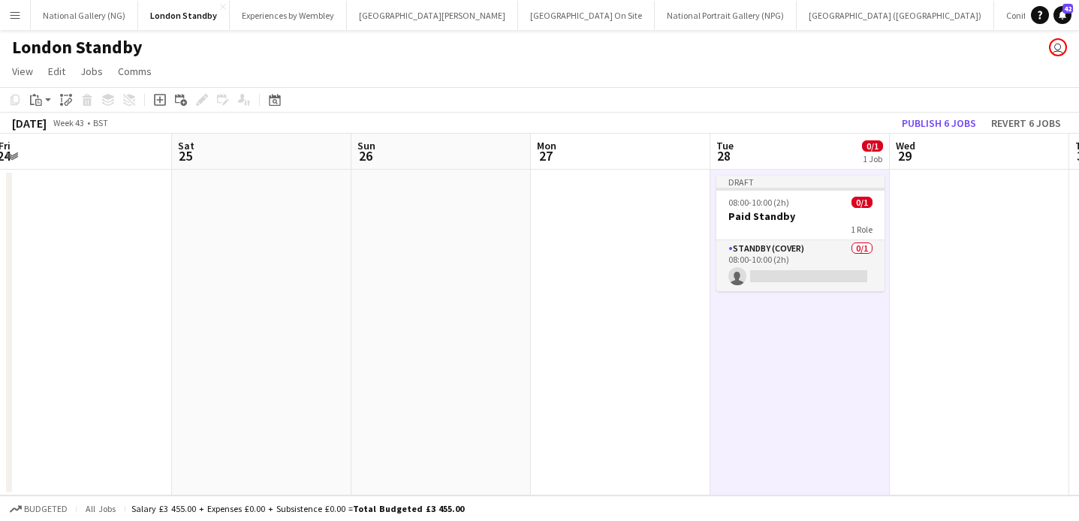
click at [933, 223] on app-date-cell at bounding box center [979, 333] width 179 height 326
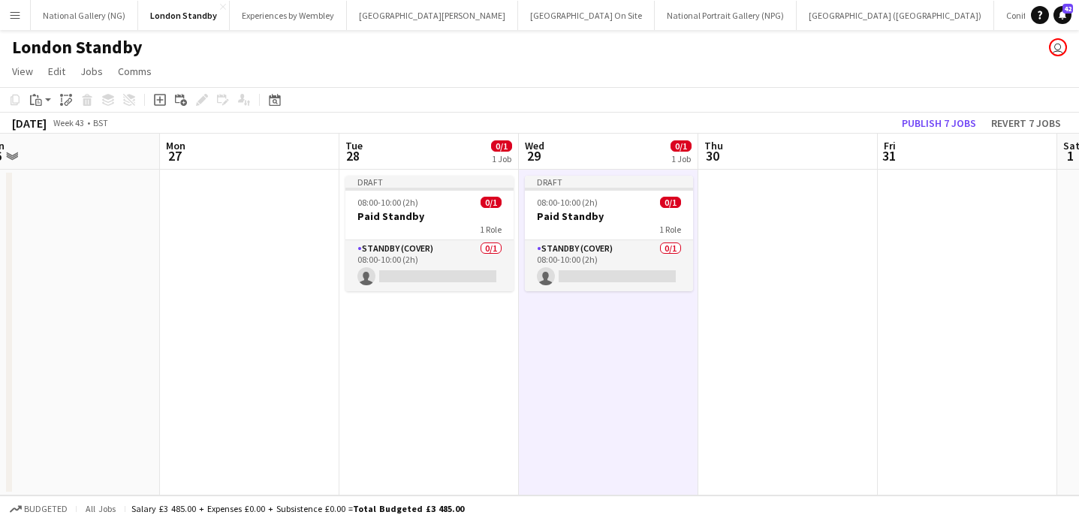
click at [802, 249] on app-date-cell at bounding box center [787, 333] width 179 height 326
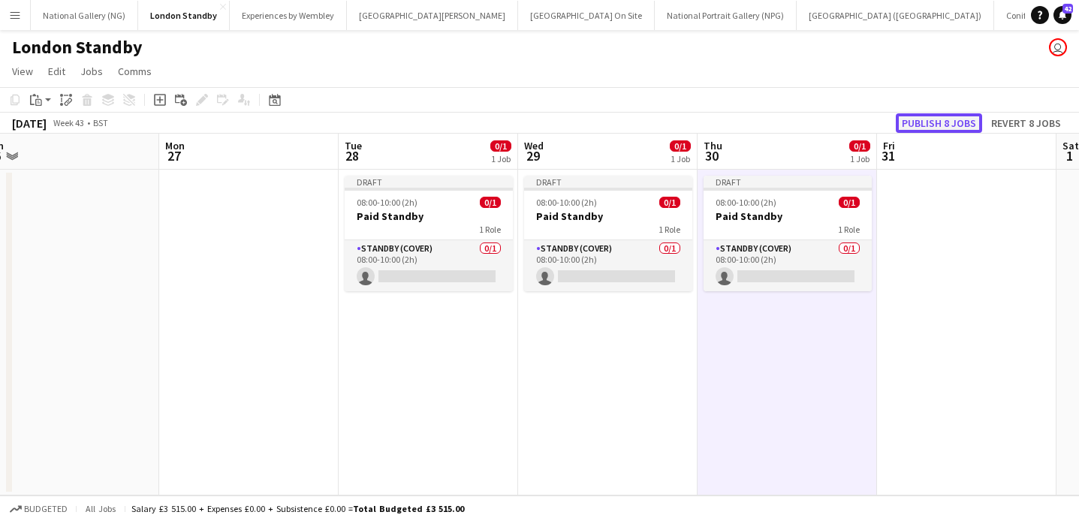
click at [937, 125] on button "Publish 8 jobs" at bounding box center [939, 123] width 86 height 20
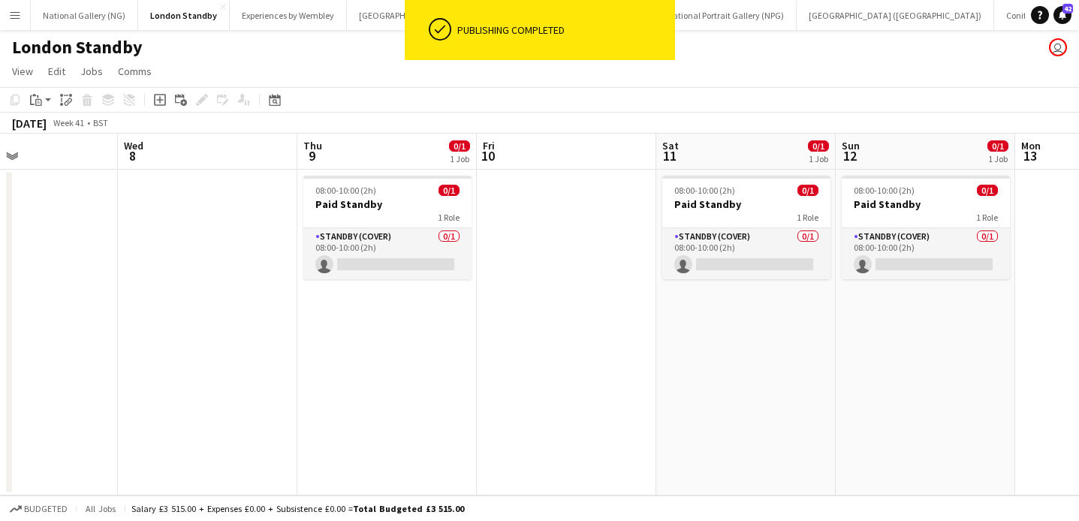
scroll to position [0, 460]
